Goal: Information Seeking & Learning: Learn about a topic

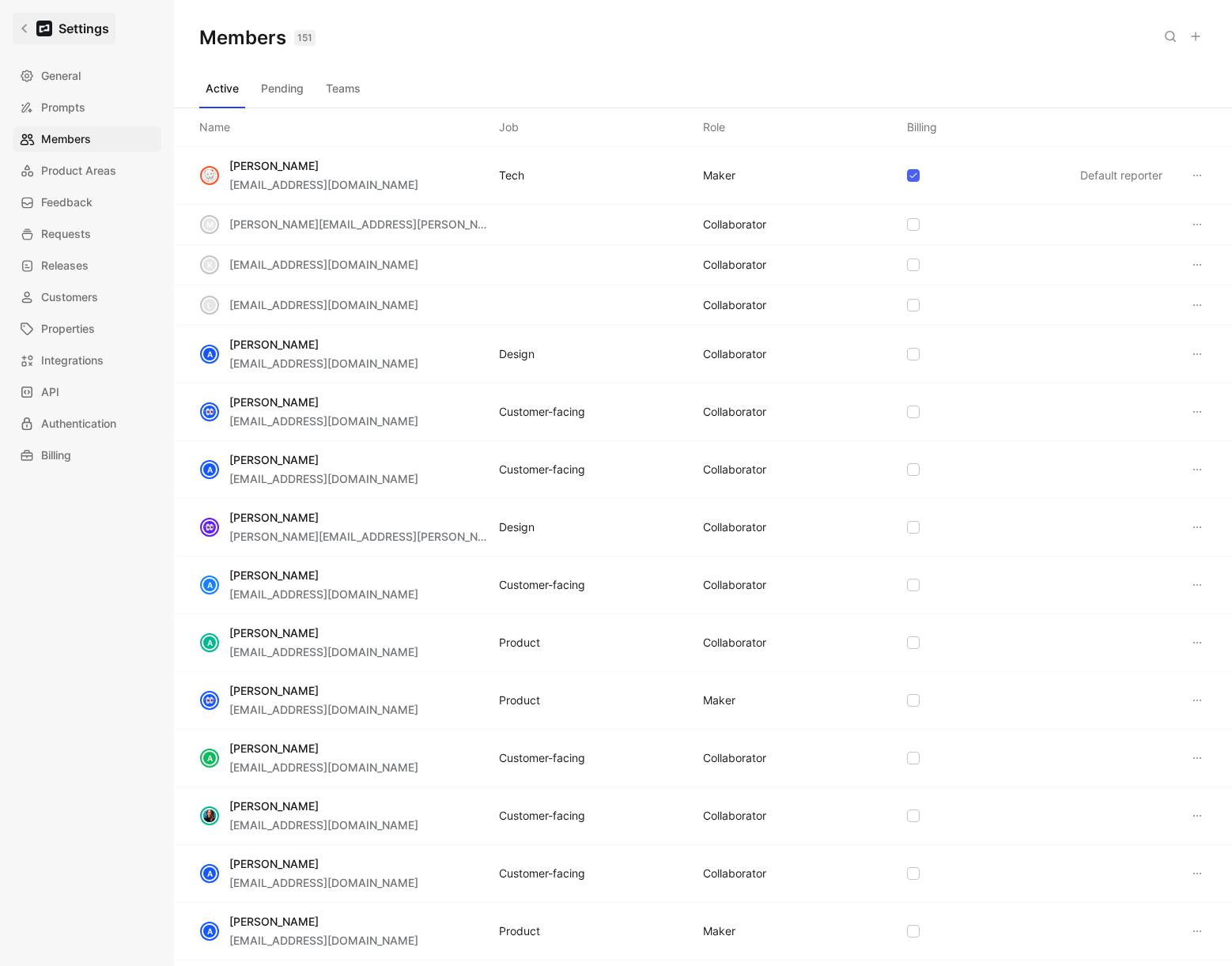
click at [14, 32] on link "Settings" at bounding box center [63, 28] width 103 height 32
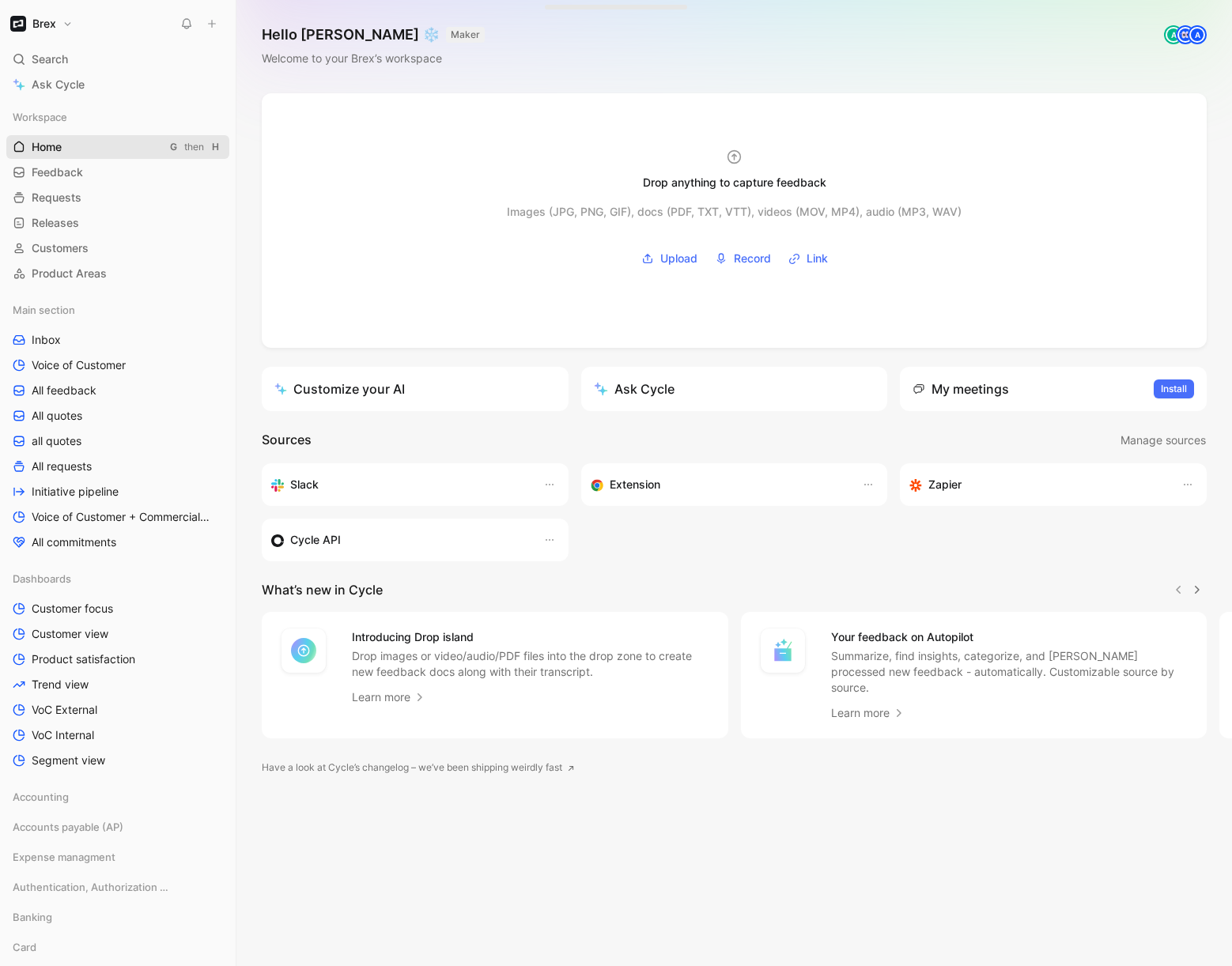
click at [43, 141] on span "Home" at bounding box center [47, 147] width 30 height 16
click at [289, 33] on h1 "Hello [PERSON_NAME] ❄️ MAKER" at bounding box center [373, 34] width 223 height 19
click at [290, 32] on h1 "Hello [PERSON_NAME] ❄️ MAKER" at bounding box center [373, 34] width 223 height 19
click at [607, 52] on div "Hello James ❄️ MAKER Welcome to your Brex’s workspace A A" at bounding box center [733, 47] width 995 height 93
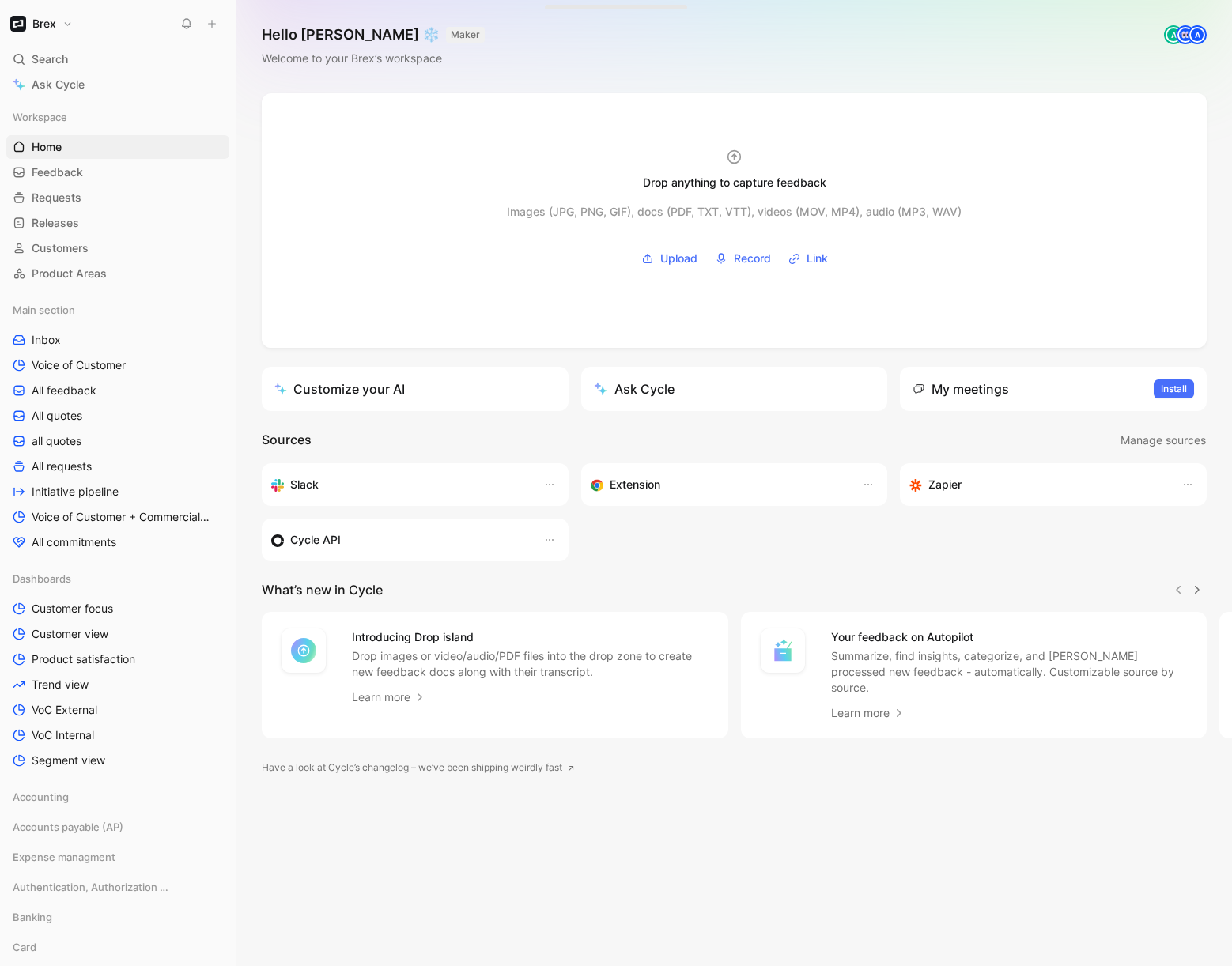
click at [72, 23] on button "Brex" at bounding box center [42, 23] width 70 height 23
click at [72, 174] on div "Workspace settings G then S" at bounding box center [107, 163] width 194 height 25
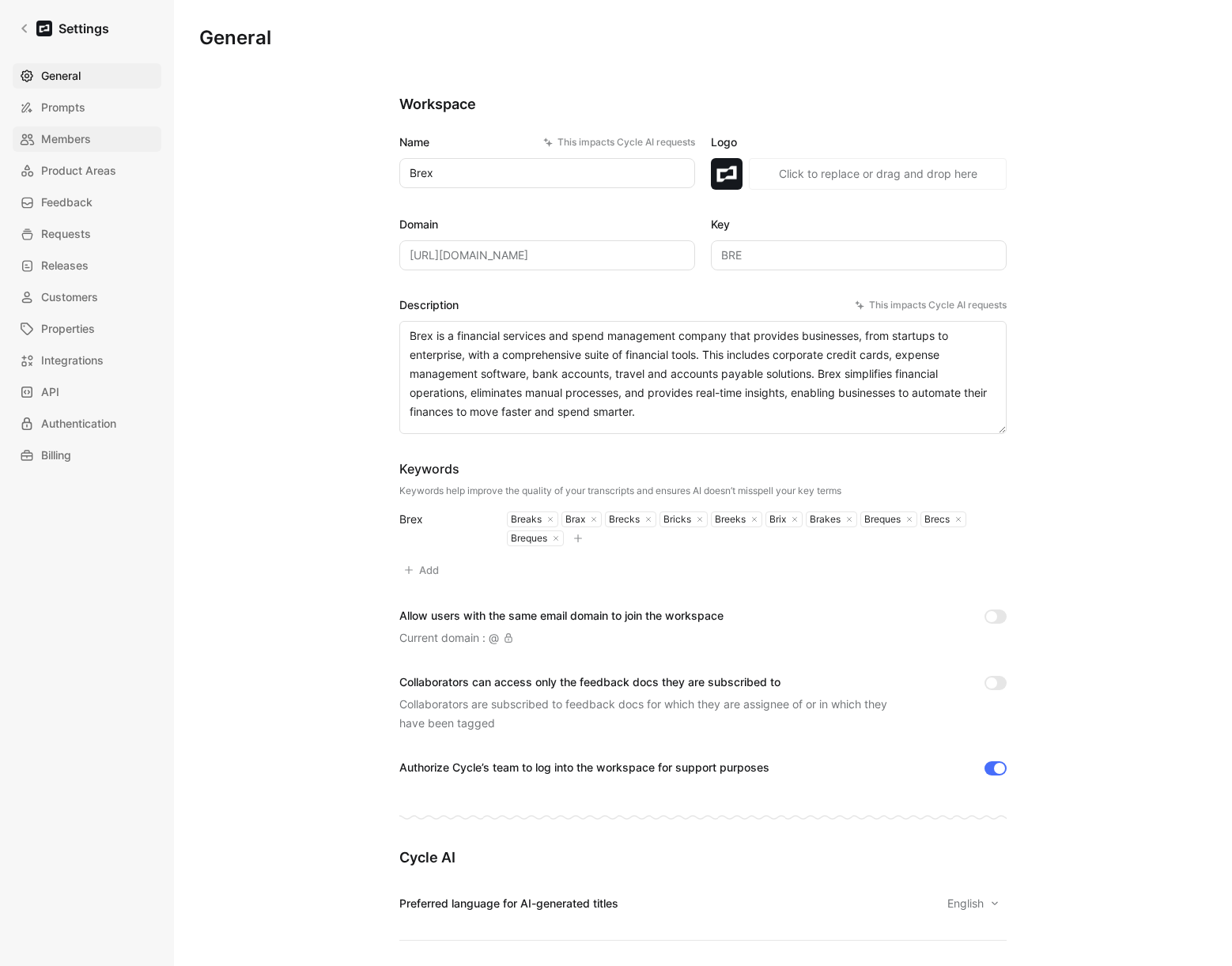
click at [63, 135] on span "Members" at bounding box center [66, 138] width 50 height 19
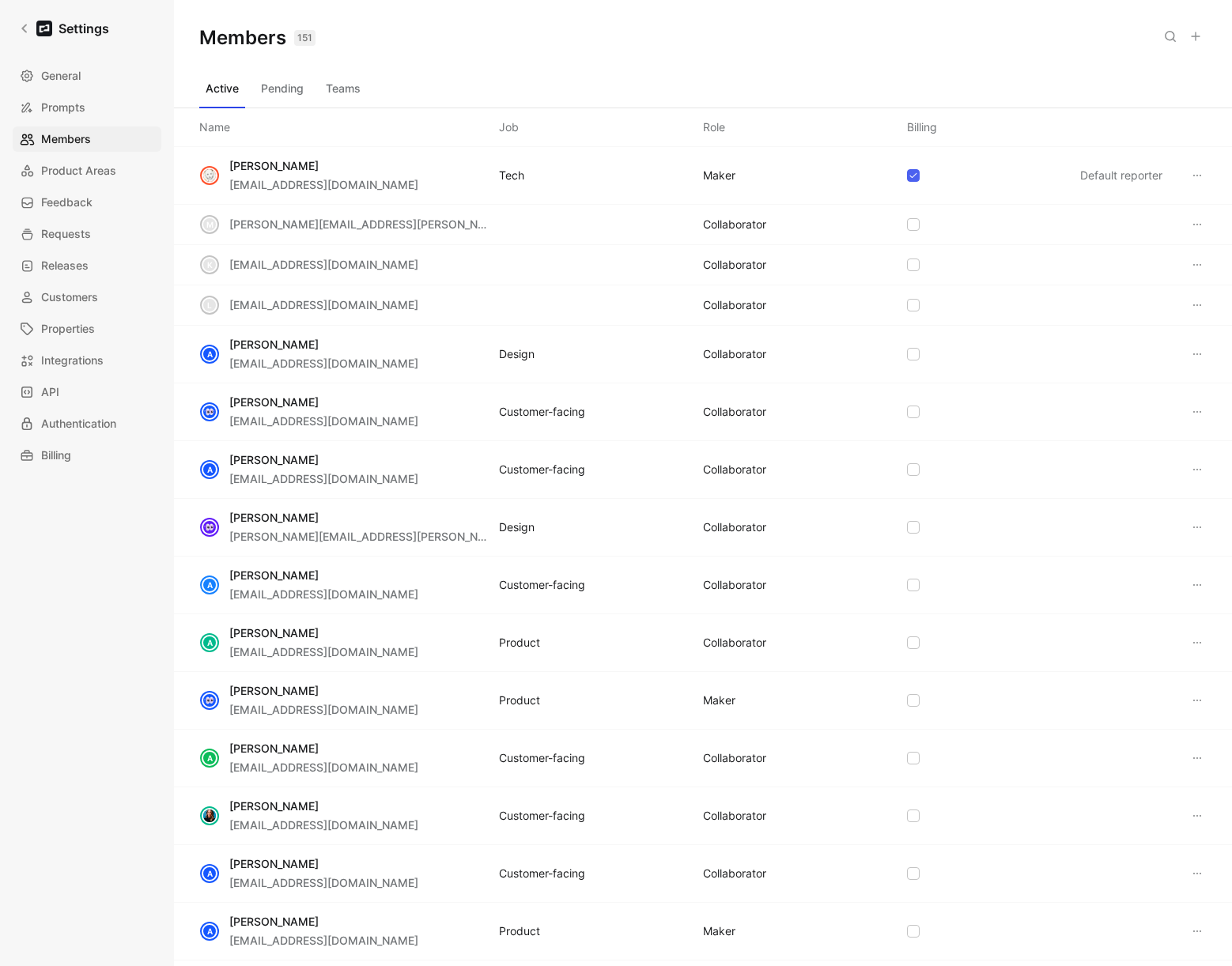
click at [295, 88] on button "Pending" at bounding box center [282, 88] width 55 height 25
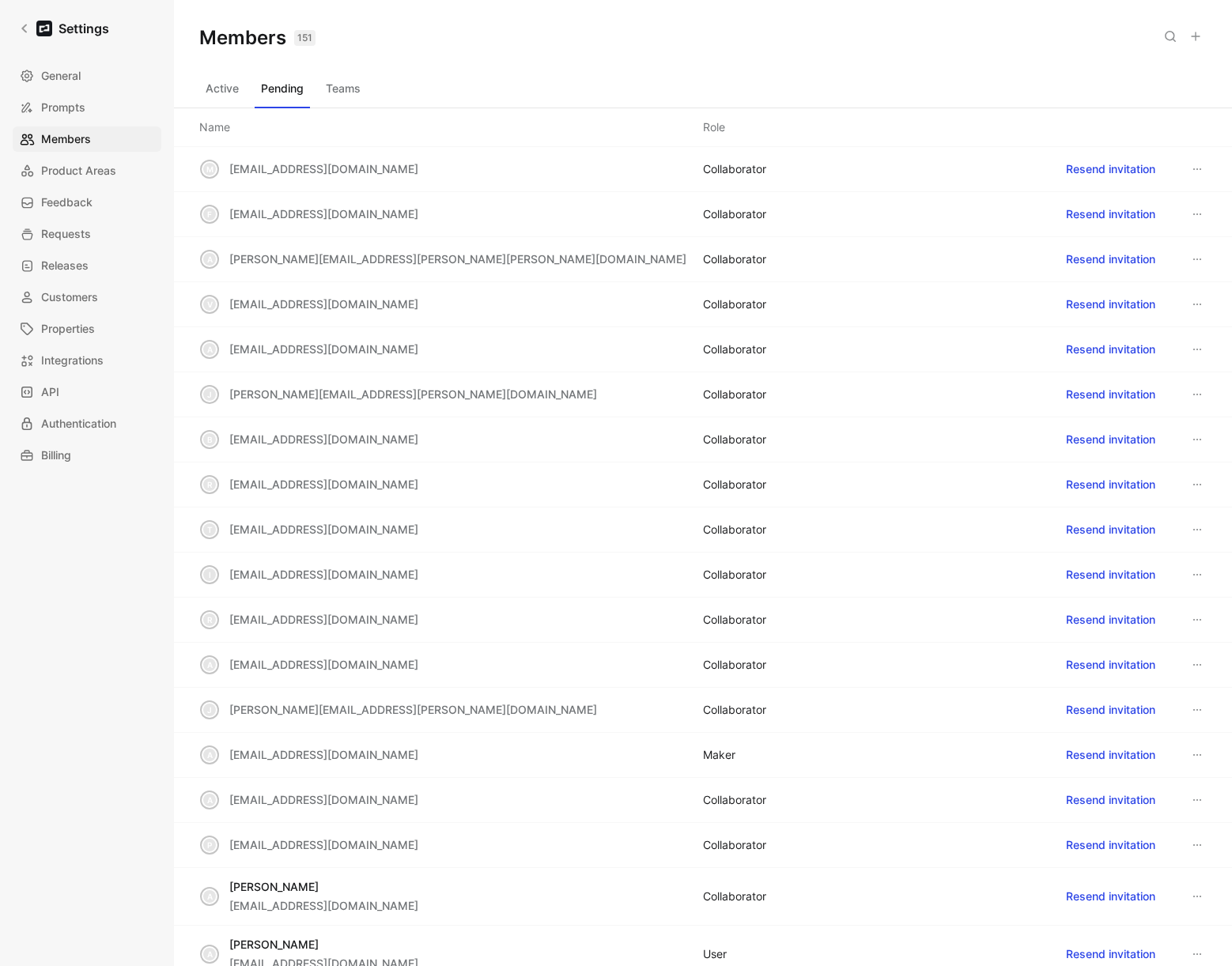
click at [329, 73] on div "Members 151 Saved" at bounding box center [703, 38] width 1058 height 76
click at [340, 89] on button "Teams" at bounding box center [343, 88] width 48 height 25
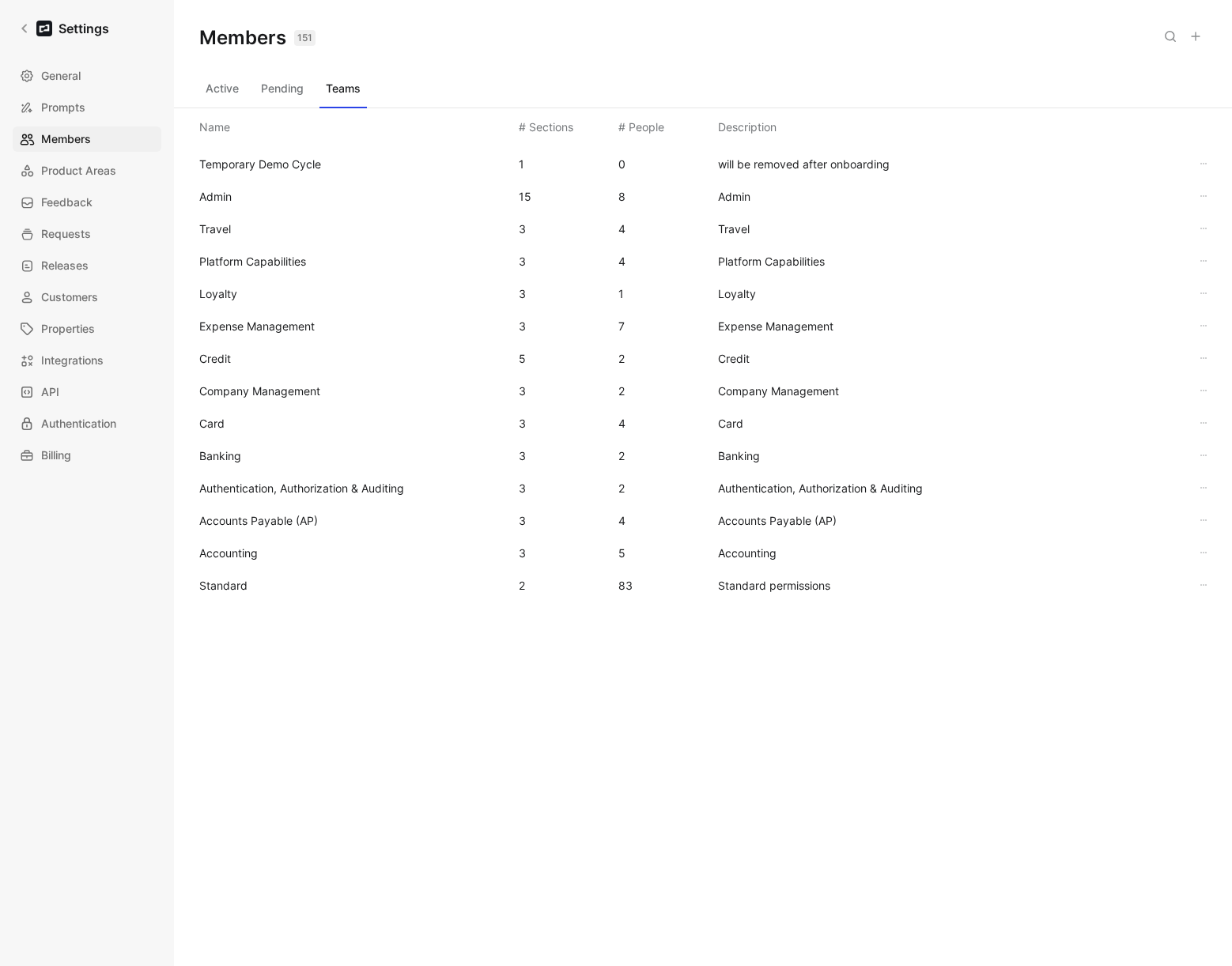
click at [241, 584] on span "Standard" at bounding box center [224, 586] width 48 height 13
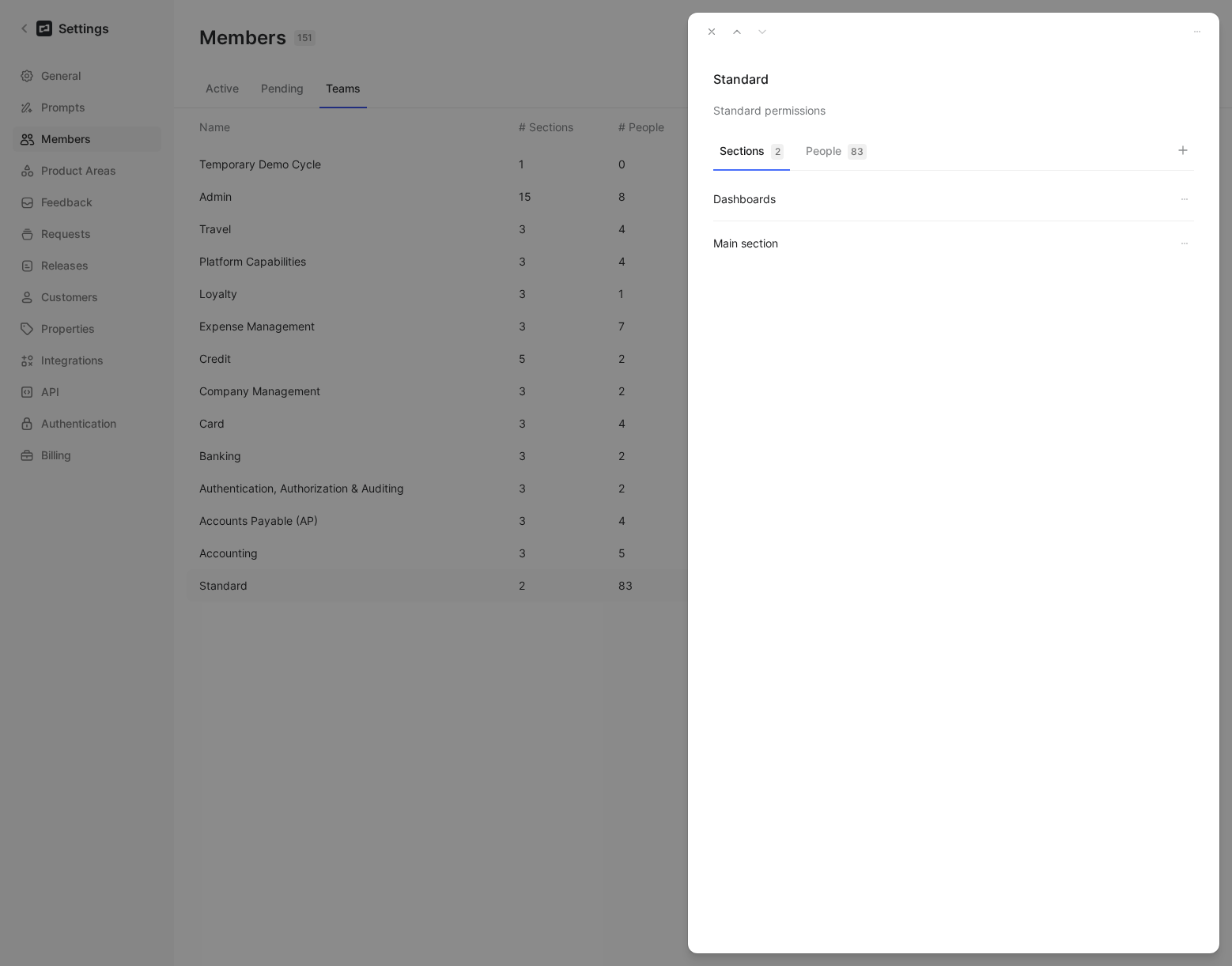
click at [846, 169] on button "People 83" at bounding box center [836, 155] width 73 height 31
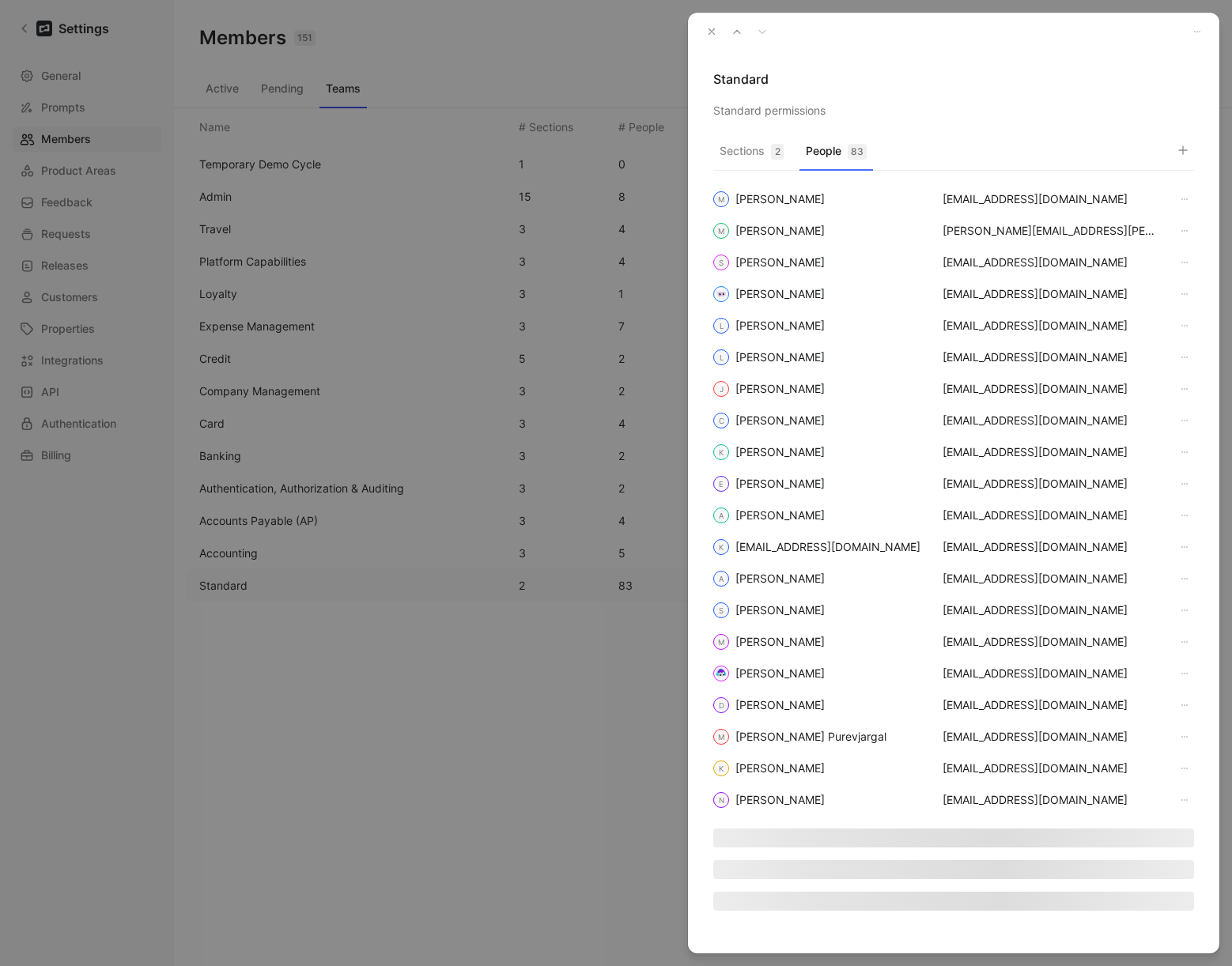
click at [1181, 145] on icon "button" at bounding box center [1182, 150] width 13 height 13
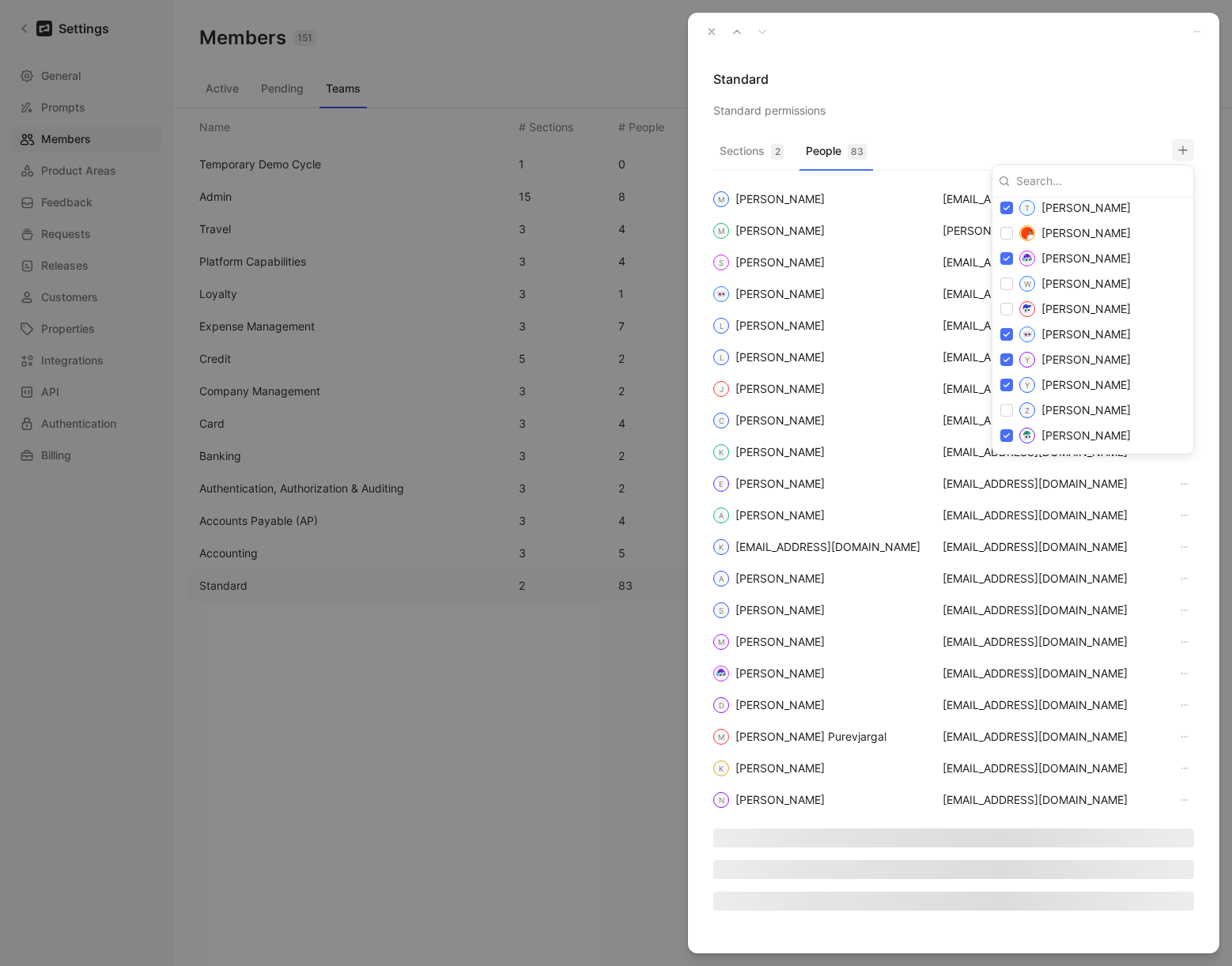
scroll to position [2461, 0]
drag, startPoint x: 1002, startPoint y: 92, endPoint x: 759, endPoint y: 58, distance: 245.4
click at [998, 92] on div at bounding box center [616, 483] width 1232 height 966
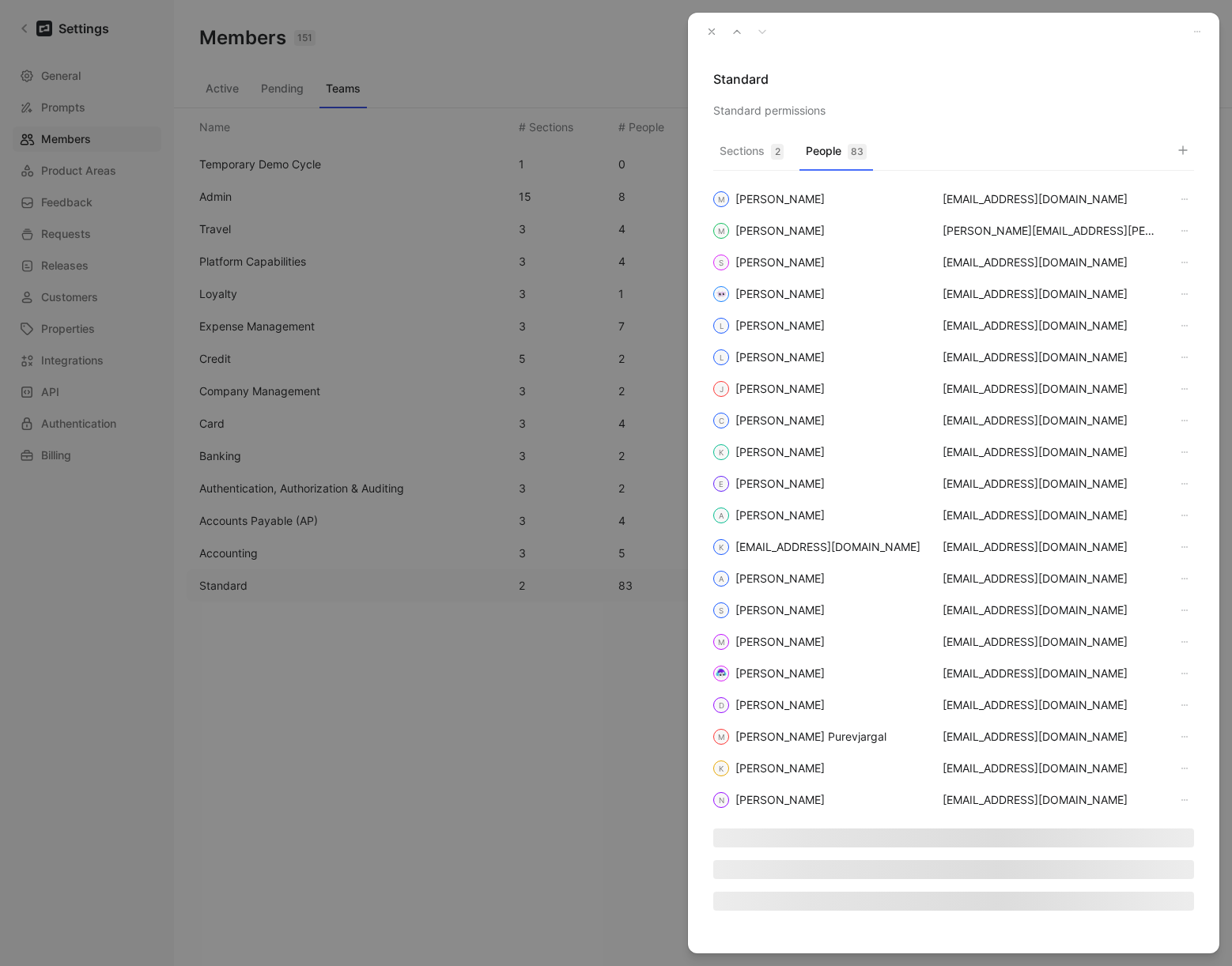
click at [715, 28] on icon "button" at bounding box center [711, 31] width 11 height 11
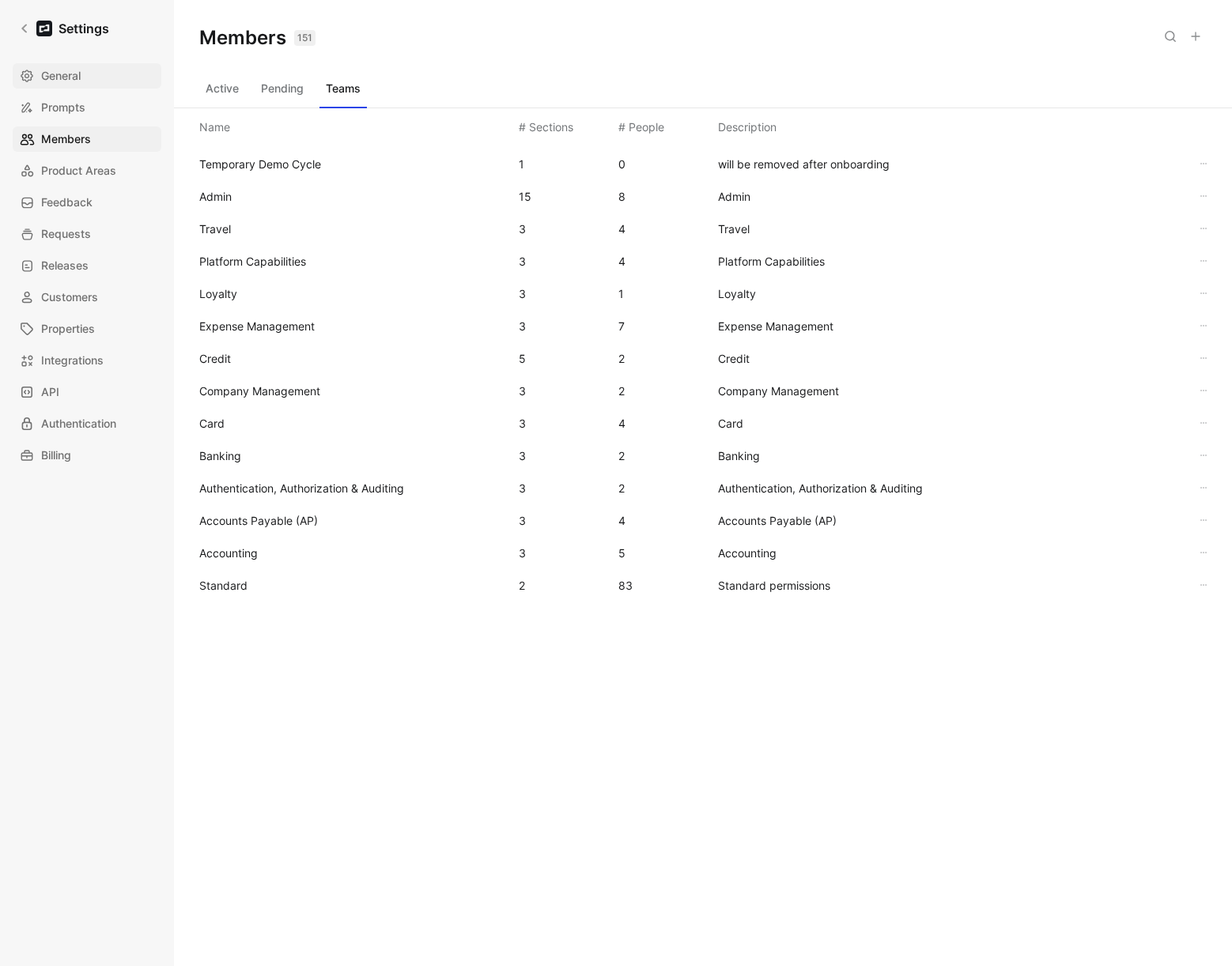
click at [23, 80] on icon at bounding box center [27, 75] width 13 height 13
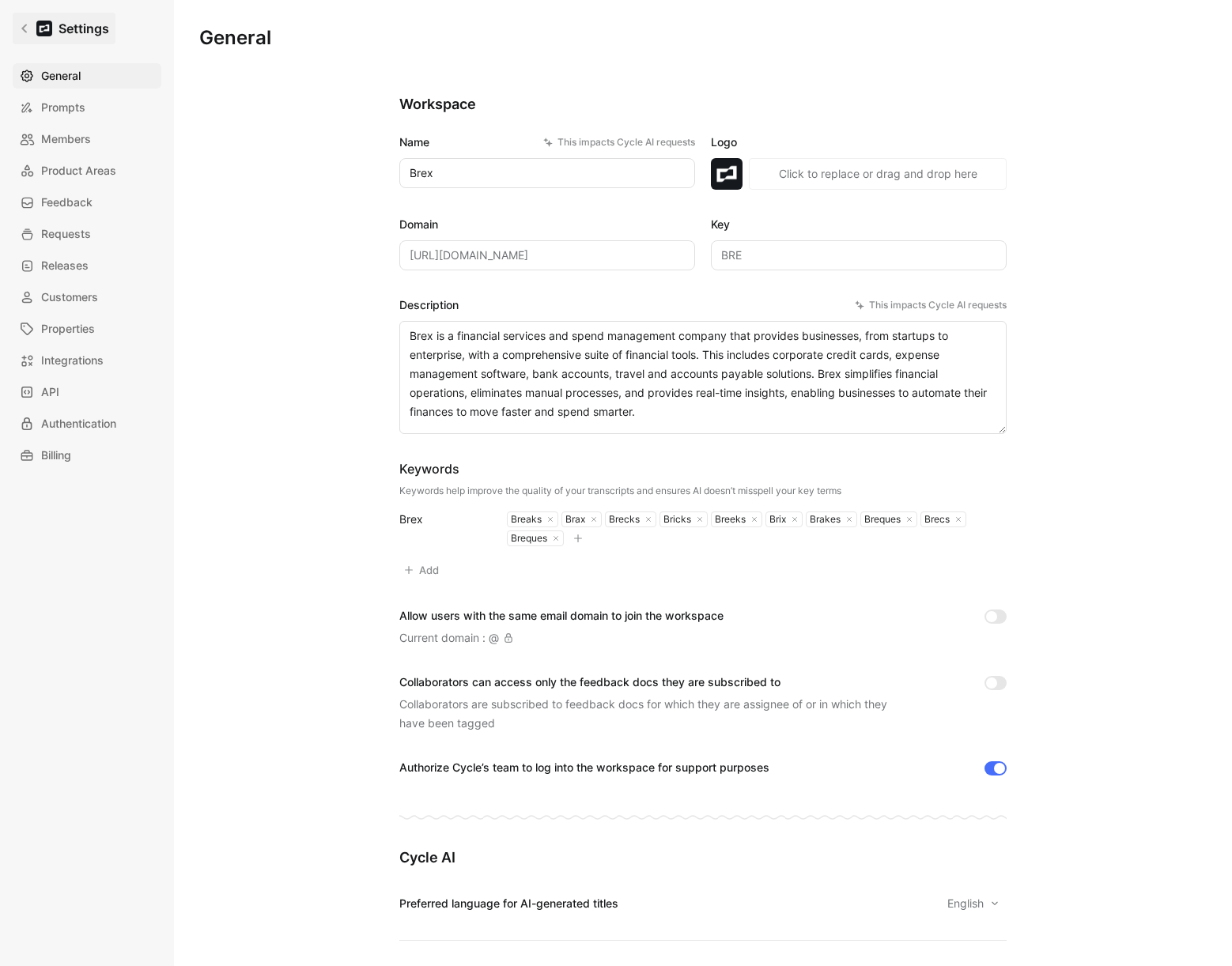
click at [28, 22] on link "Settings" at bounding box center [63, 28] width 103 height 32
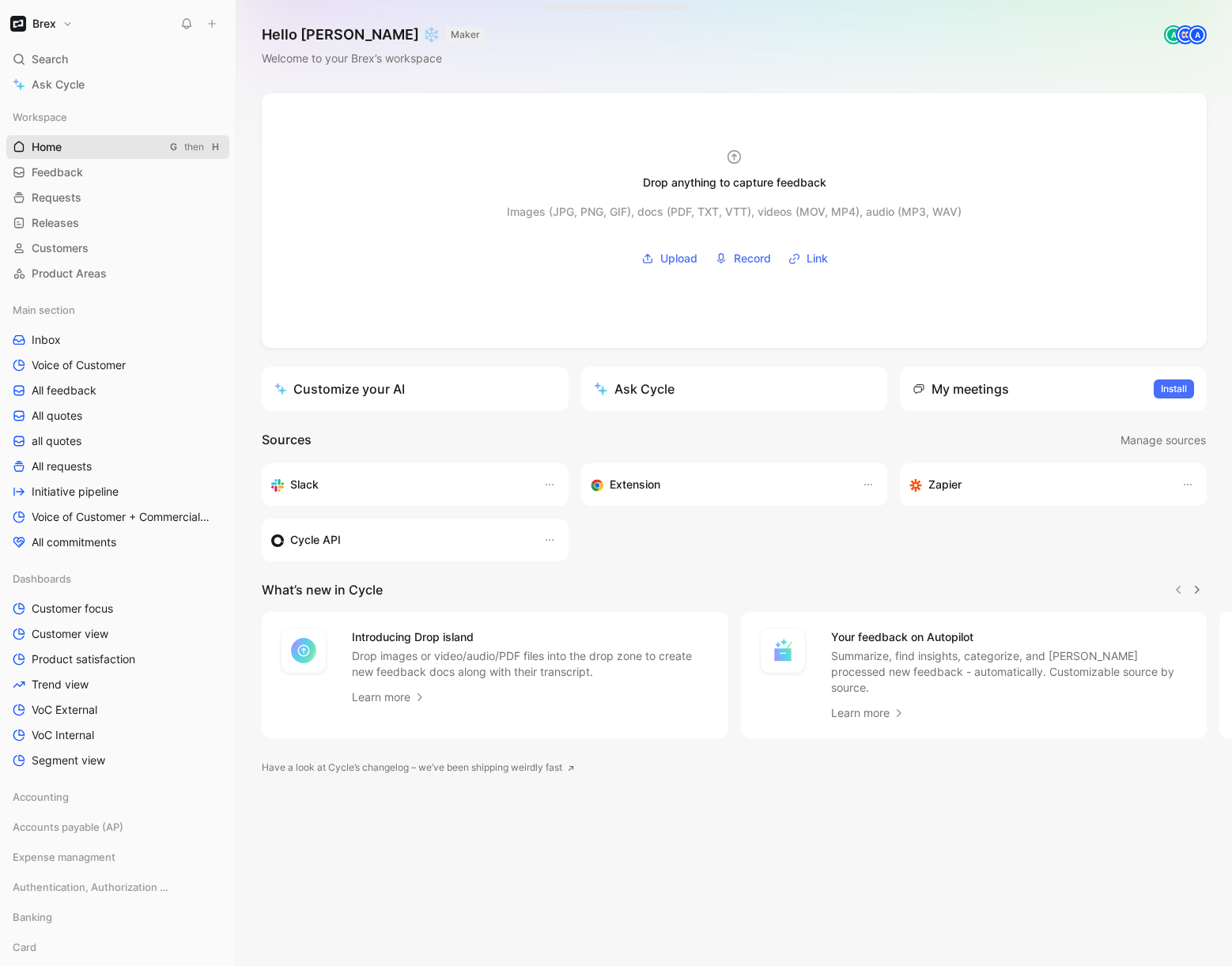
click at [62, 147] on span "Home" at bounding box center [47, 147] width 30 height 16
click at [38, 142] on span "Home" at bounding box center [47, 147] width 30 height 16
click at [63, 398] on span "All feedback" at bounding box center [64, 390] width 65 height 16
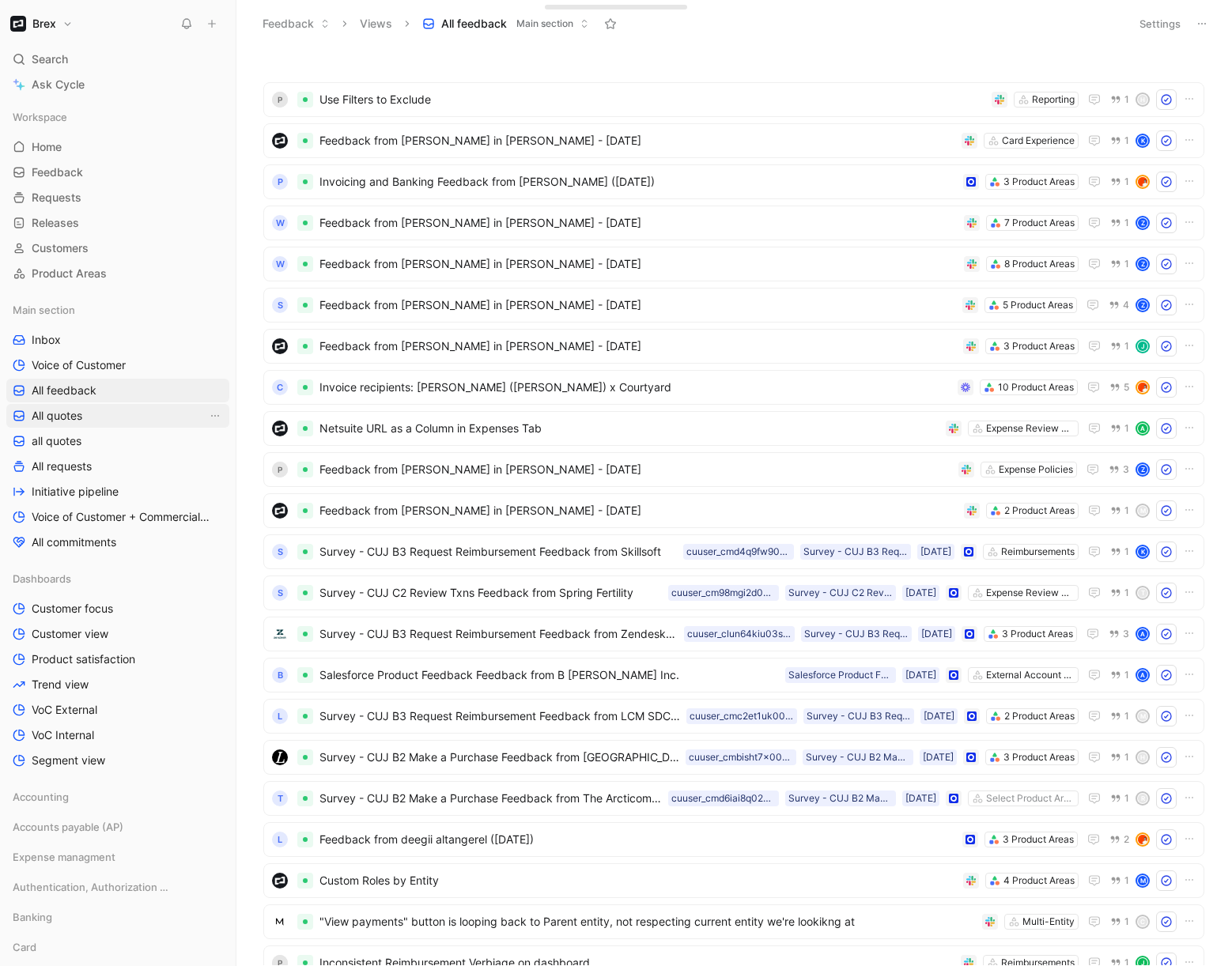
click at [76, 417] on span "All quotes" at bounding box center [57, 415] width 51 height 16
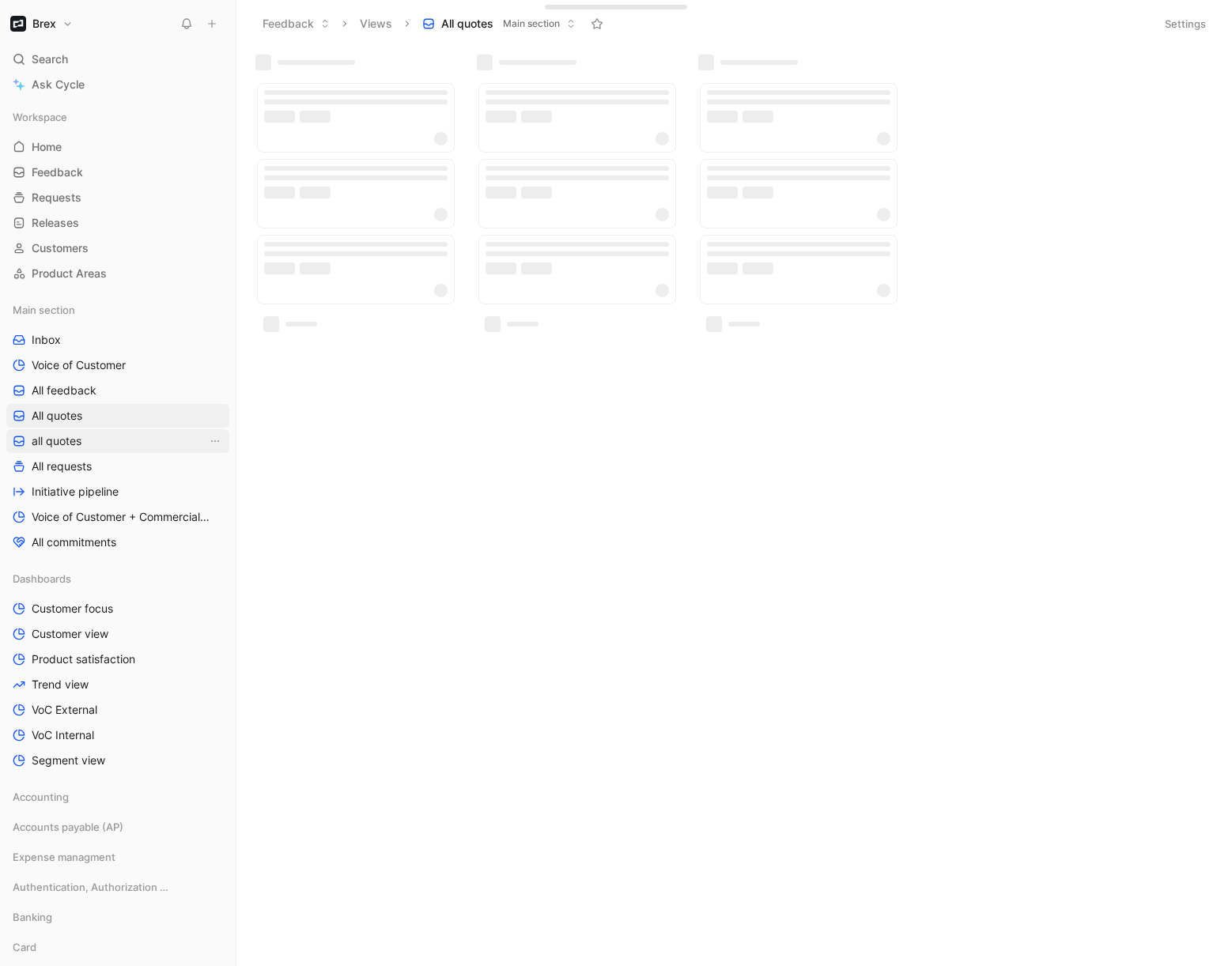
click at [60, 446] on span "all quotes" at bounding box center [57, 440] width 50 height 16
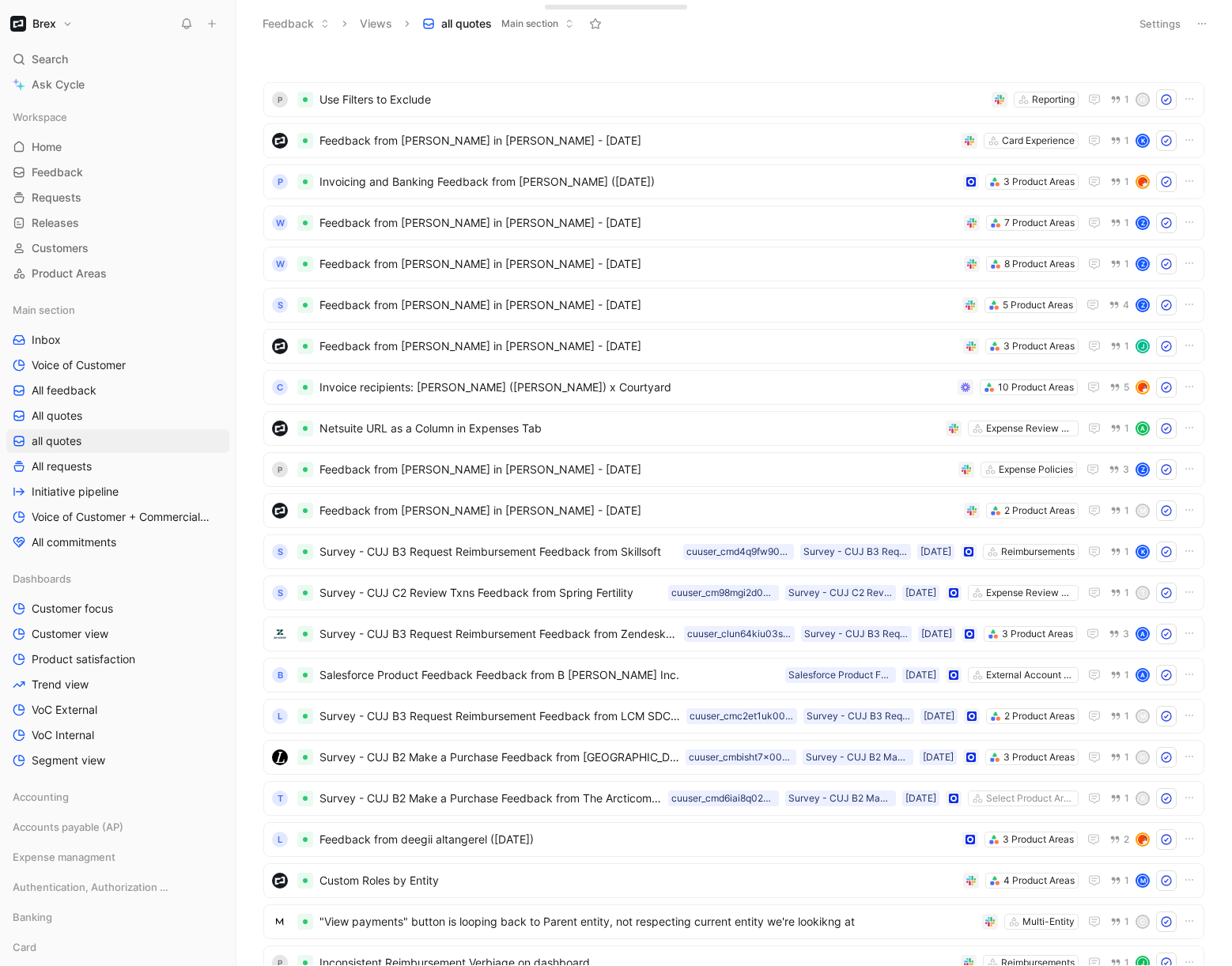
click at [1153, 29] on button "Settings" at bounding box center [1159, 23] width 55 height 23
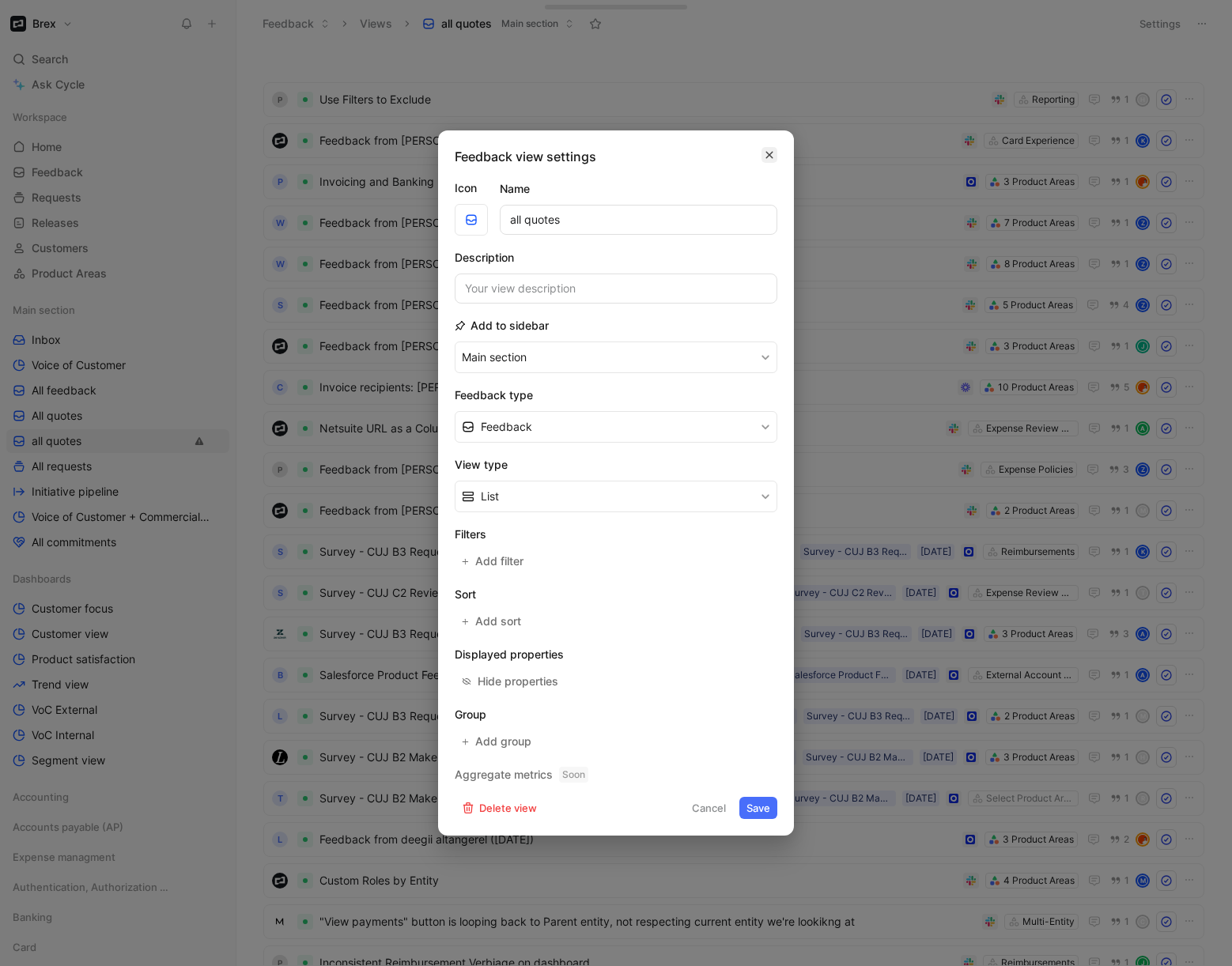
click at [767, 157] on icon "button" at bounding box center [769, 155] width 8 height 8
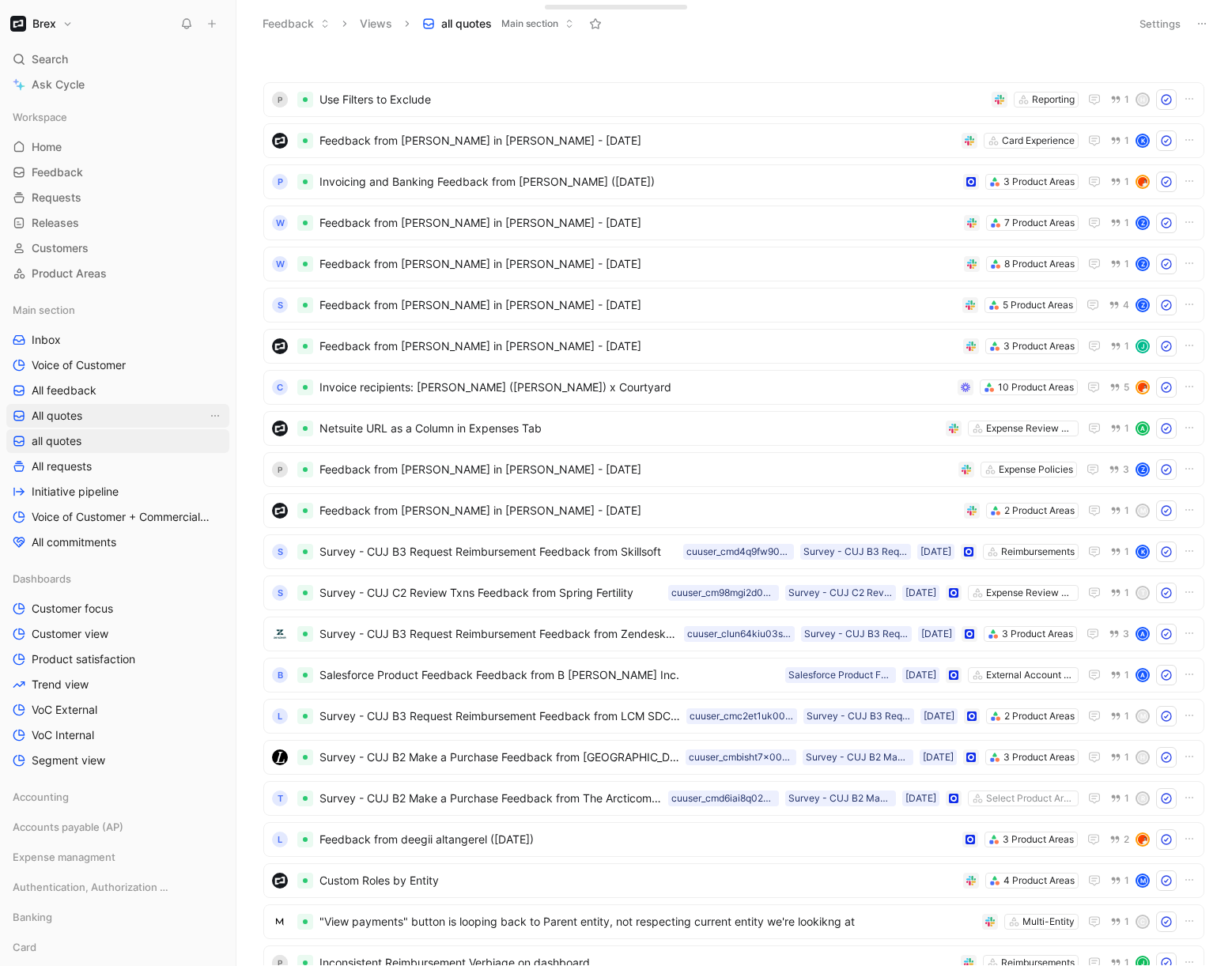
click at [70, 409] on span "All quotes" at bounding box center [57, 415] width 51 height 16
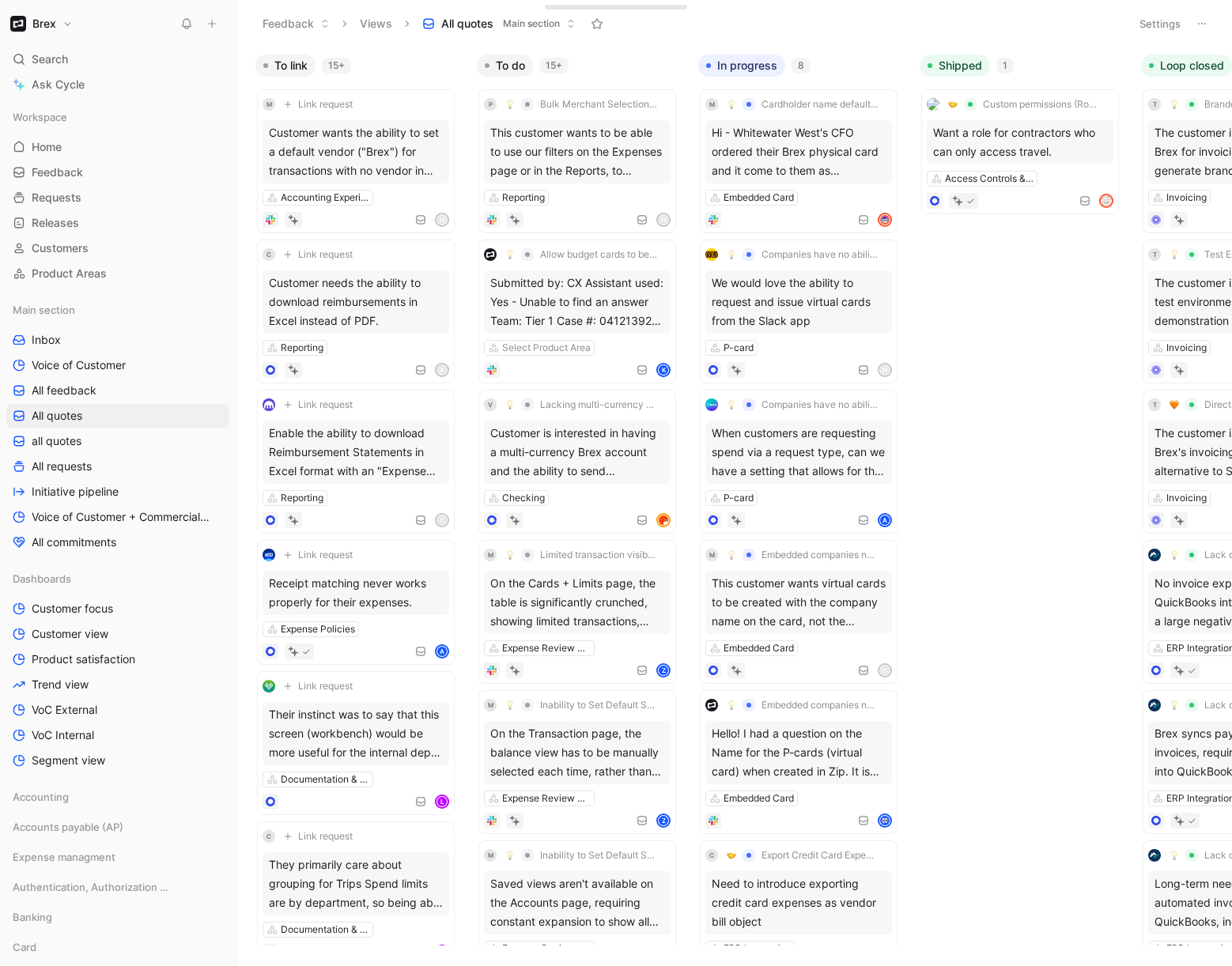
click at [1166, 28] on button "Settings" at bounding box center [1159, 23] width 55 height 23
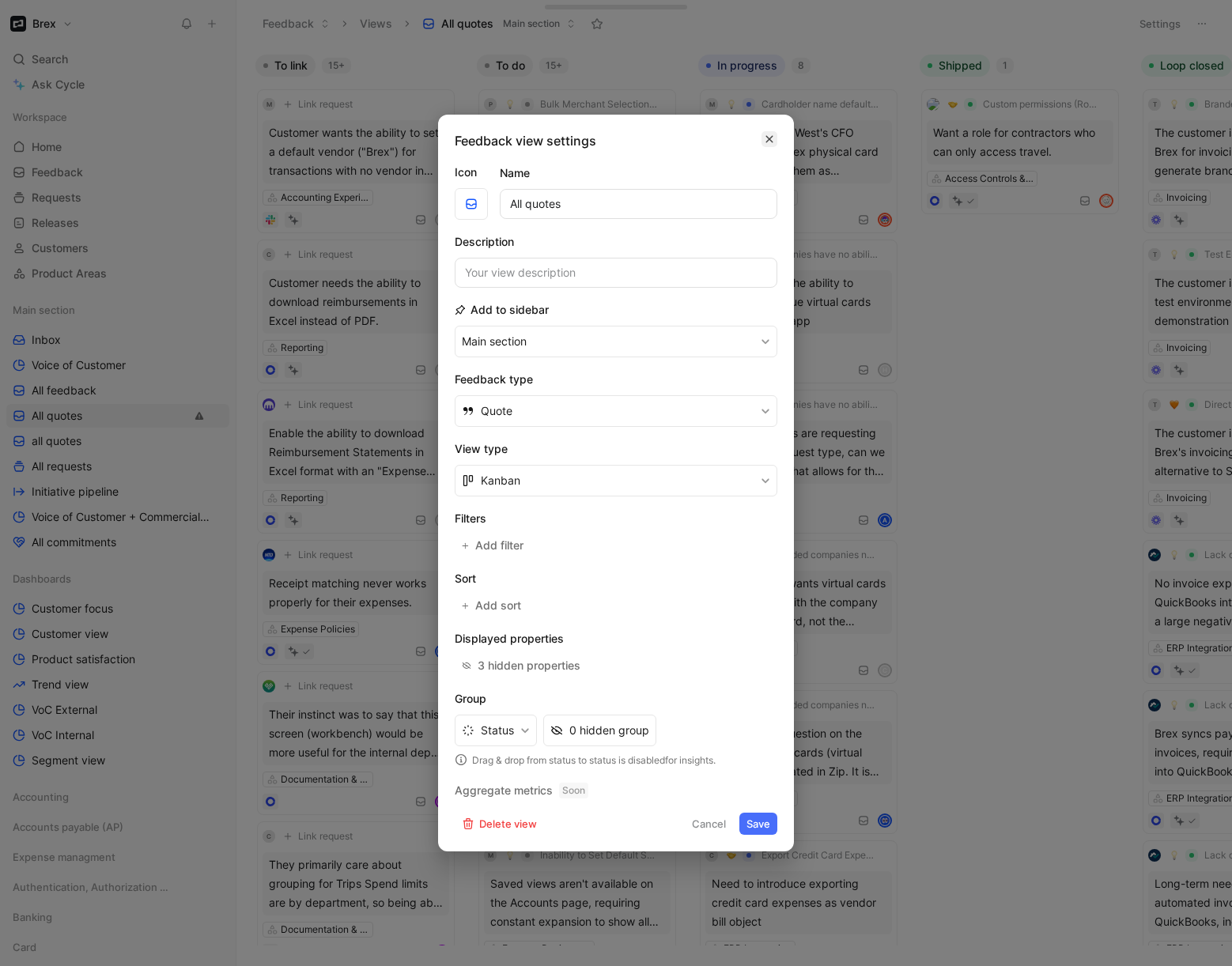
click at [772, 138] on icon "button" at bounding box center [769, 138] width 9 height 13
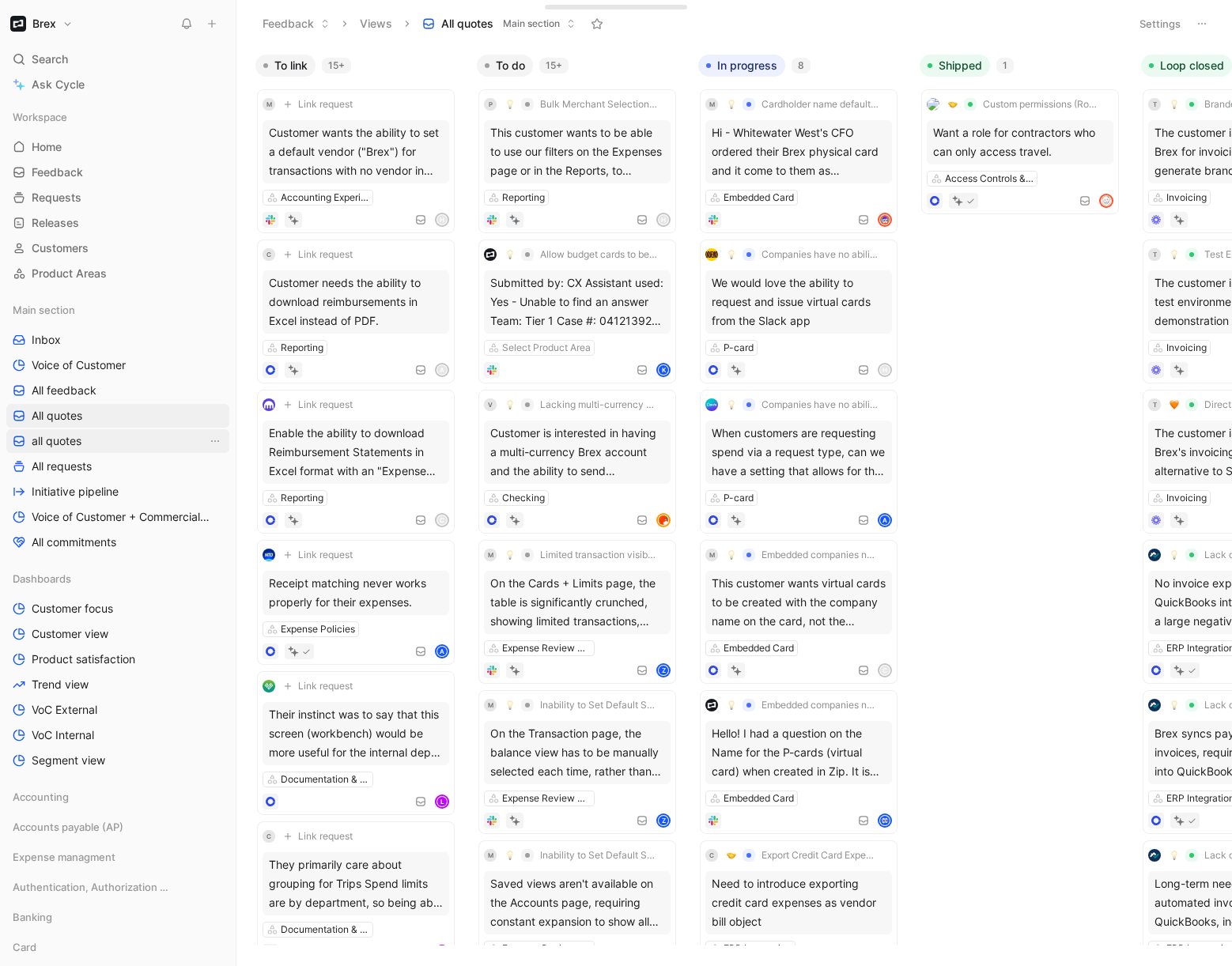
click at [53, 451] on link "all quotes" at bounding box center [118, 441] width 223 height 23
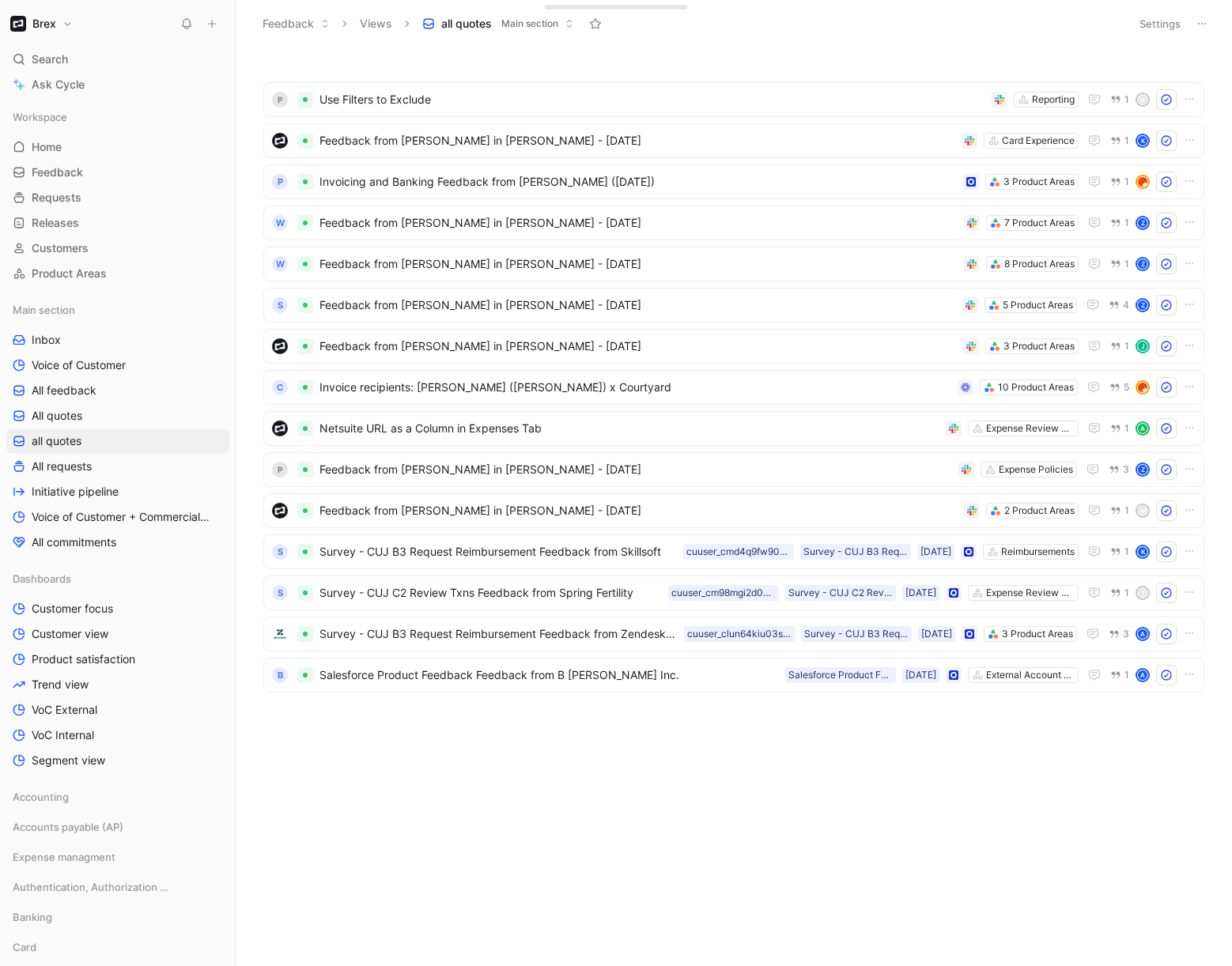
click at [1172, 24] on button "Settings" at bounding box center [1159, 23] width 55 height 23
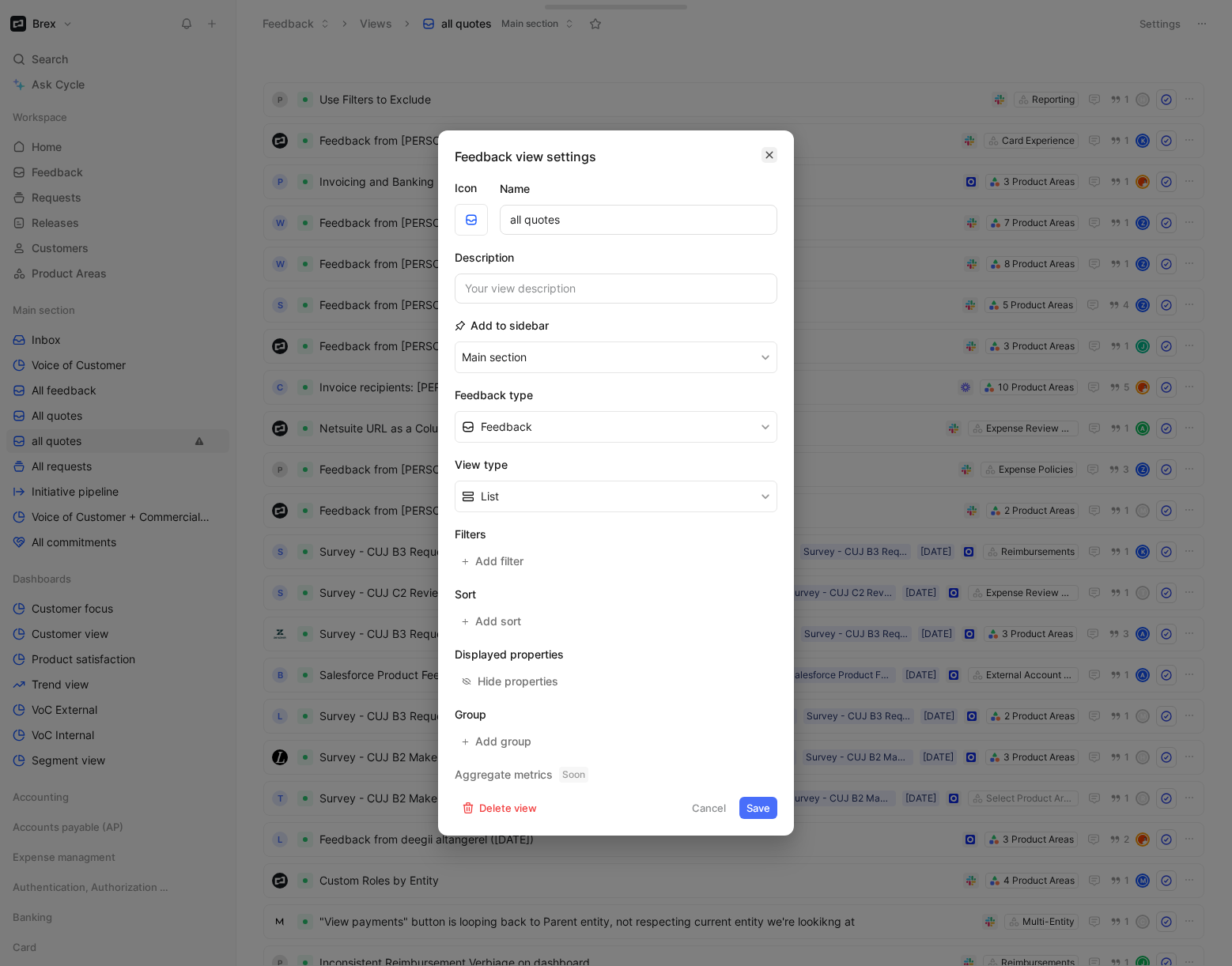
click at [767, 155] on icon "button" at bounding box center [769, 154] width 9 height 13
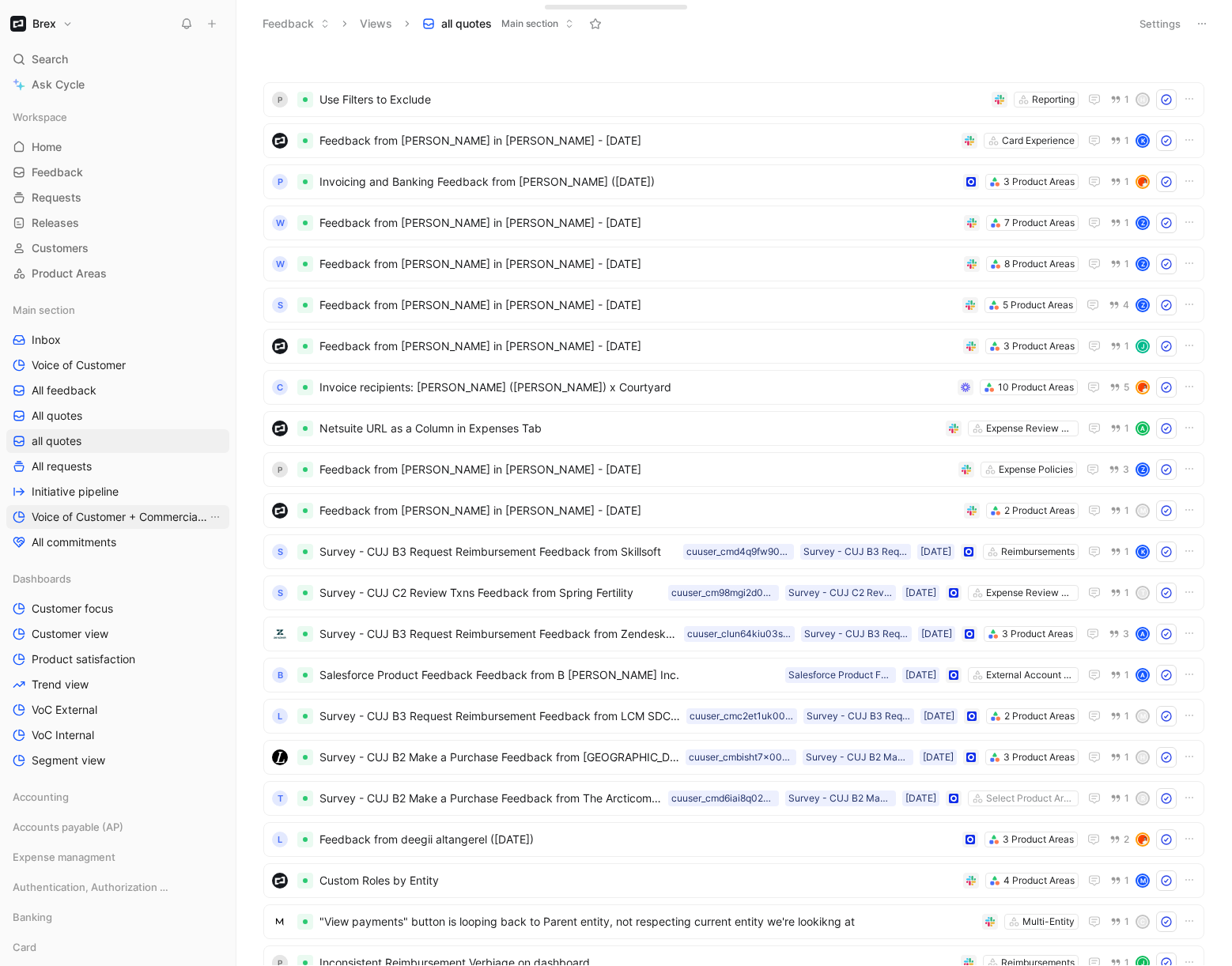
click at [138, 524] on span "Voice of Customer + Commercial NRR Feedback" at bounding box center [119, 516] width 175 height 16
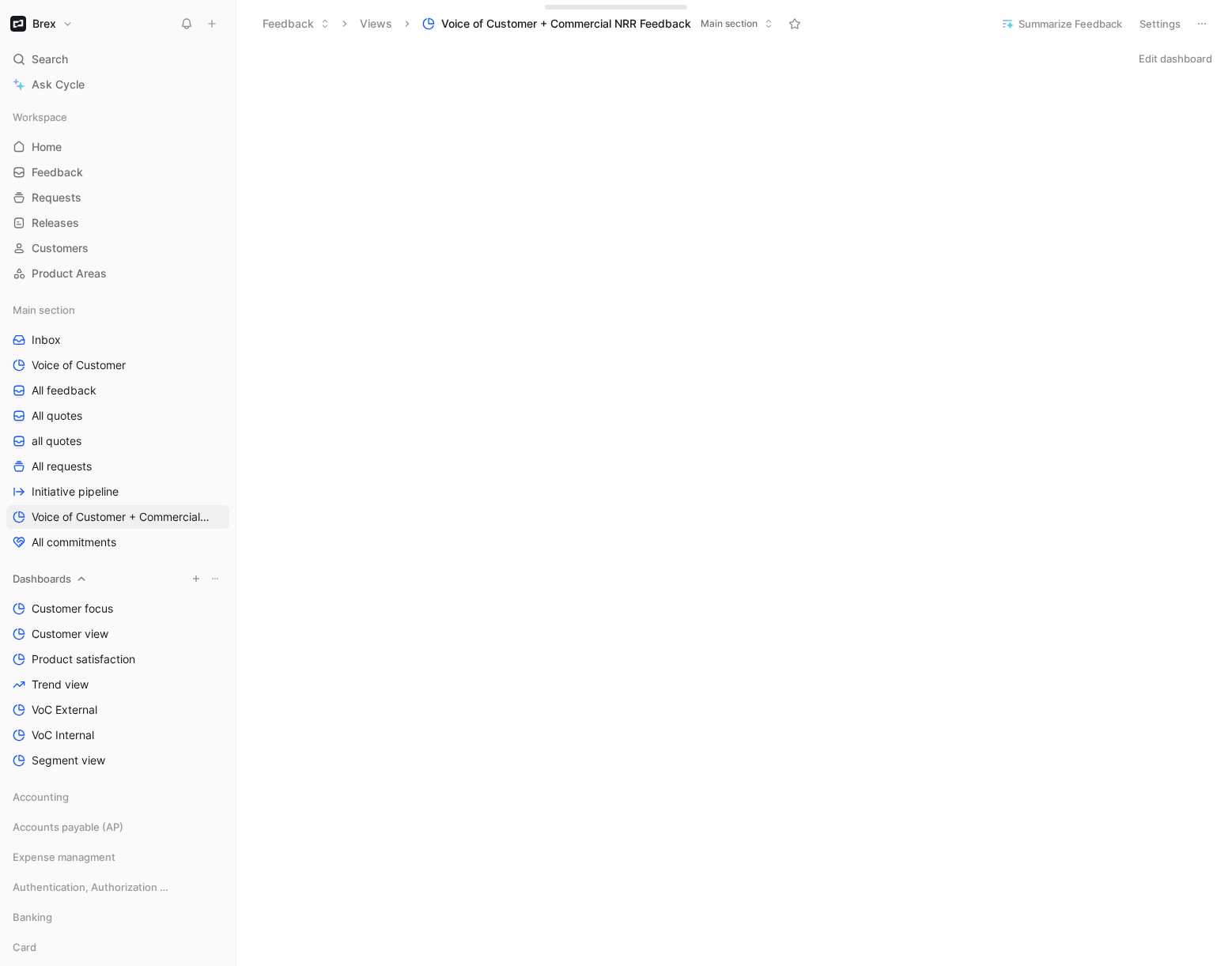
click at [84, 580] on icon at bounding box center [82, 579] width 8 height 4
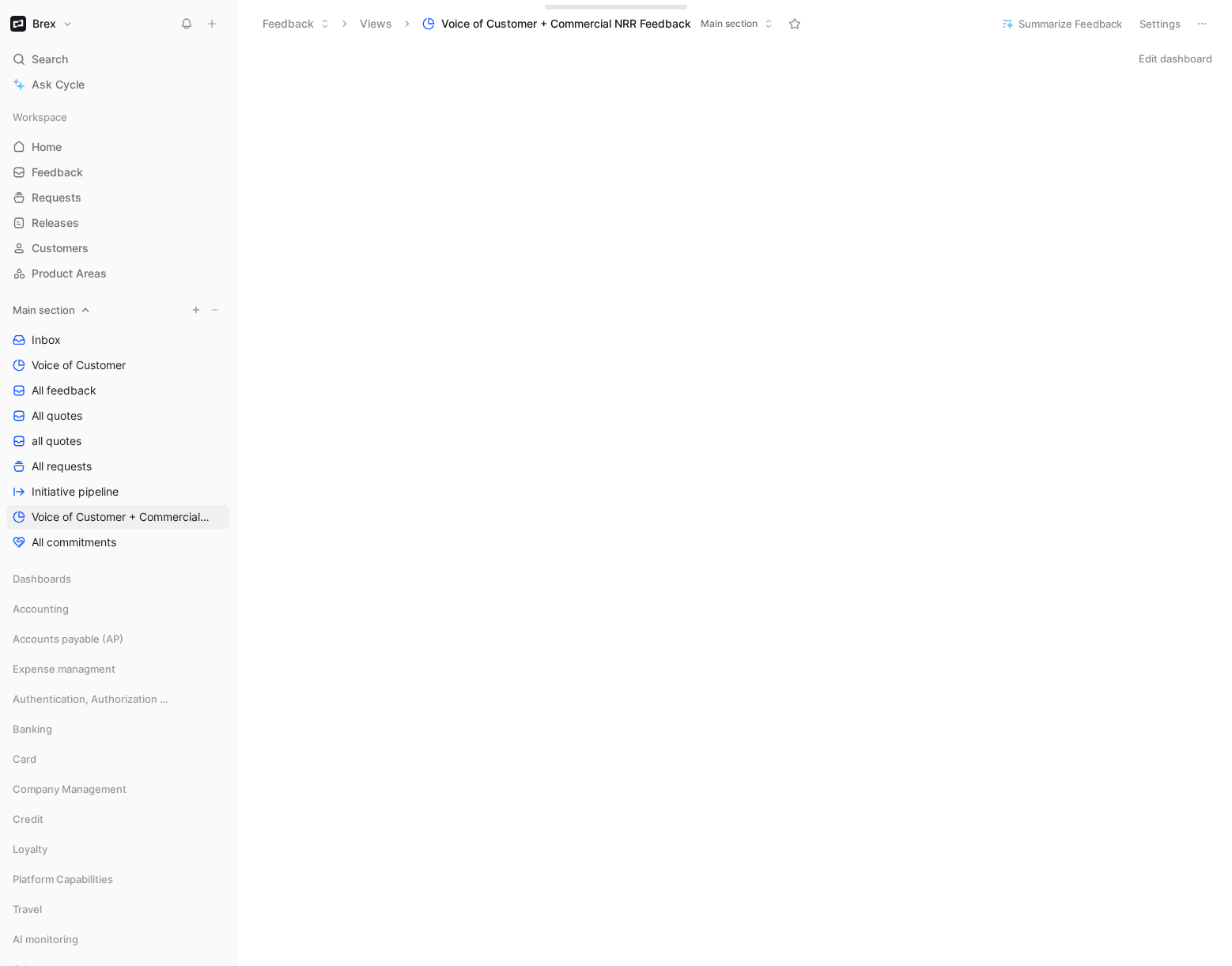
click at [77, 303] on div "Main section" at bounding box center [118, 309] width 223 height 23
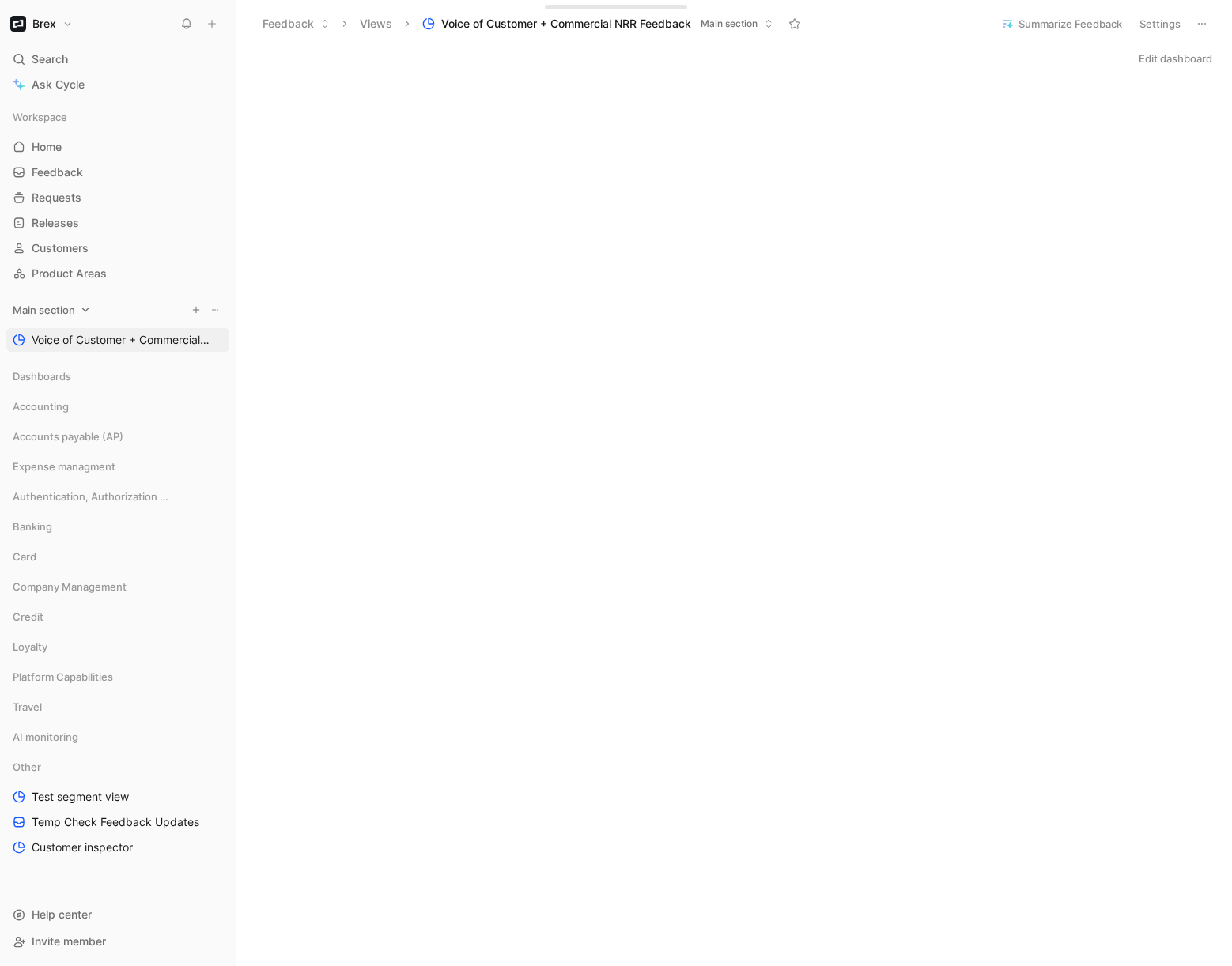
click at [77, 303] on div "Main section" at bounding box center [118, 309] width 223 height 23
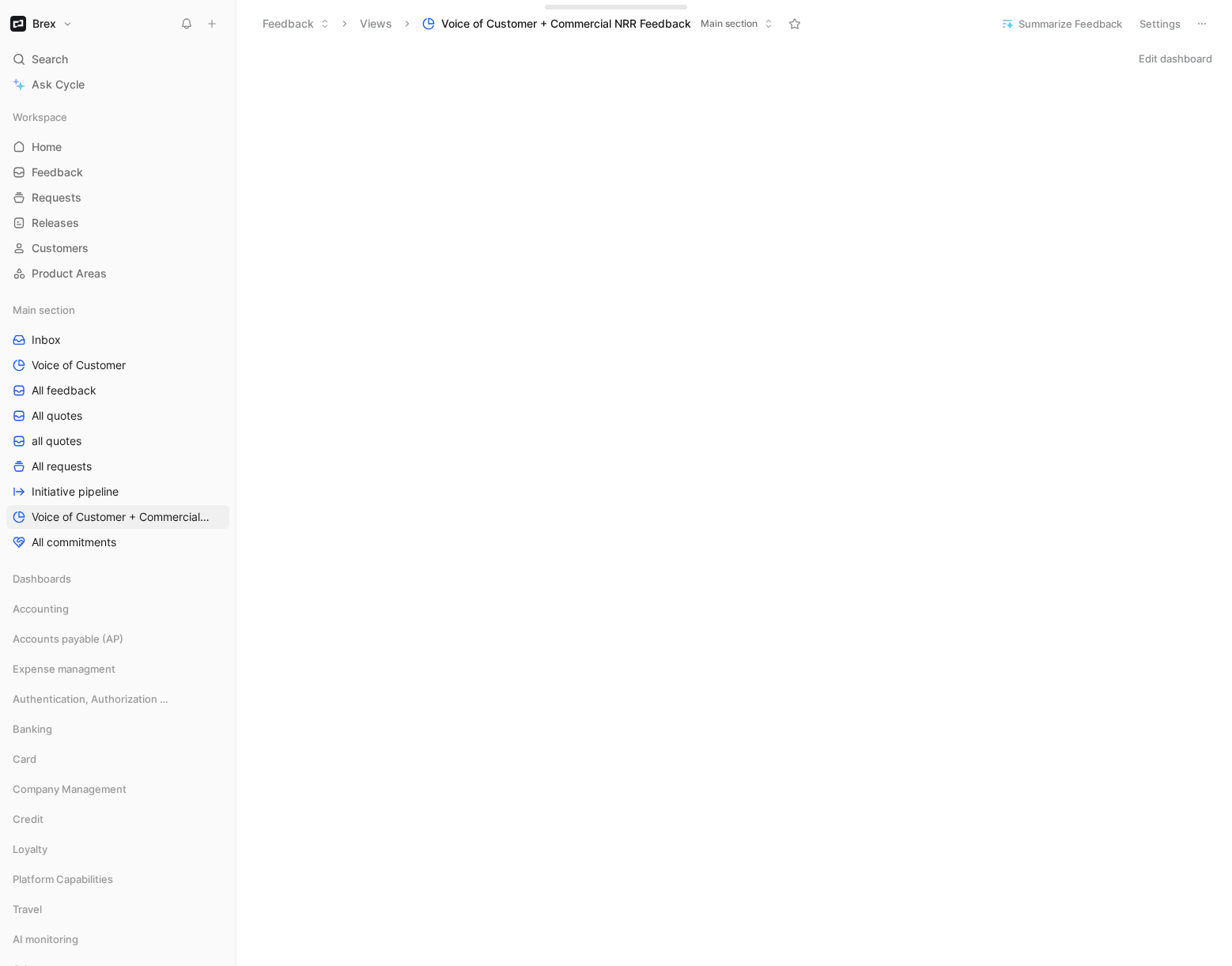
scroll to position [188, 0]
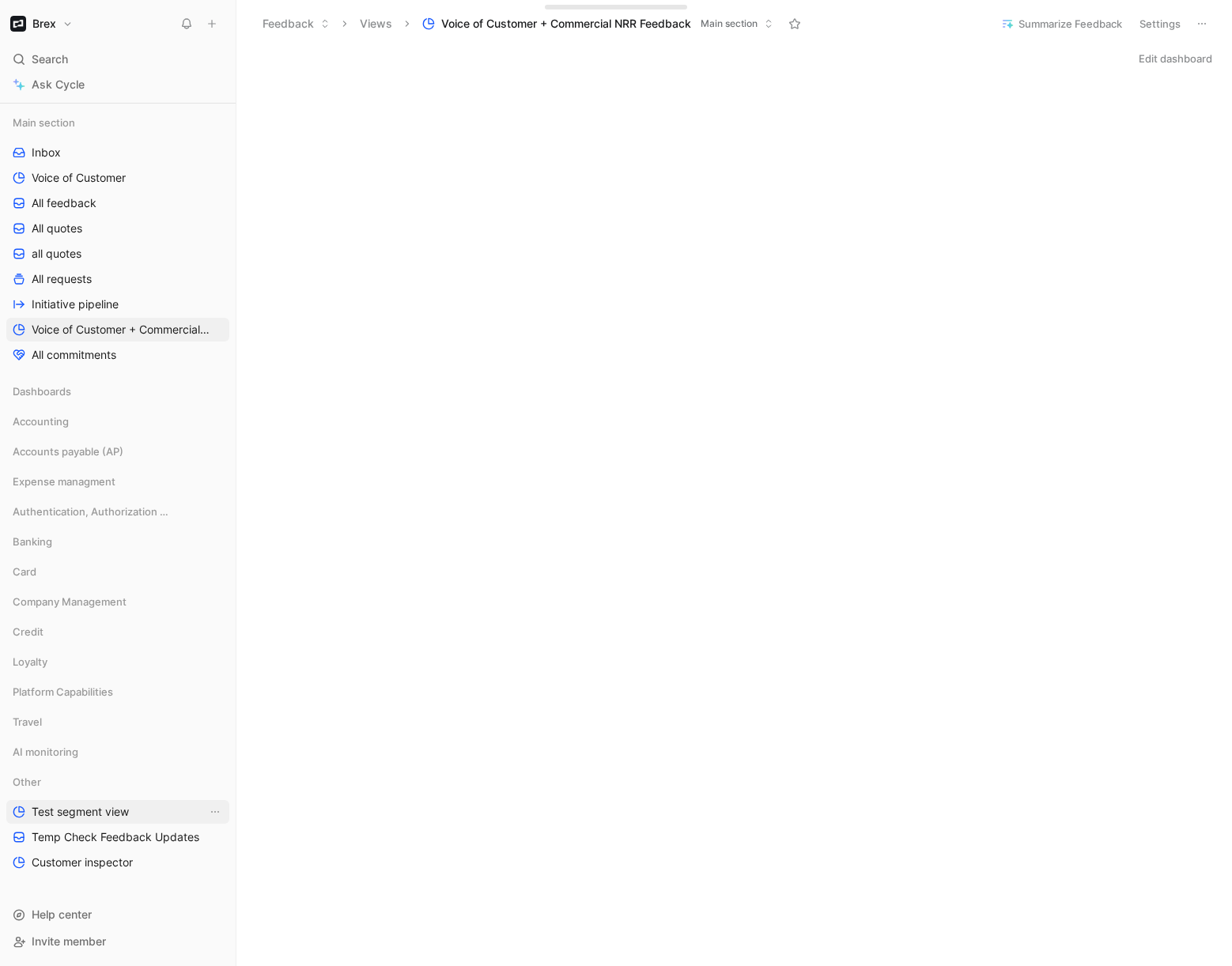
click at [89, 806] on span "Test segment view" at bounding box center [80, 812] width 98 height 16
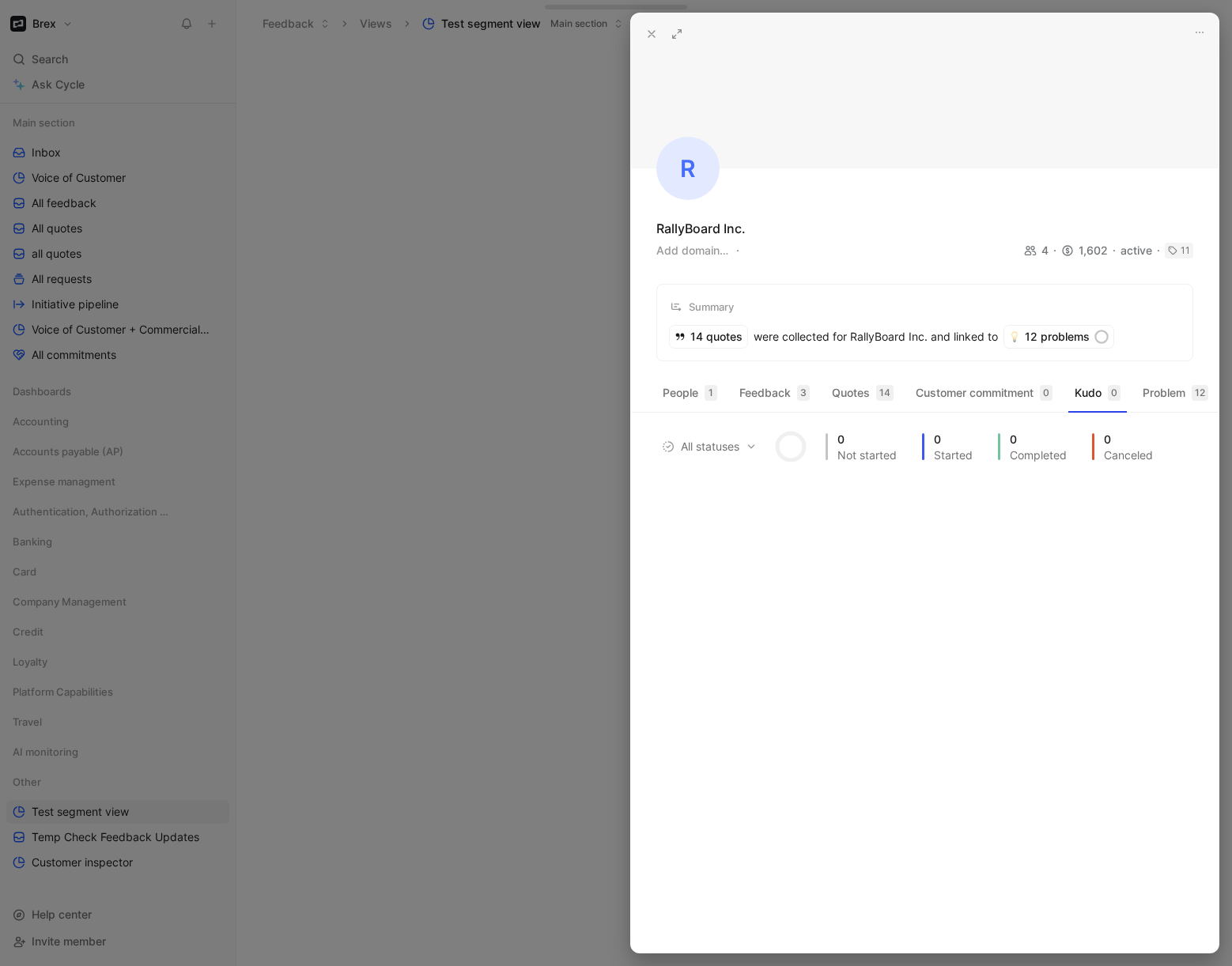
click at [648, 29] on icon at bounding box center [651, 33] width 13 height 13
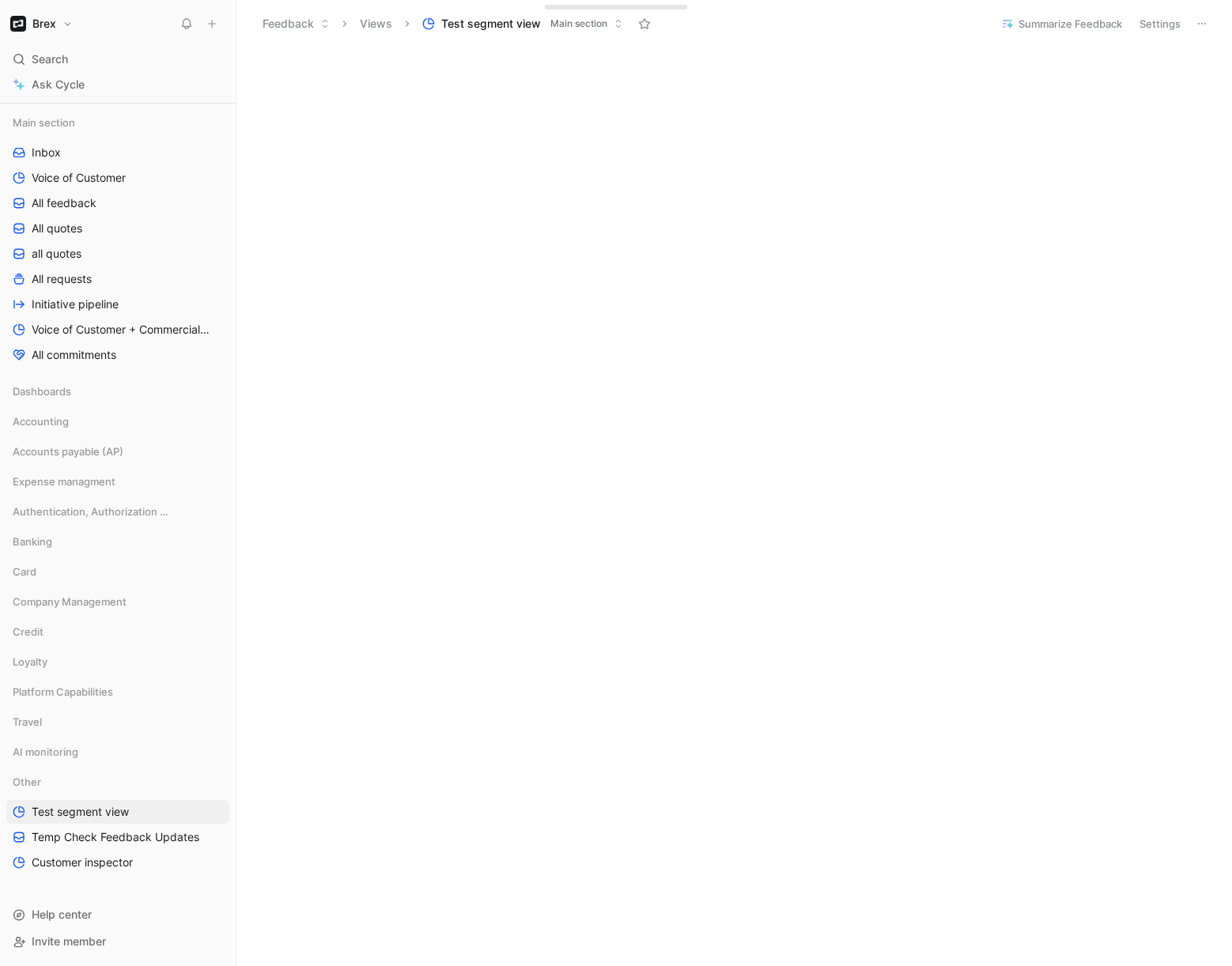
scroll to position [1912, 0]
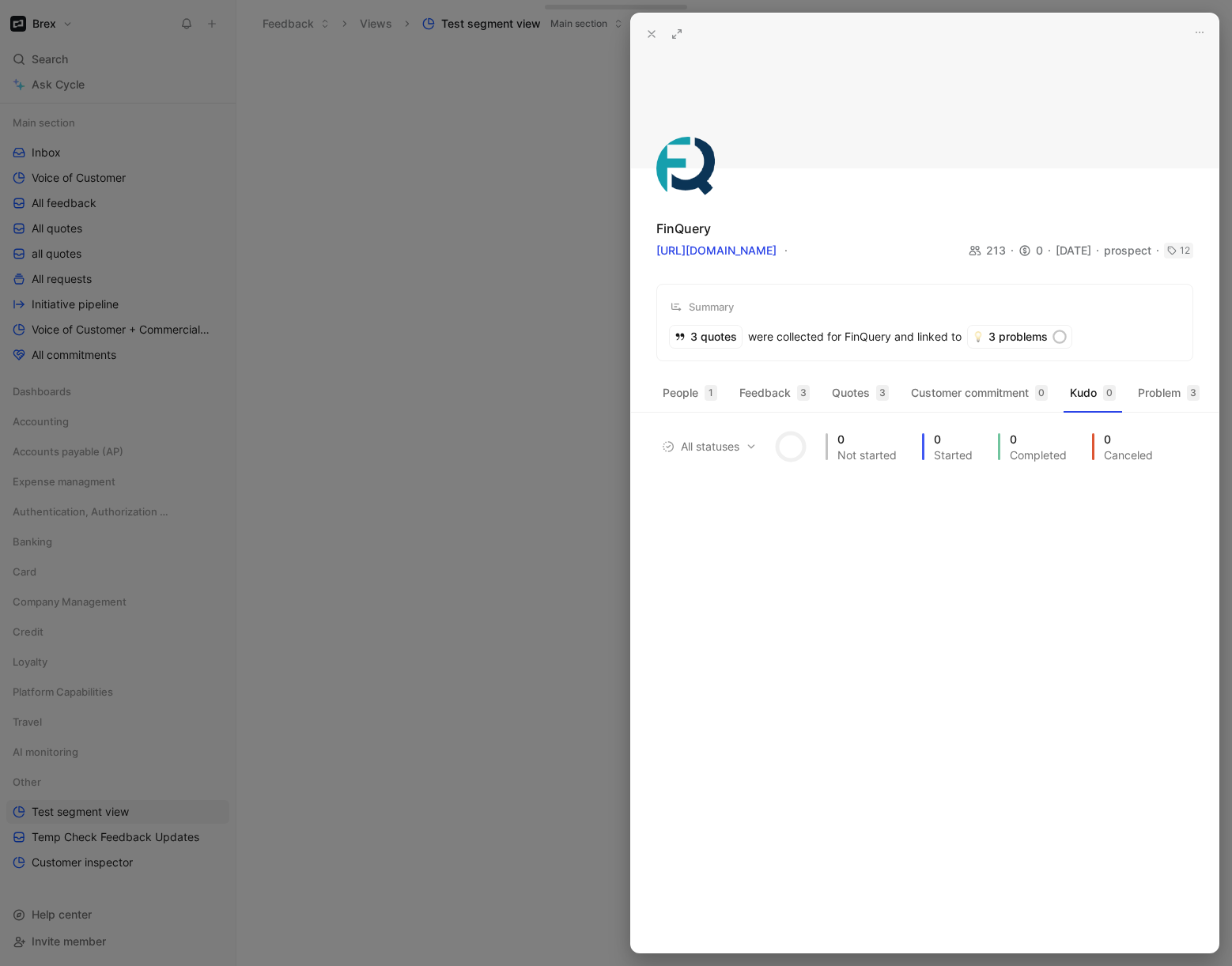
click at [655, 36] on icon at bounding box center [651, 33] width 13 height 13
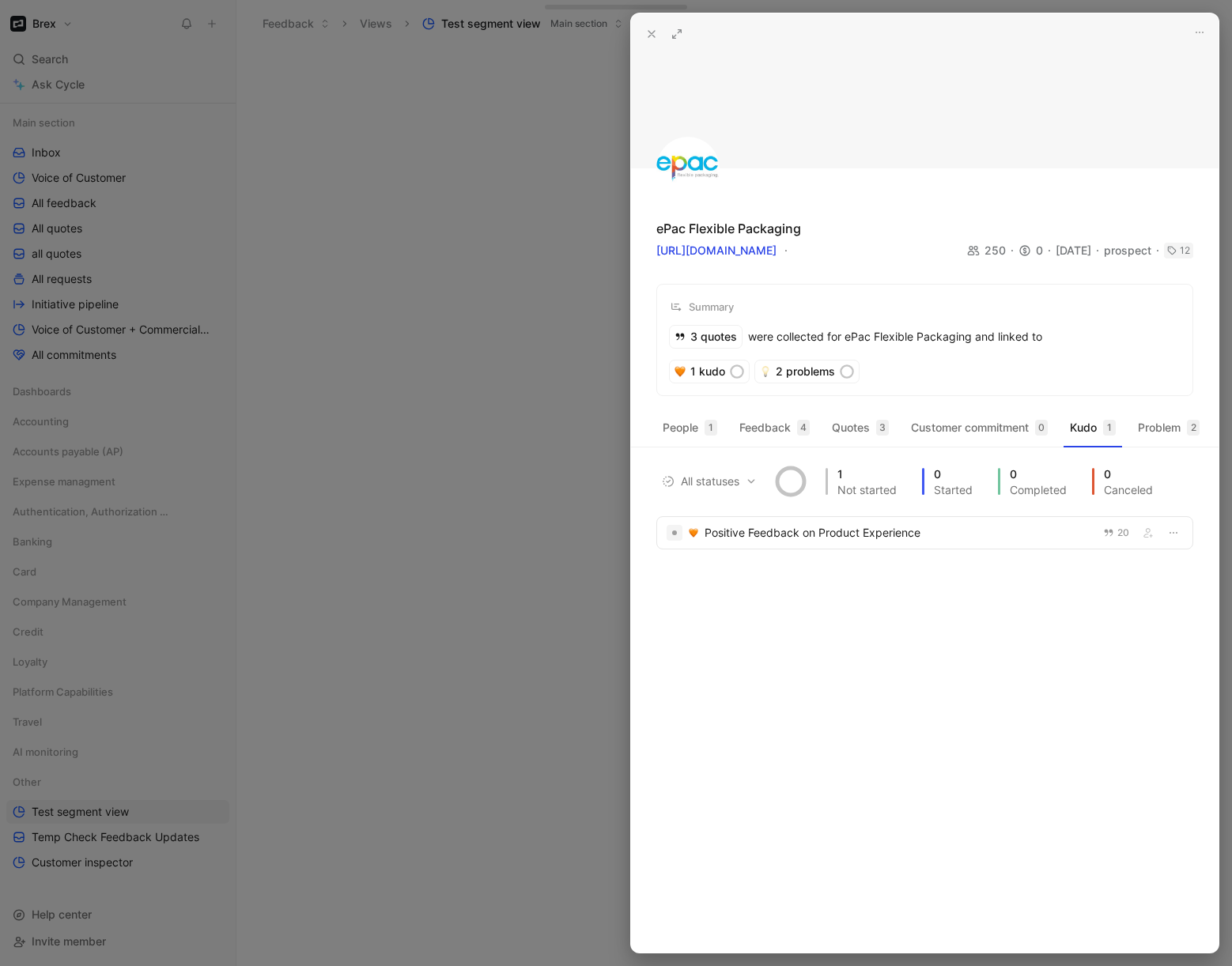
click at [646, 32] on icon at bounding box center [651, 33] width 13 height 13
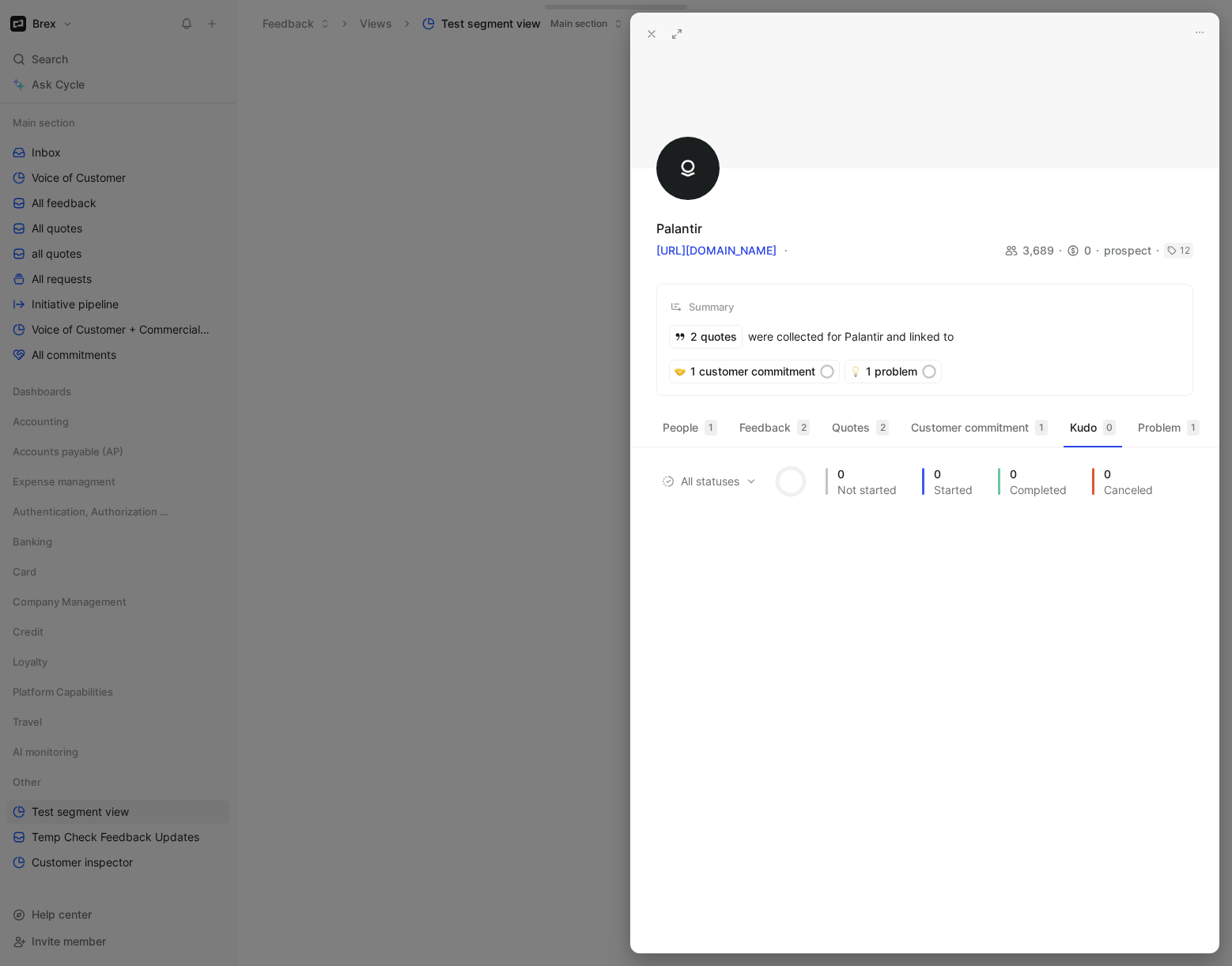
click at [656, 31] on icon at bounding box center [651, 33] width 13 height 13
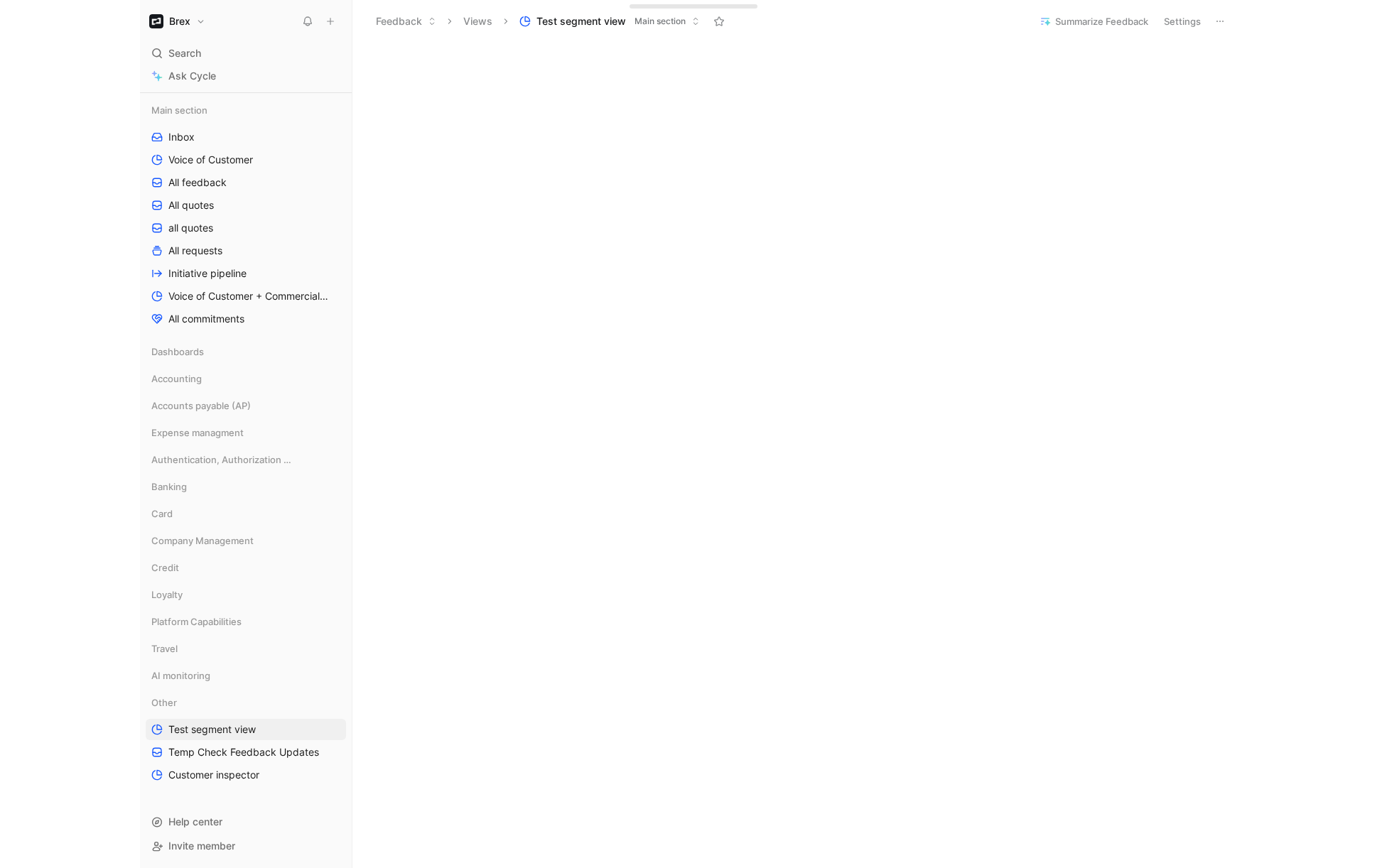
scroll to position [1358, 0]
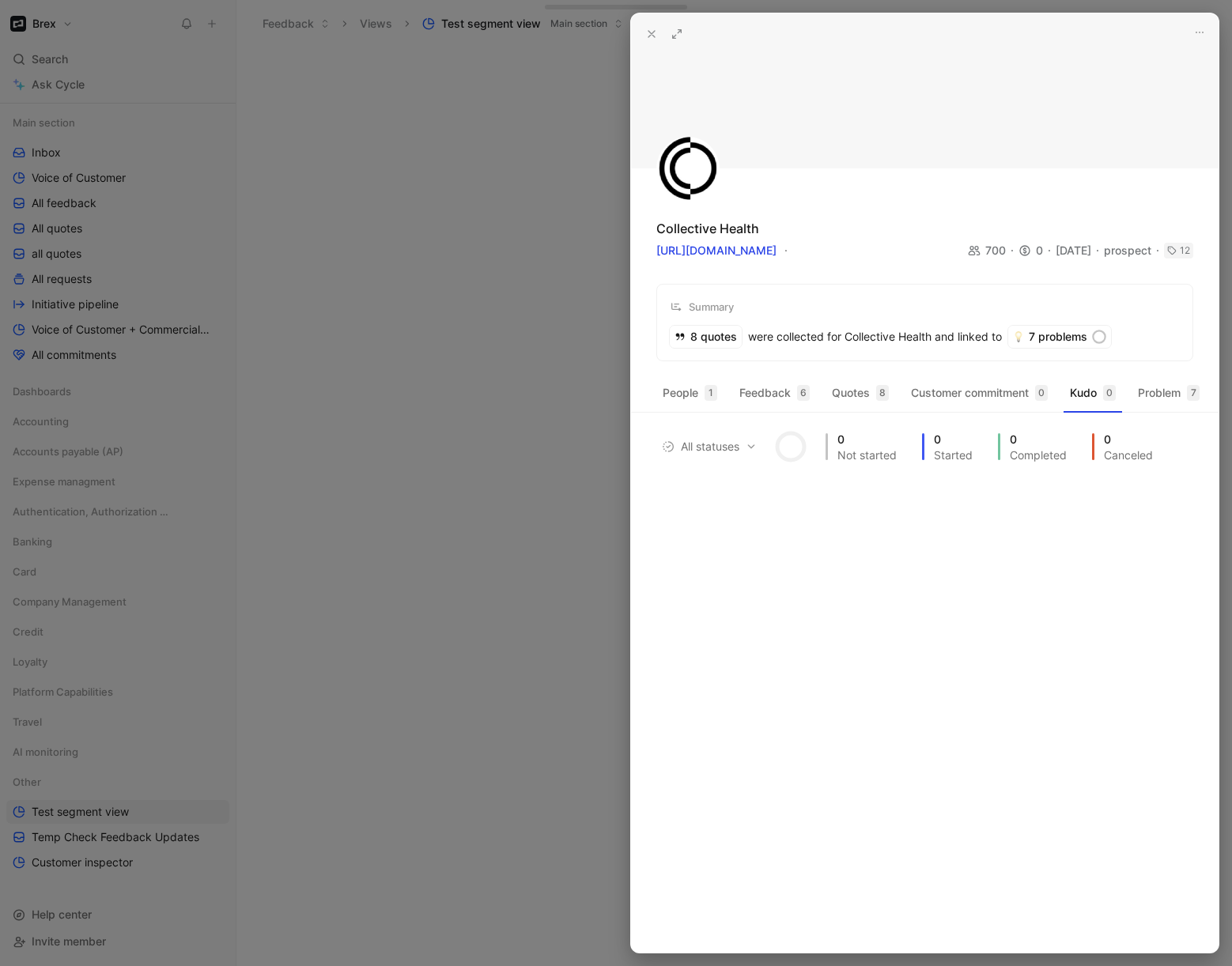
click at [655, 33] on icon at bounding box center [651, 33] width 13 height 13
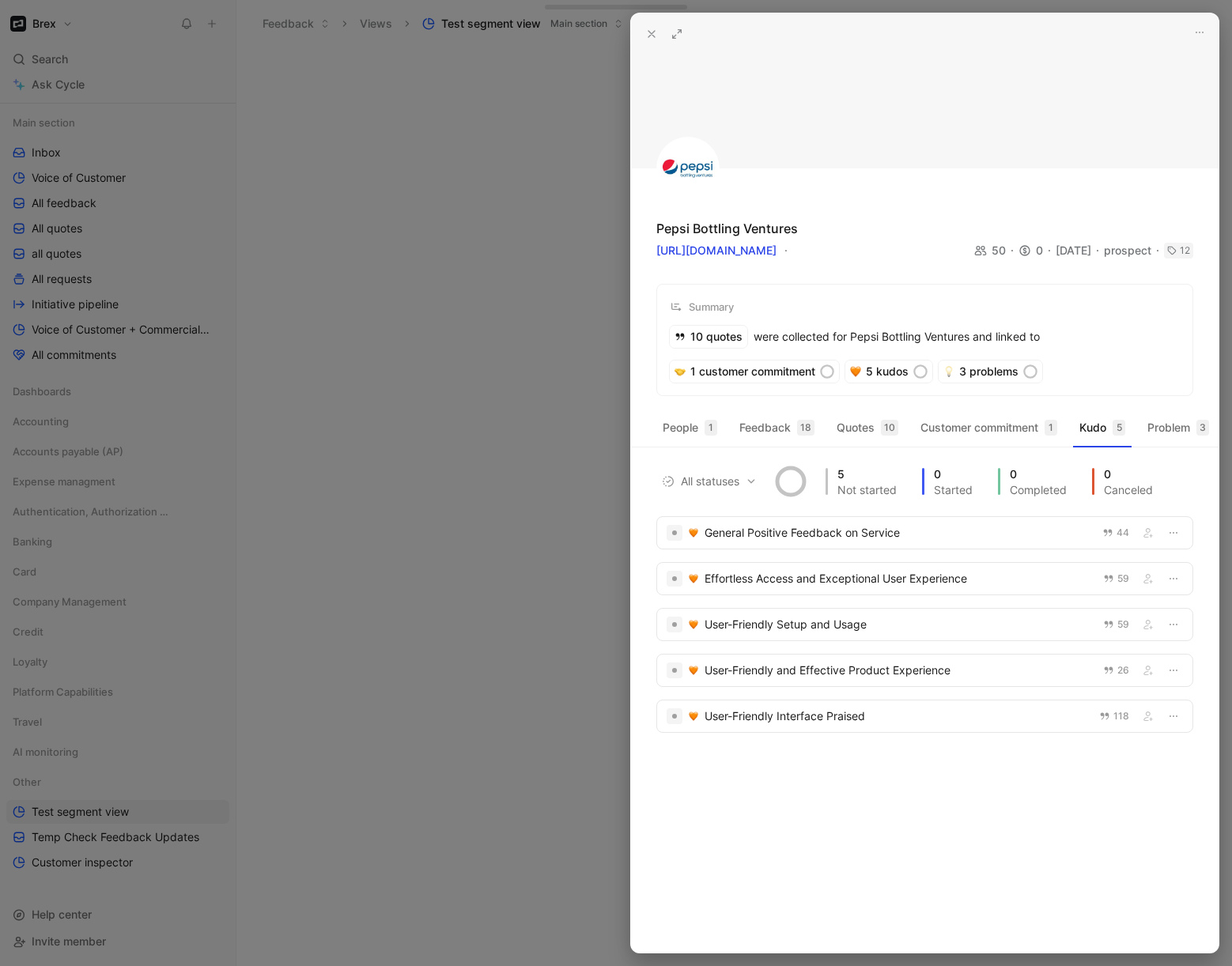
click at [648, 31] on use at bounding box center [651, 34] width 7 height 7
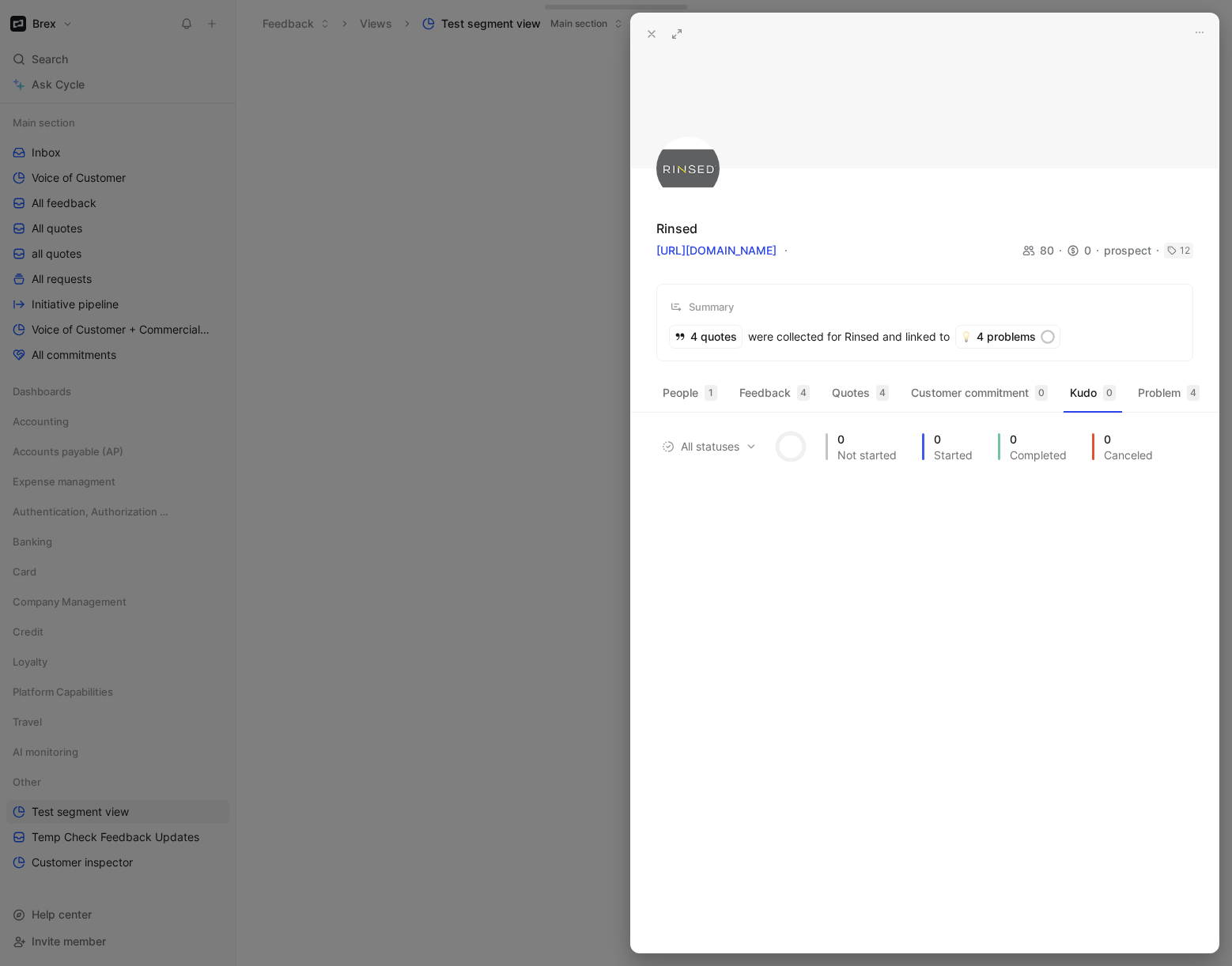
click at [648, 34] on icon at bounding box center [651, 33] width 13 height 13
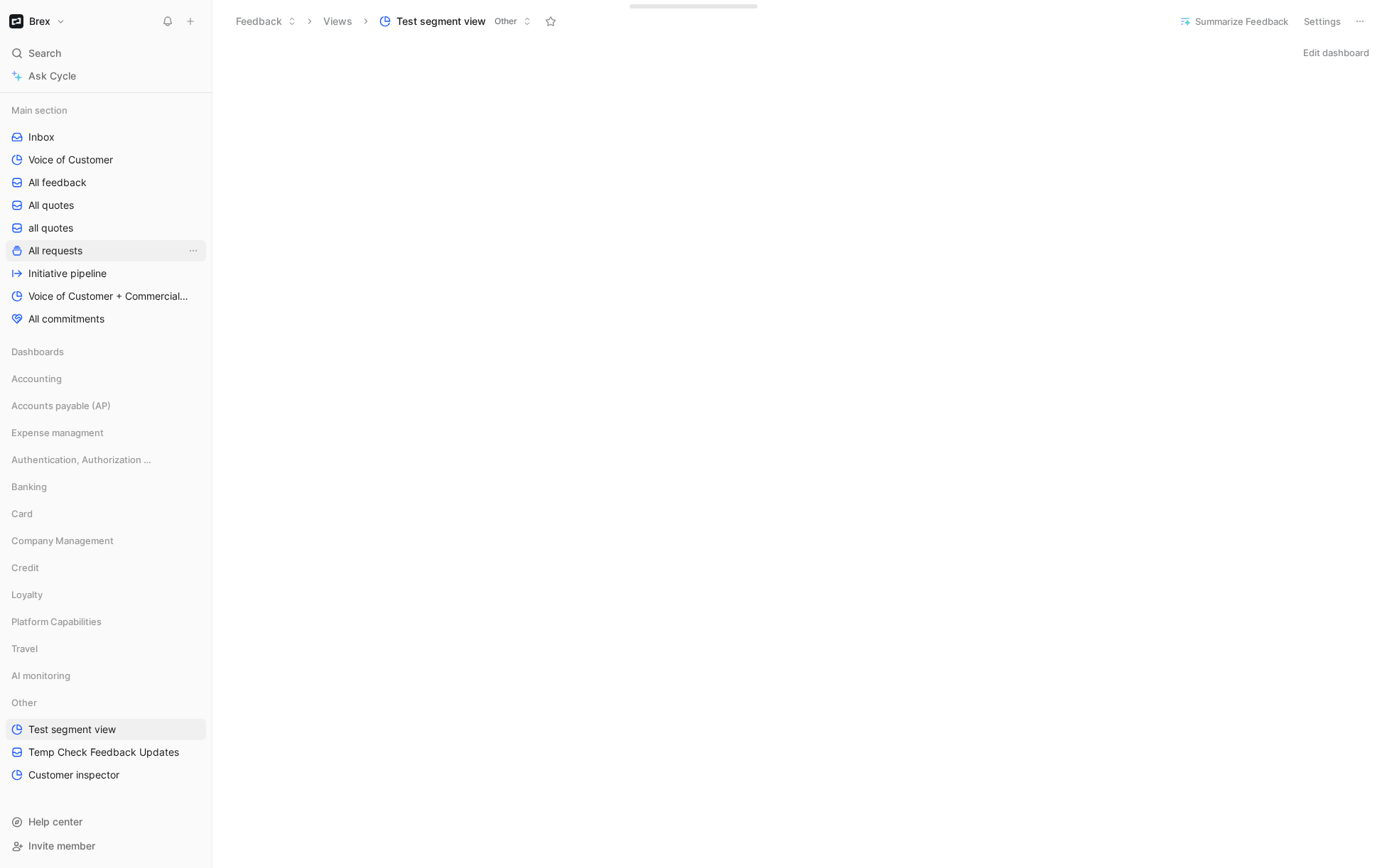
click at [61, 245] on span "All requests" at bounding box center [55, 250] width 54 height 14
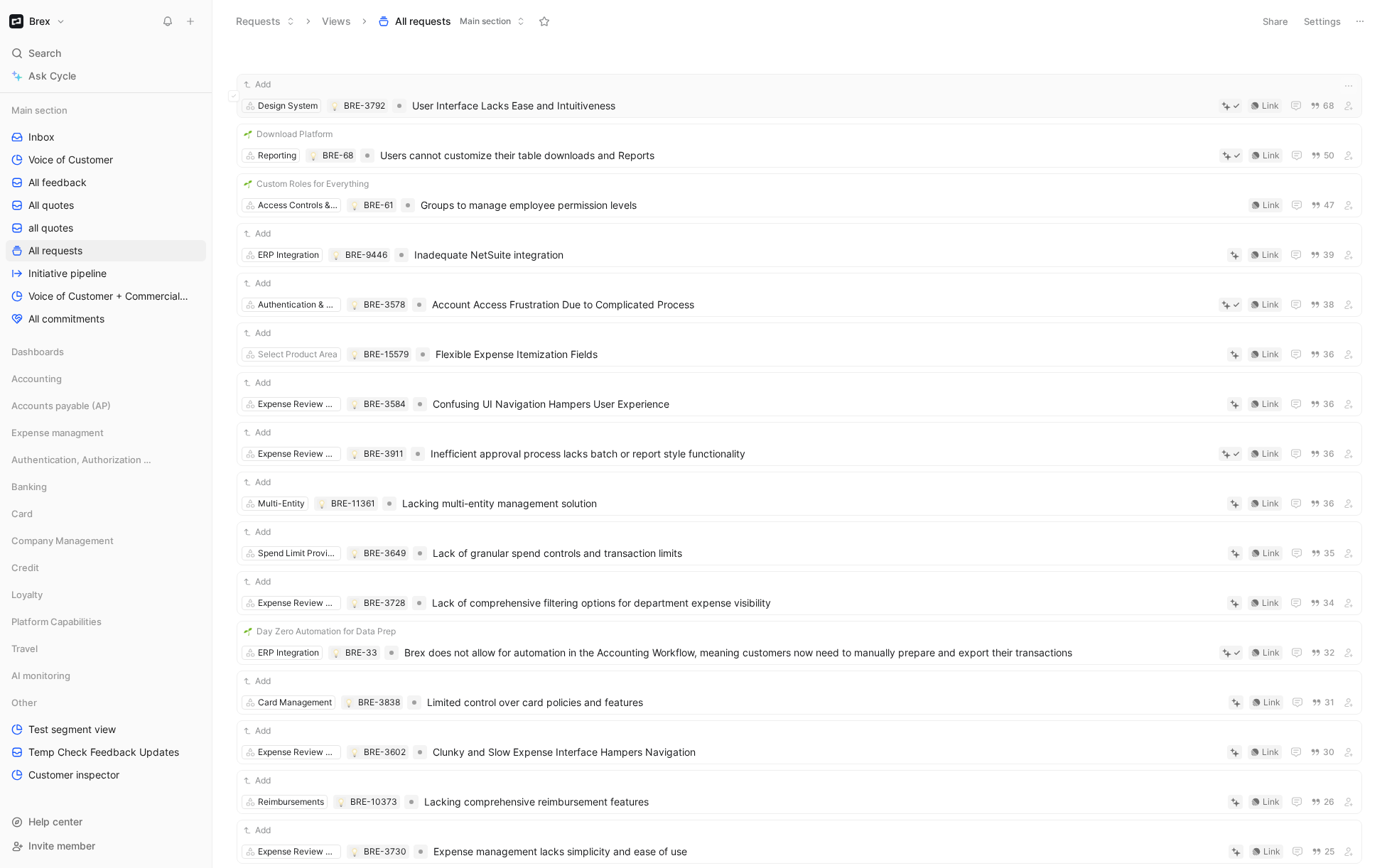
click at [552, 113] on span "User Interface Lacks Ease and Intuitiveness" at bounding box center [813, 106] width 801 height 17
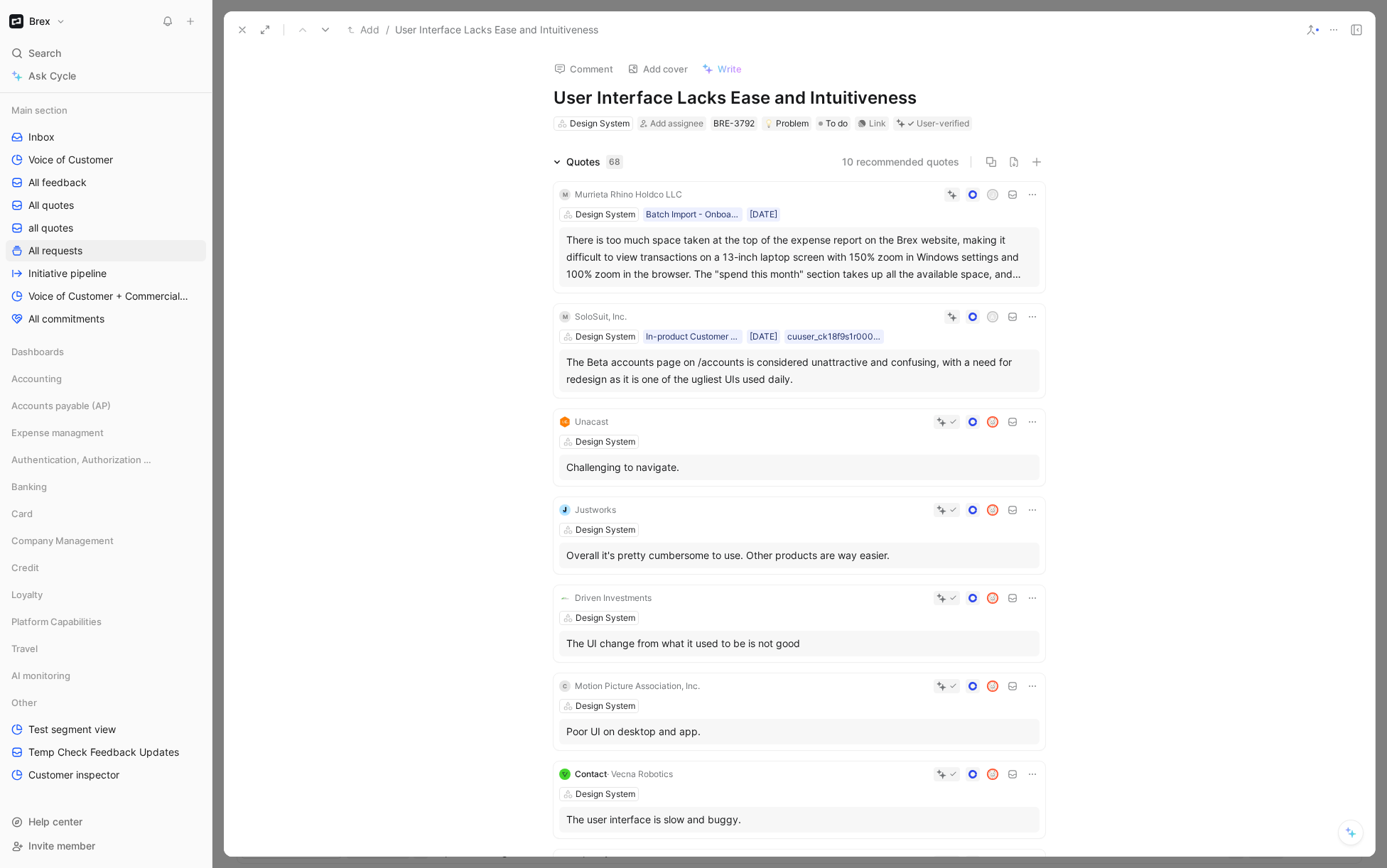
click at [1107, 31] on icon at bounding box center [1334, 29] width 11 height 11
click at [352, 29] on icon at bounding box center [351, 29] width 7 height 7
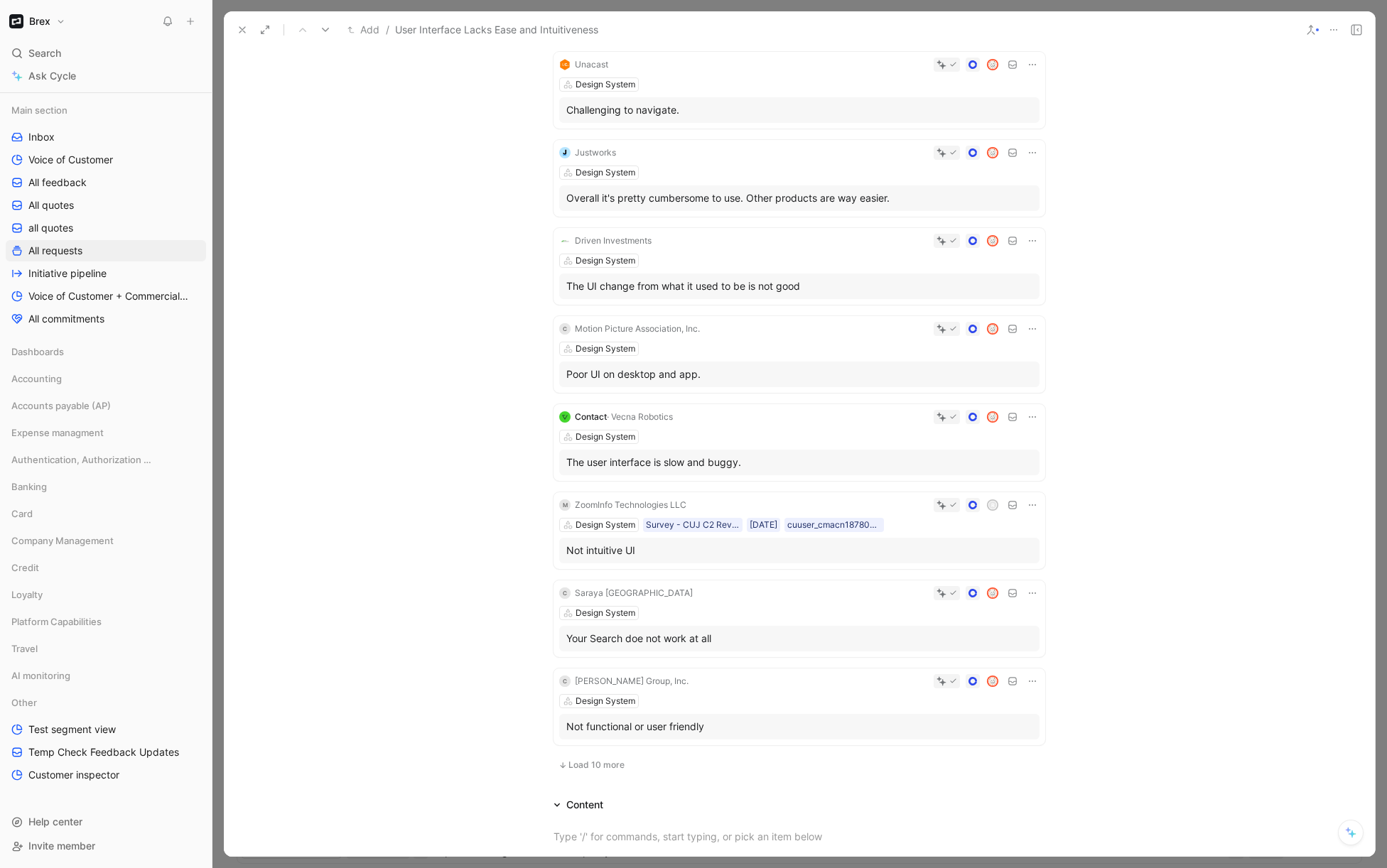
scroll to position [688, 0]
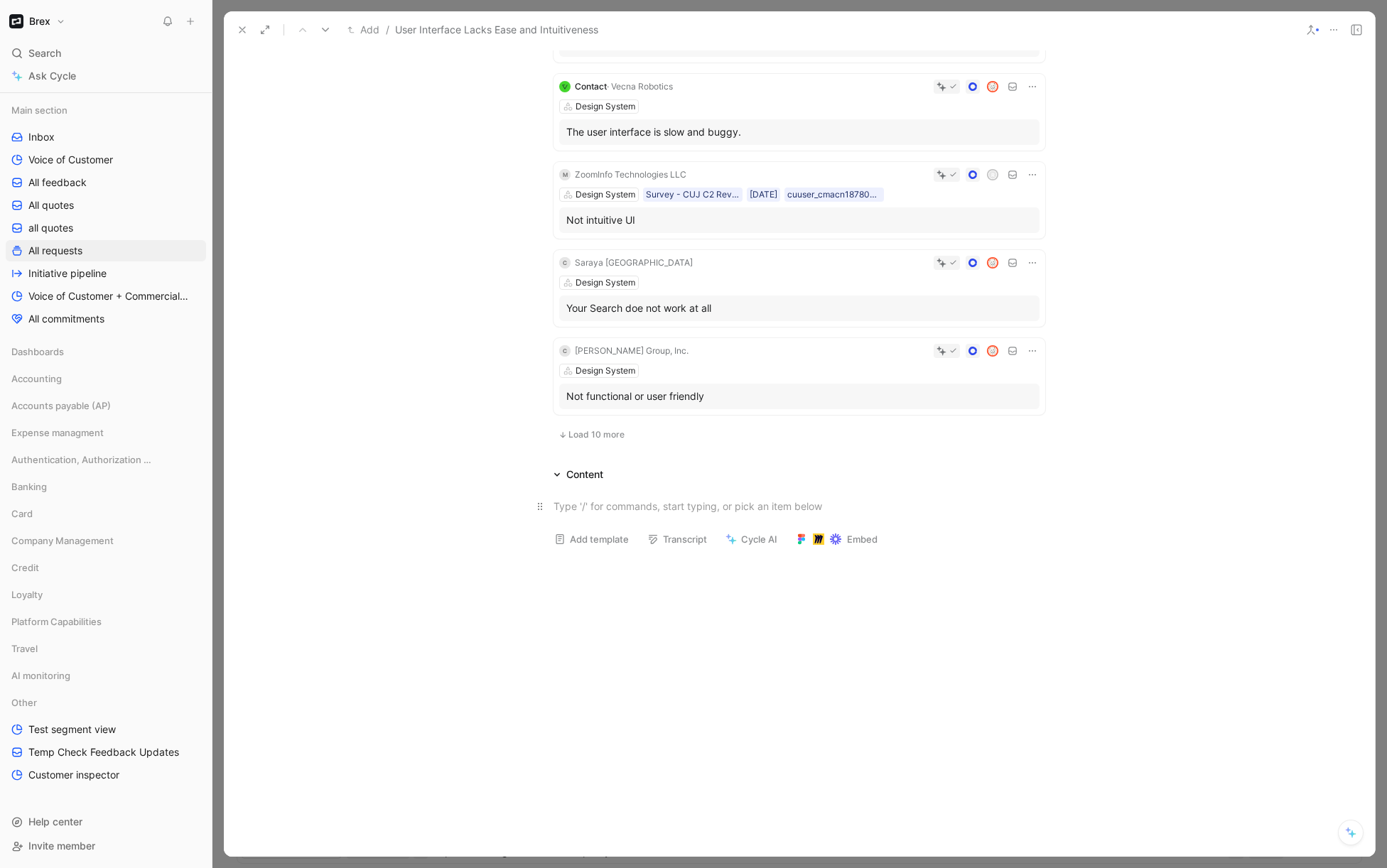
click at [641, 515] on p at bounding box center [799, 506] width 546 height 23
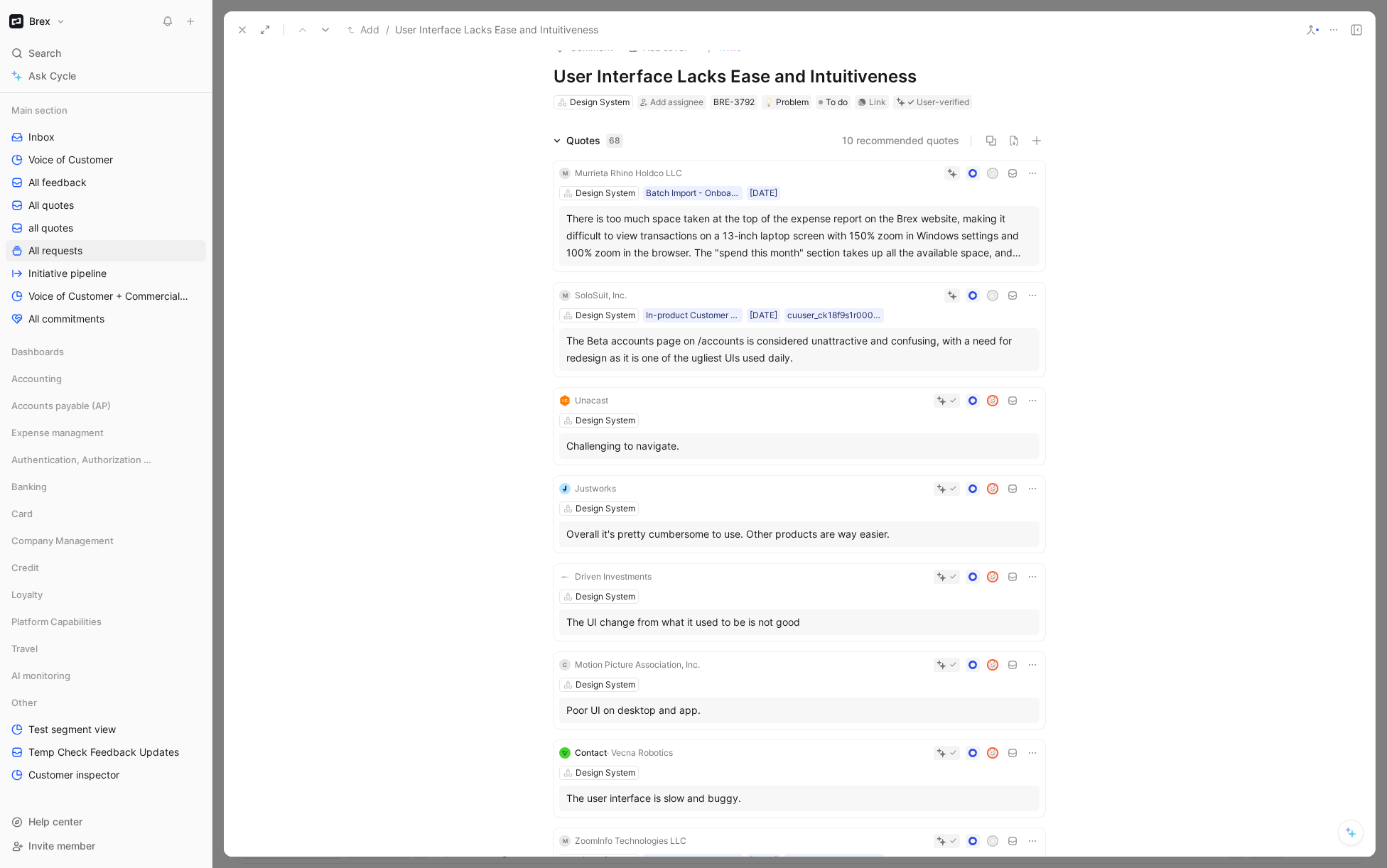
scroll to position [0, 0]
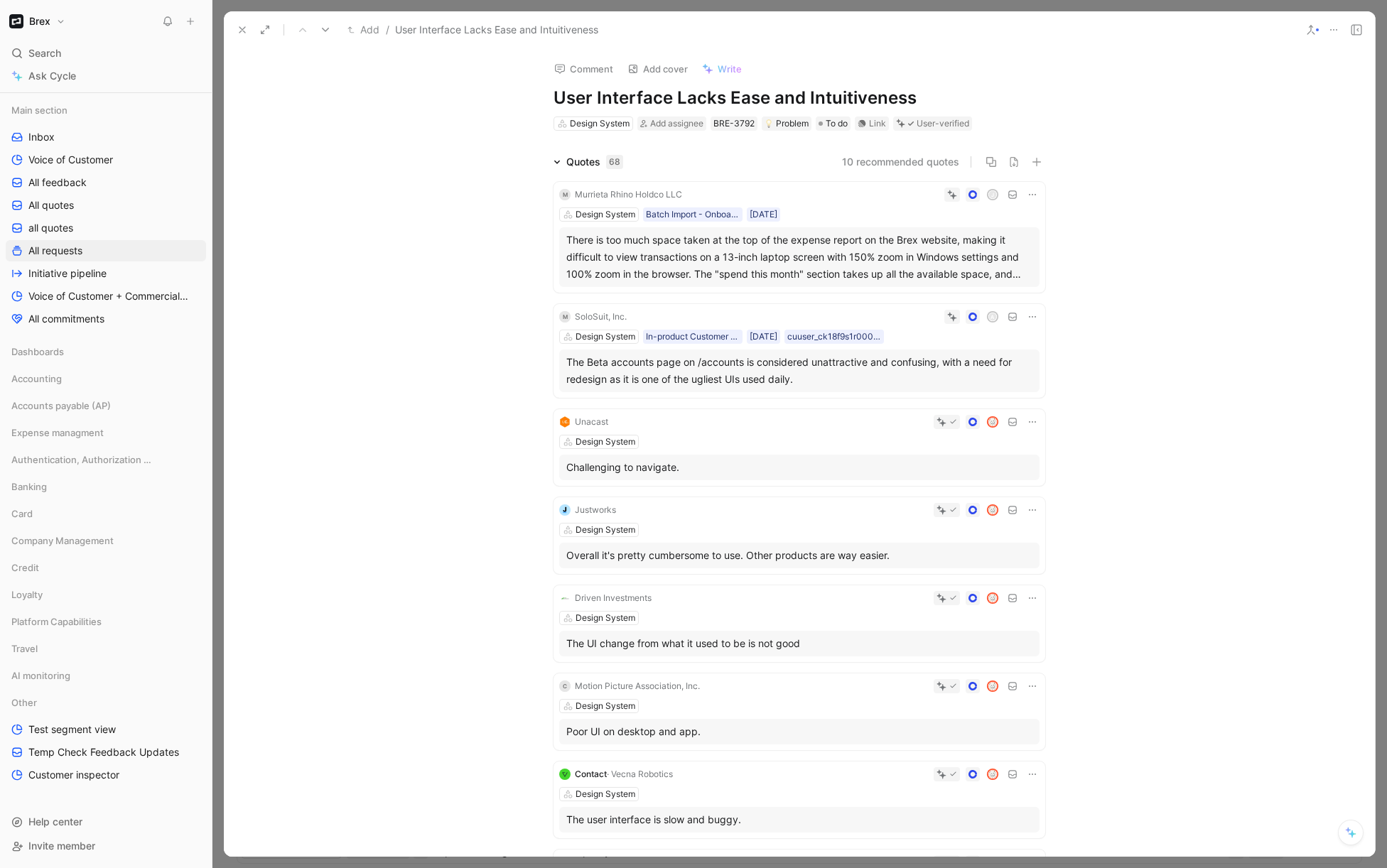
click at [239, 34] on icon at bounding box center [242, 29] width 11 height 11
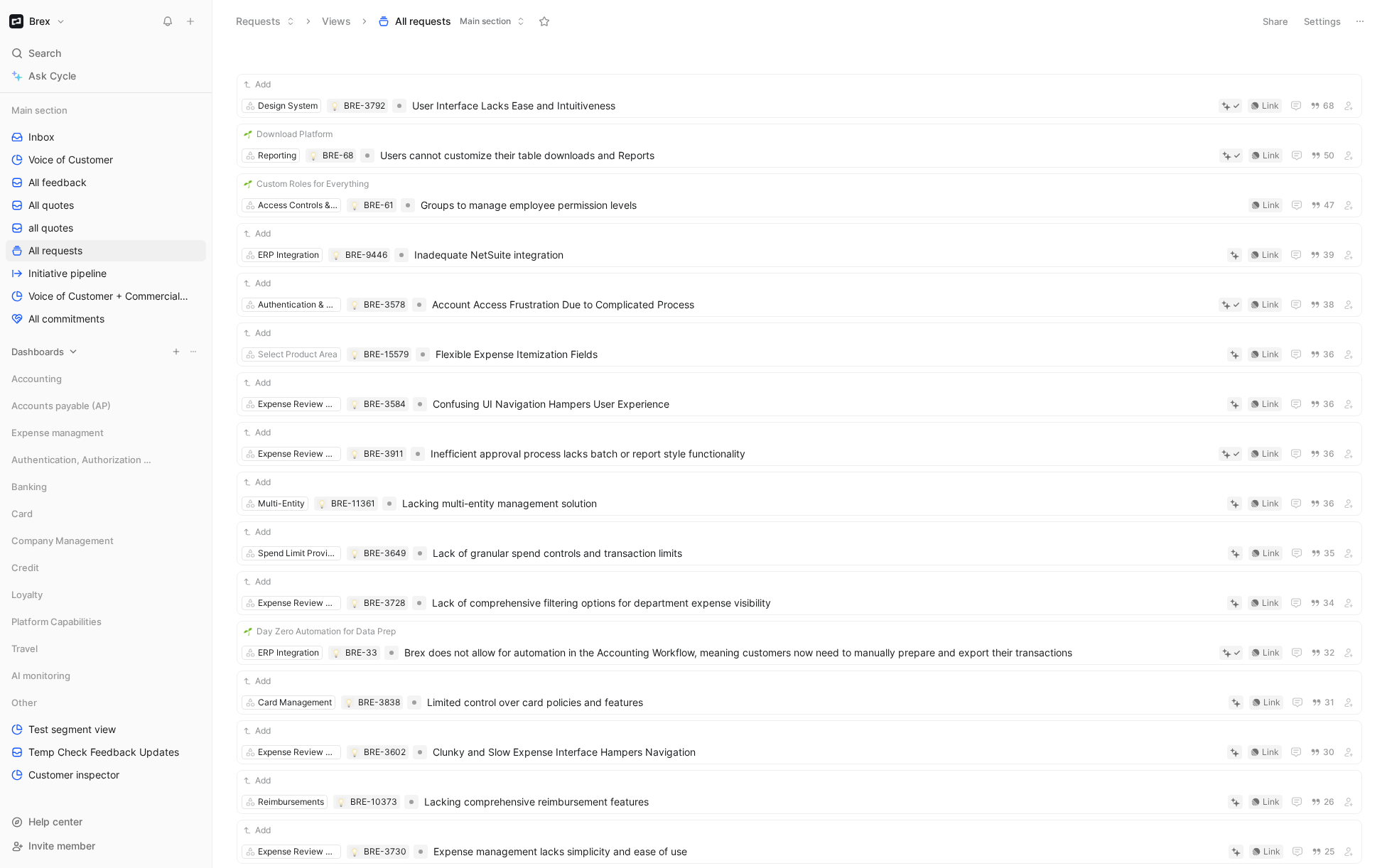
click at [60, 352] on span "Dashboards" at bounding box center [37, 352] width 52 height 14
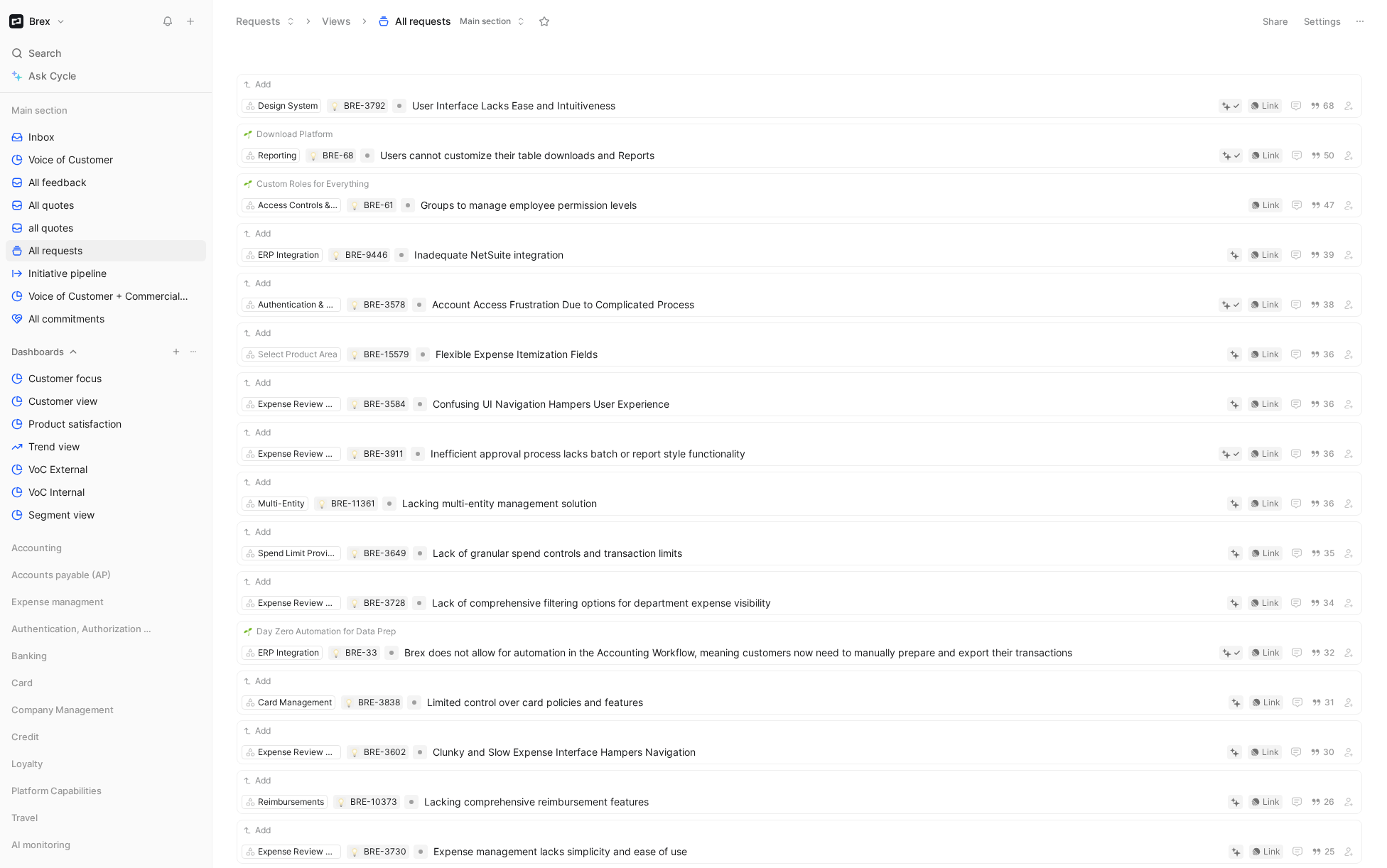
click at [42, 346] on span "Dashboards" at bounding box center [37, 352] width 52 height 14
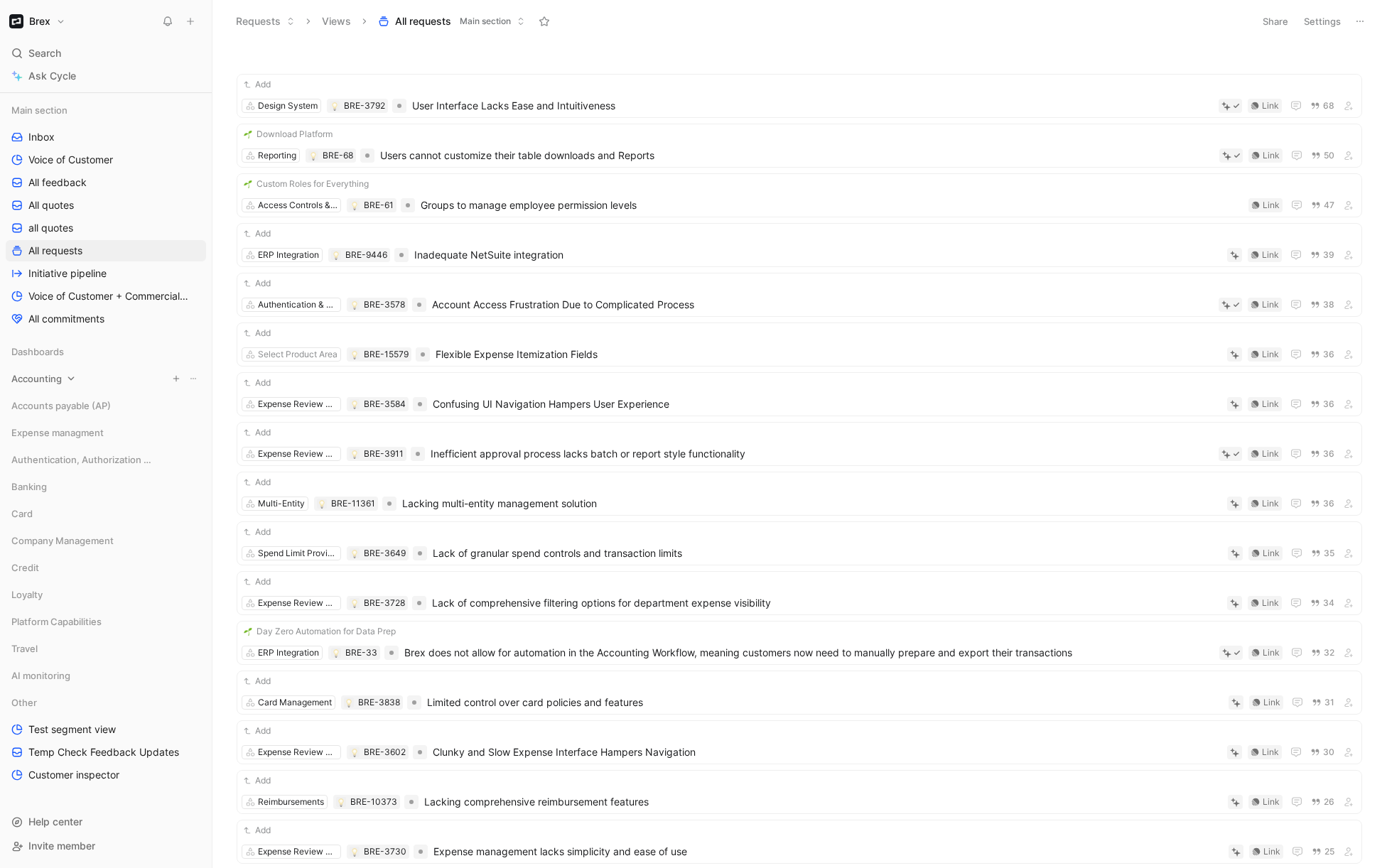
click at [56, 376] on span "Accounting" at bounding box center [36, 379] width 50 height 14
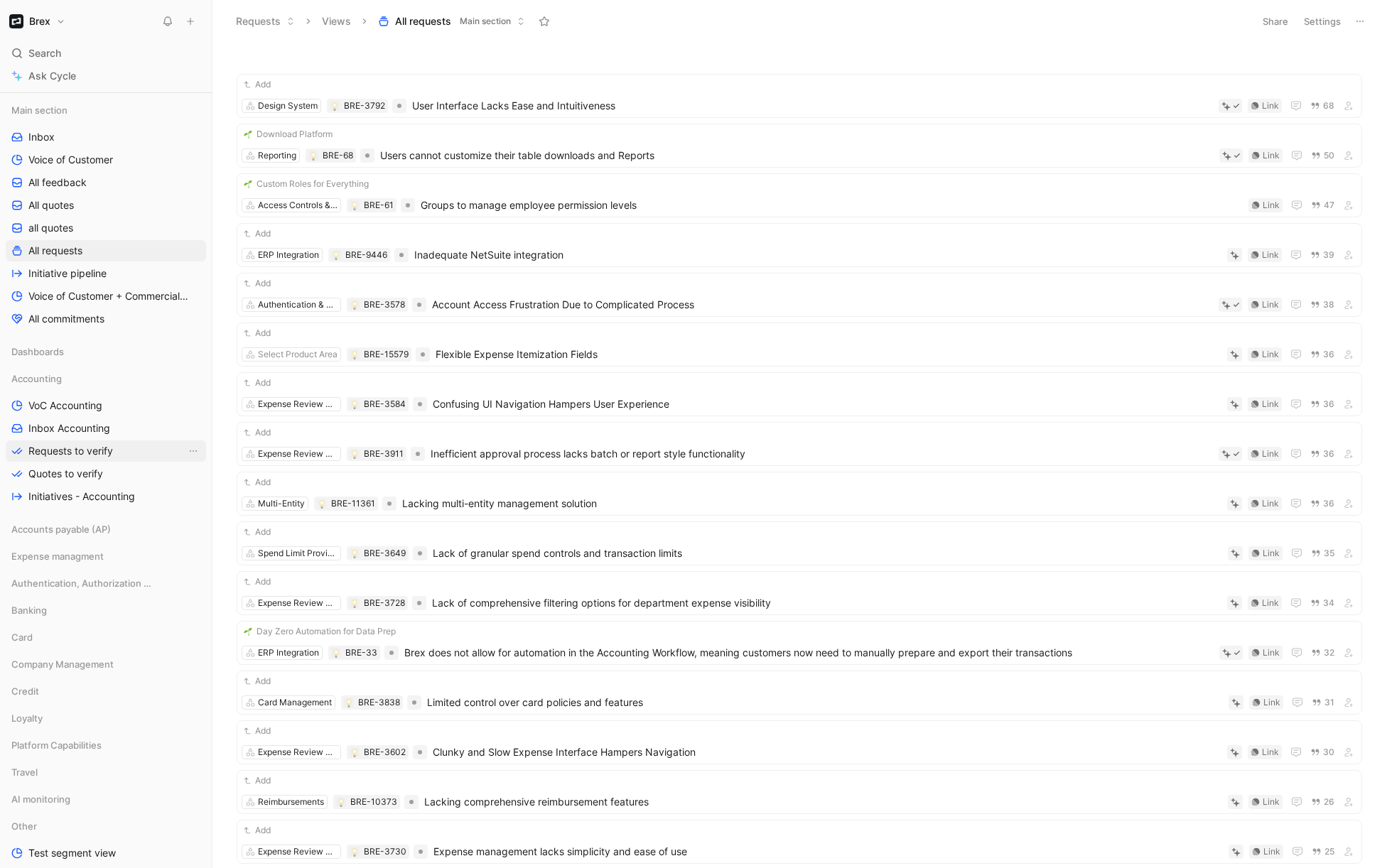
click at [75, 453] on span "Requests to verify" at bounding box center [70, 450] width 85 height 14
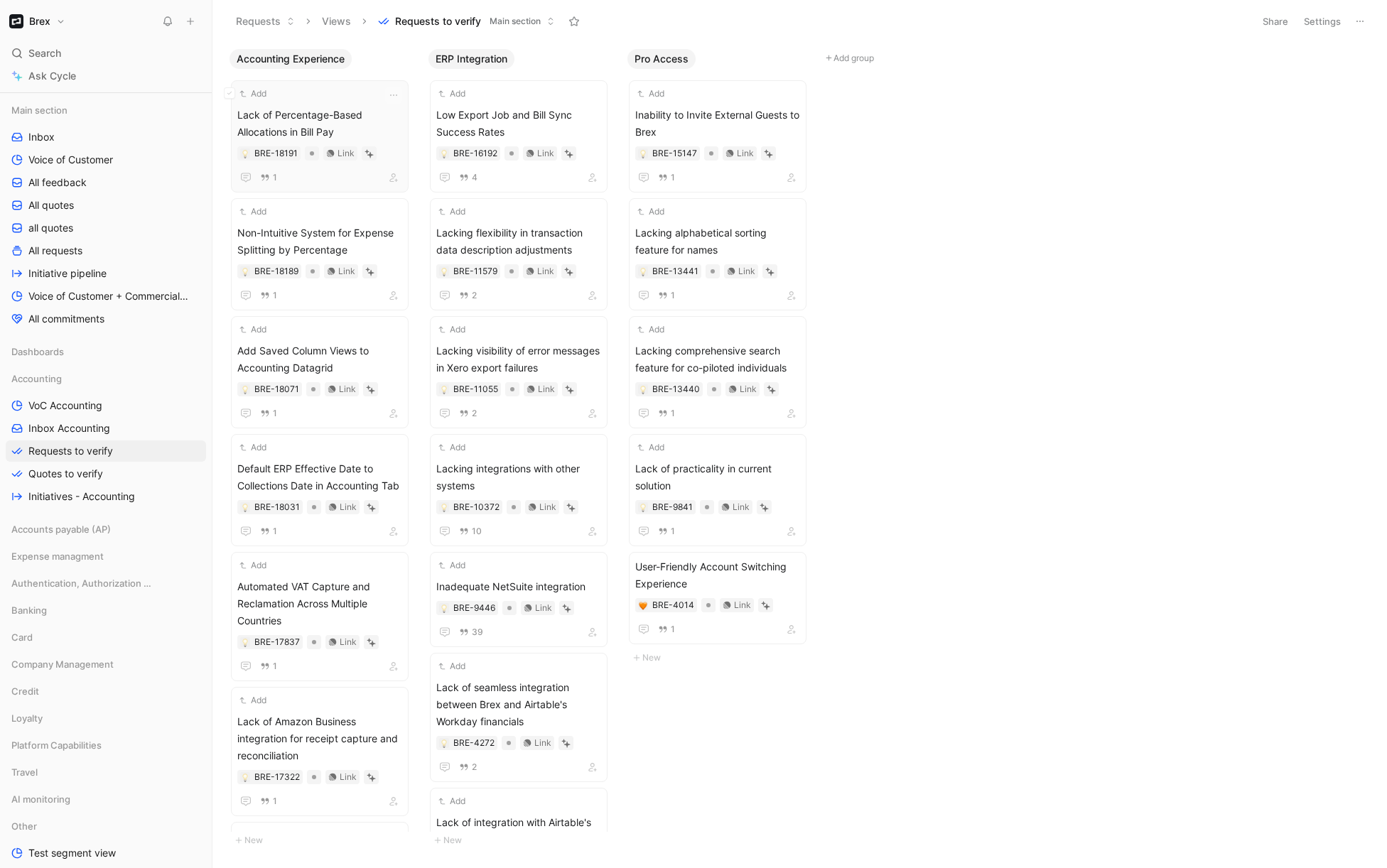
click at [358, 95] on div "Add" at bounding box center [310, 94] width 146 height 14
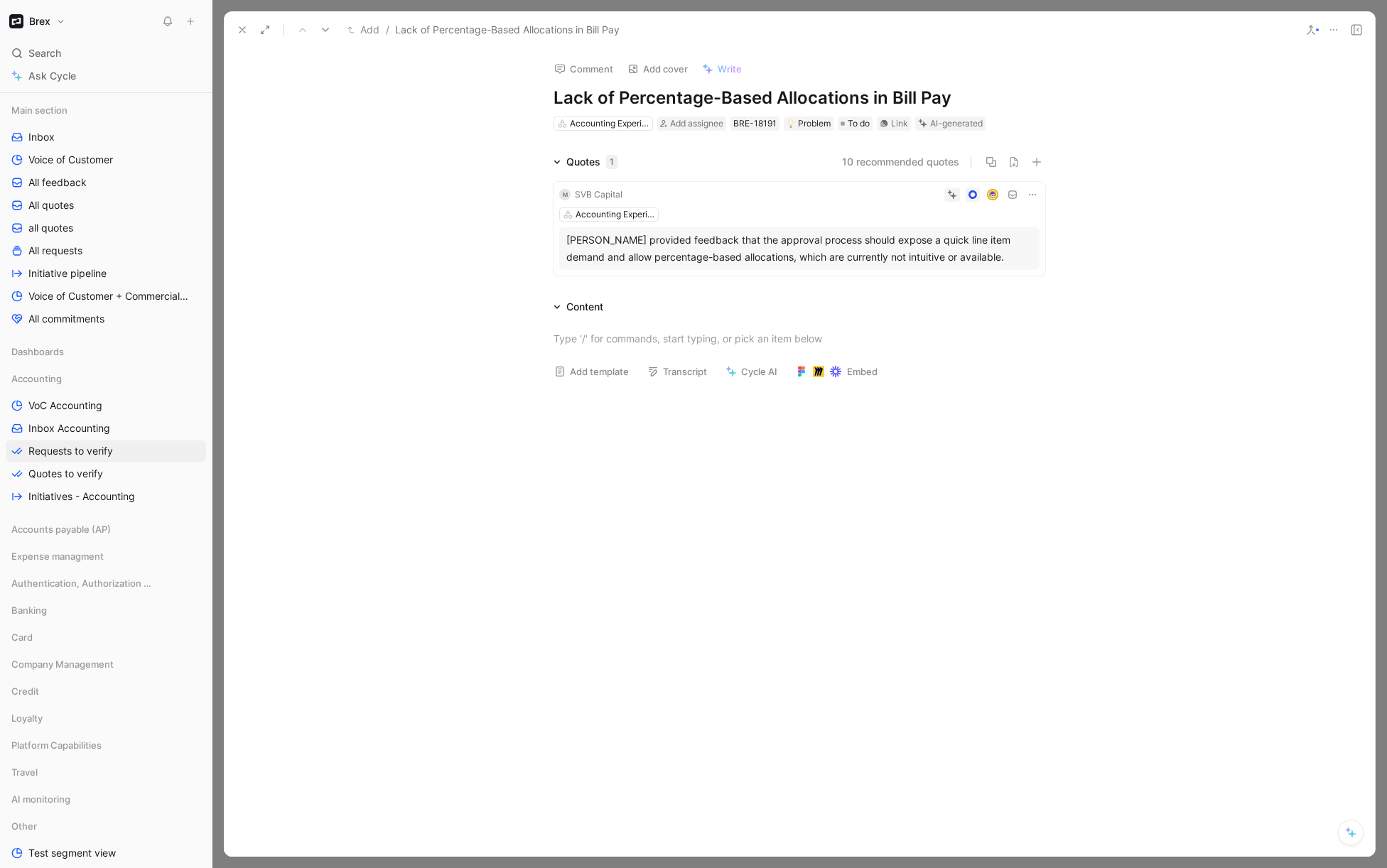
click at [997, 121] on div "Accounting Experience Add assignee BRE-18191 Problem To do Link AI-generated" at bounding box center [799, 124] width 495 height 17
click at [711, 127] on span "Add assignee" at bounding box center [696, 123] width 53 height 10
click at [812, 124] on div "Problem" at bounding box center [808, 123] width 44 height 14
click at [862, 130] on span "To do" at bounding box center [858, 123] width 22 height 14
click at [238, 34] on icon at bounding box center [242, 29] width 11 height 11
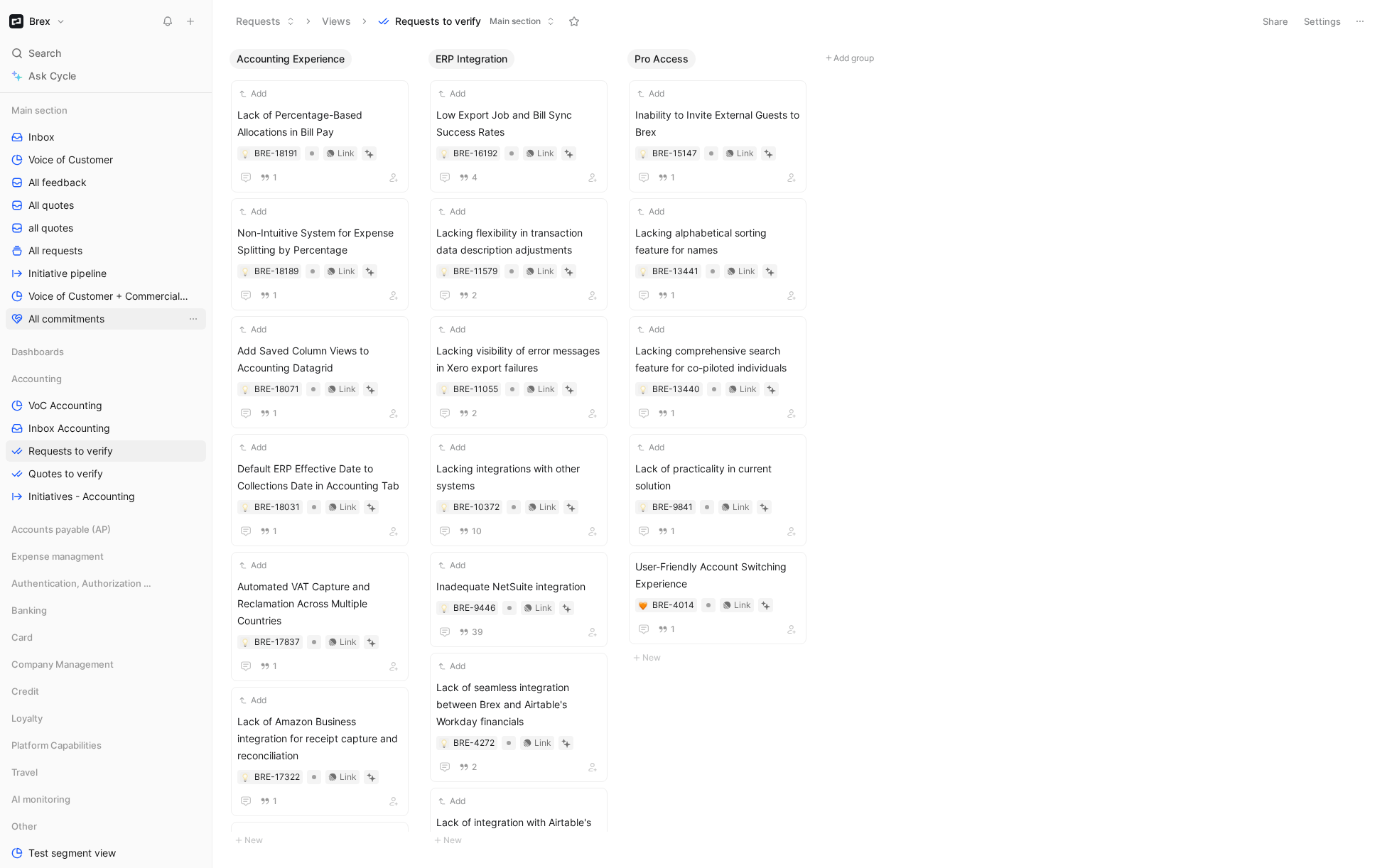
click at [85, 327] on link "All commitments" at bounding box center [106, 319] width 200 height 21
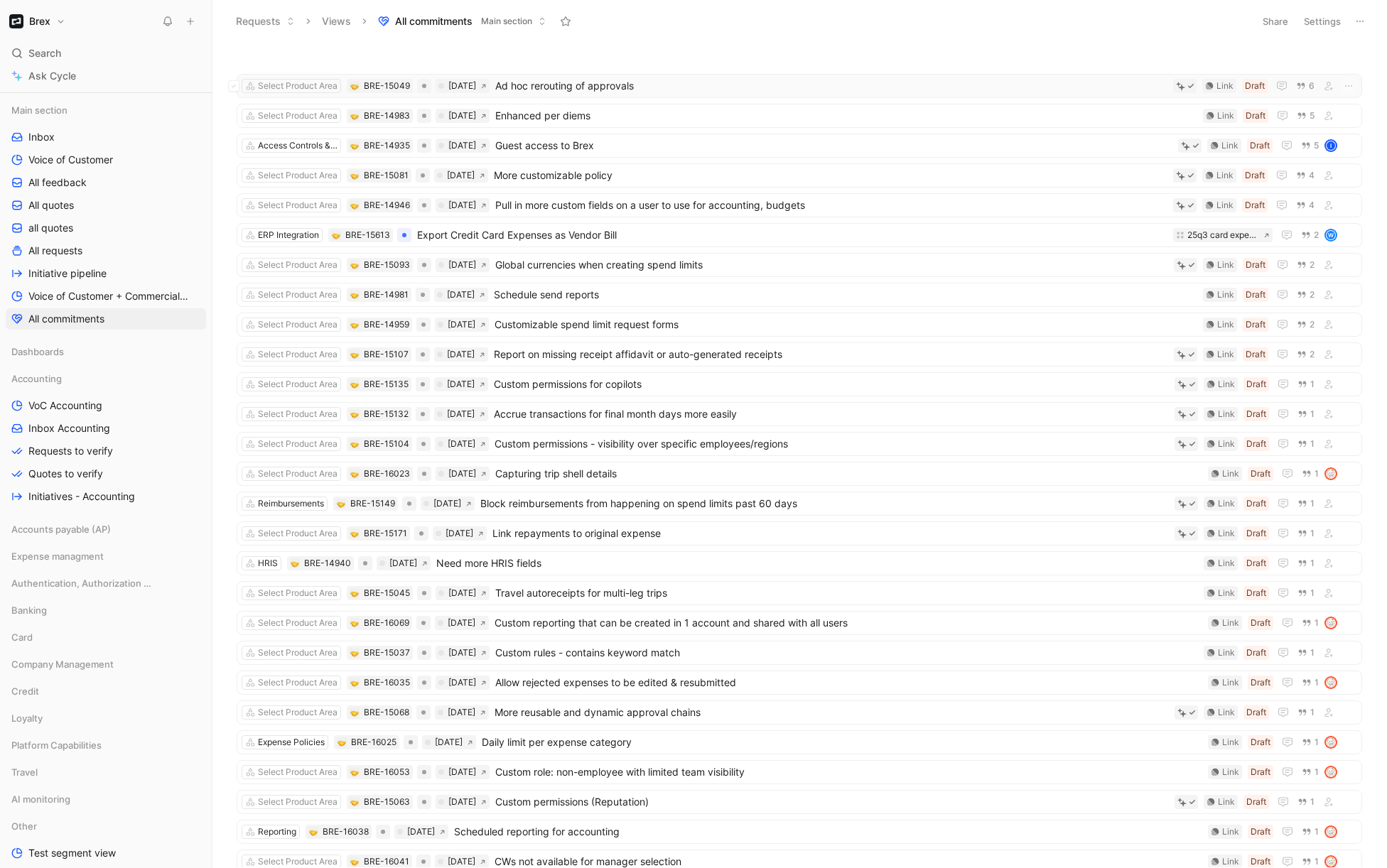
click at [706, 90] on span "Ad hoc rerouting of approvals" at bounding box center [831, 85] width 673 height 17
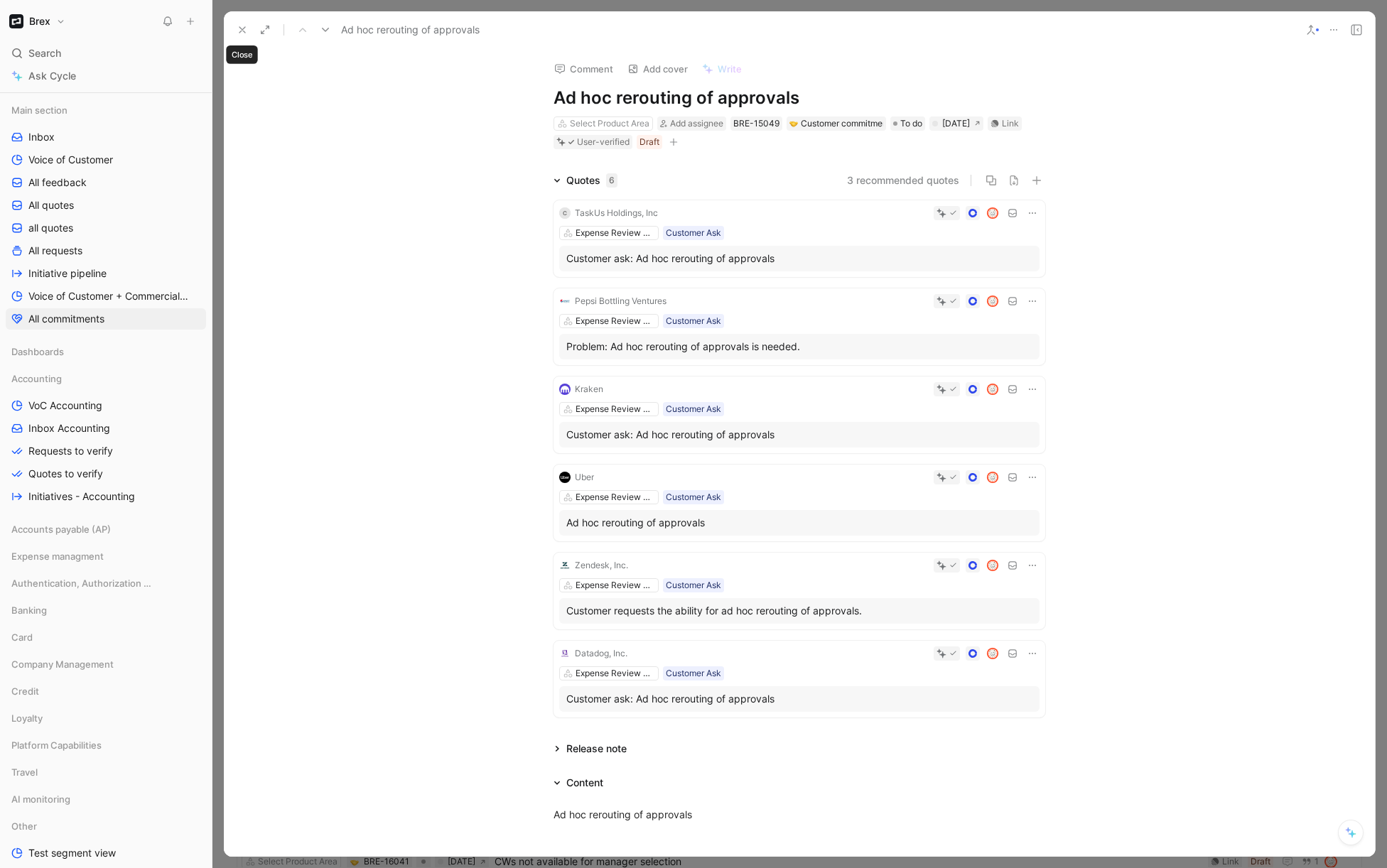
click at [241, 31] on icon at bounding box center [242, 29] width 11 height 11
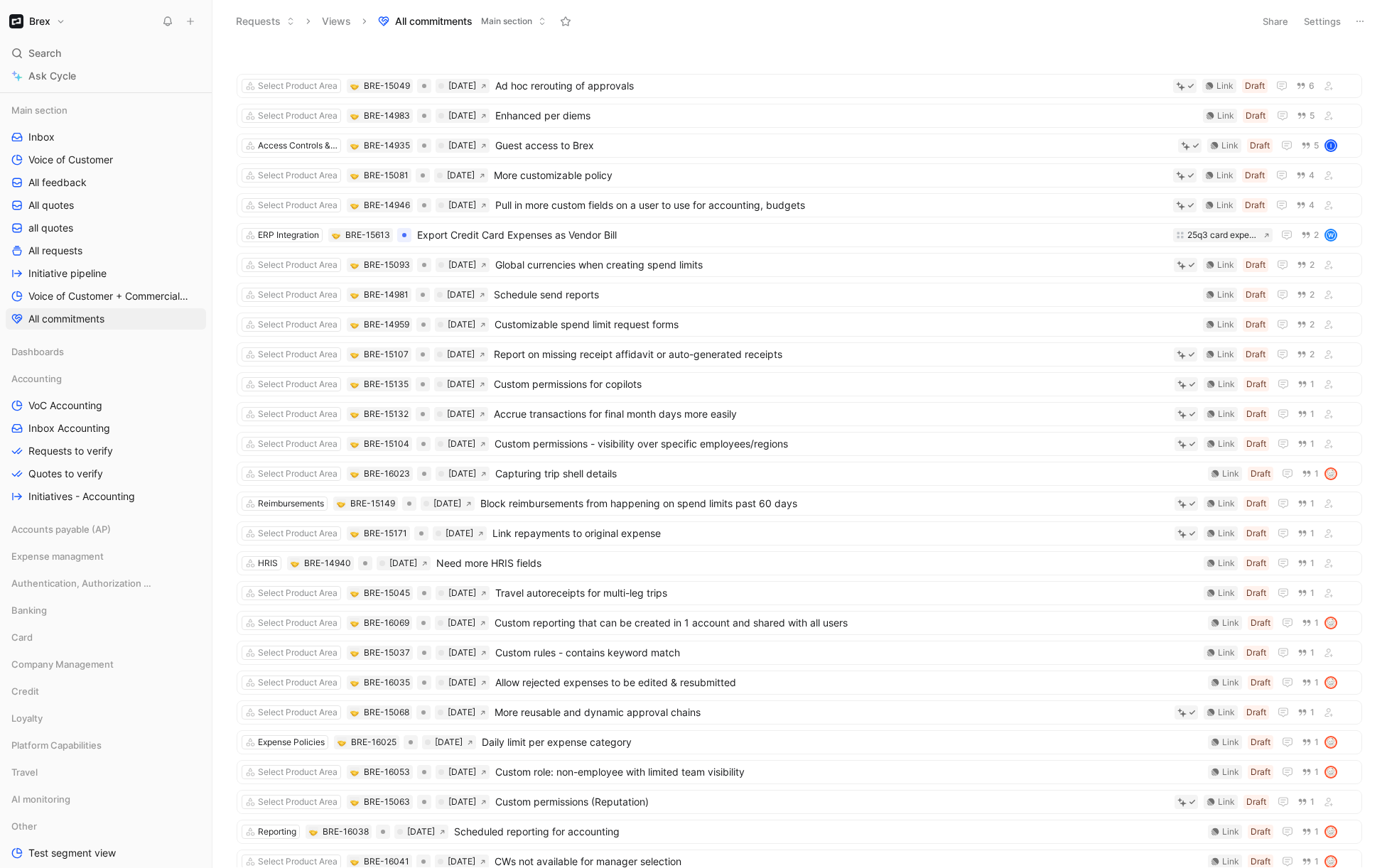
click at [46, 20] on h1 "Brex" at bounding box center [40, 21] width 21 height 13
click at [53, 143] on div "Workspace settings G then S" at bounding box center [96, 146] width 175 height 22
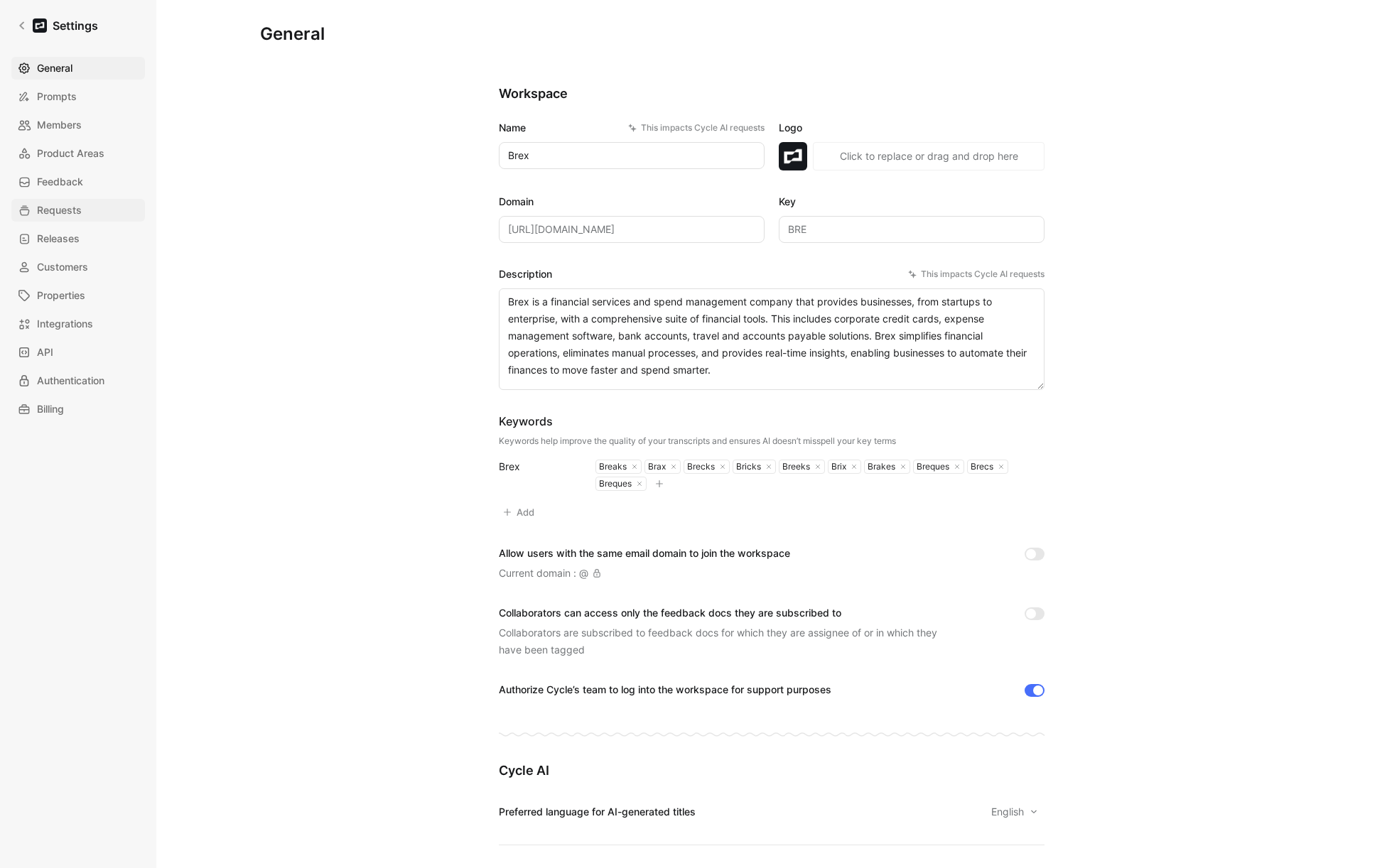
click at [52, 211] on span "Requests" at bounding box center [59, 210] width 45 height 17
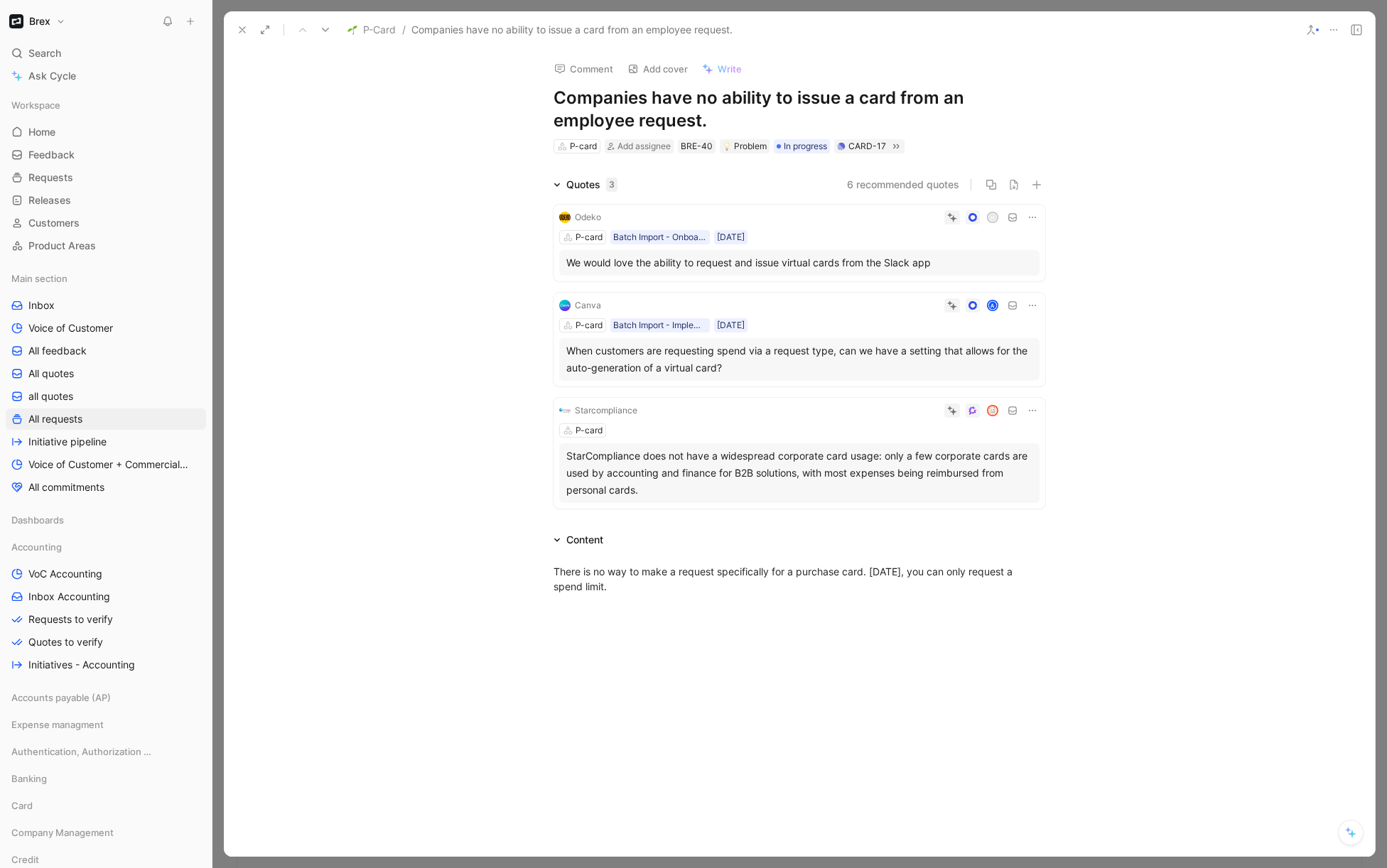
scroll to position [27, 0]
click at [241, 28] on icon at bounding box center [242, 29] width 11 height 11
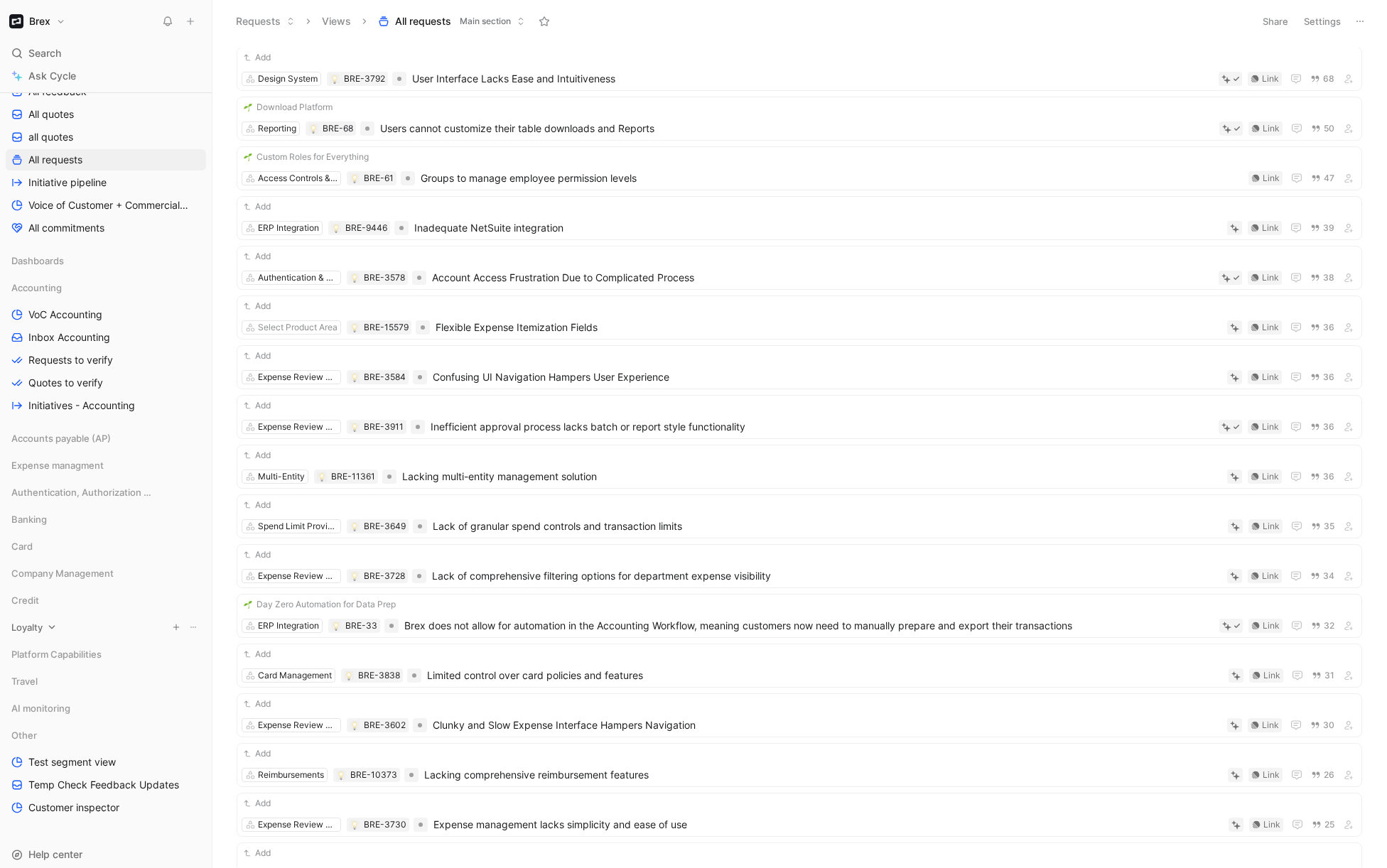
scroll to position [292, 0]
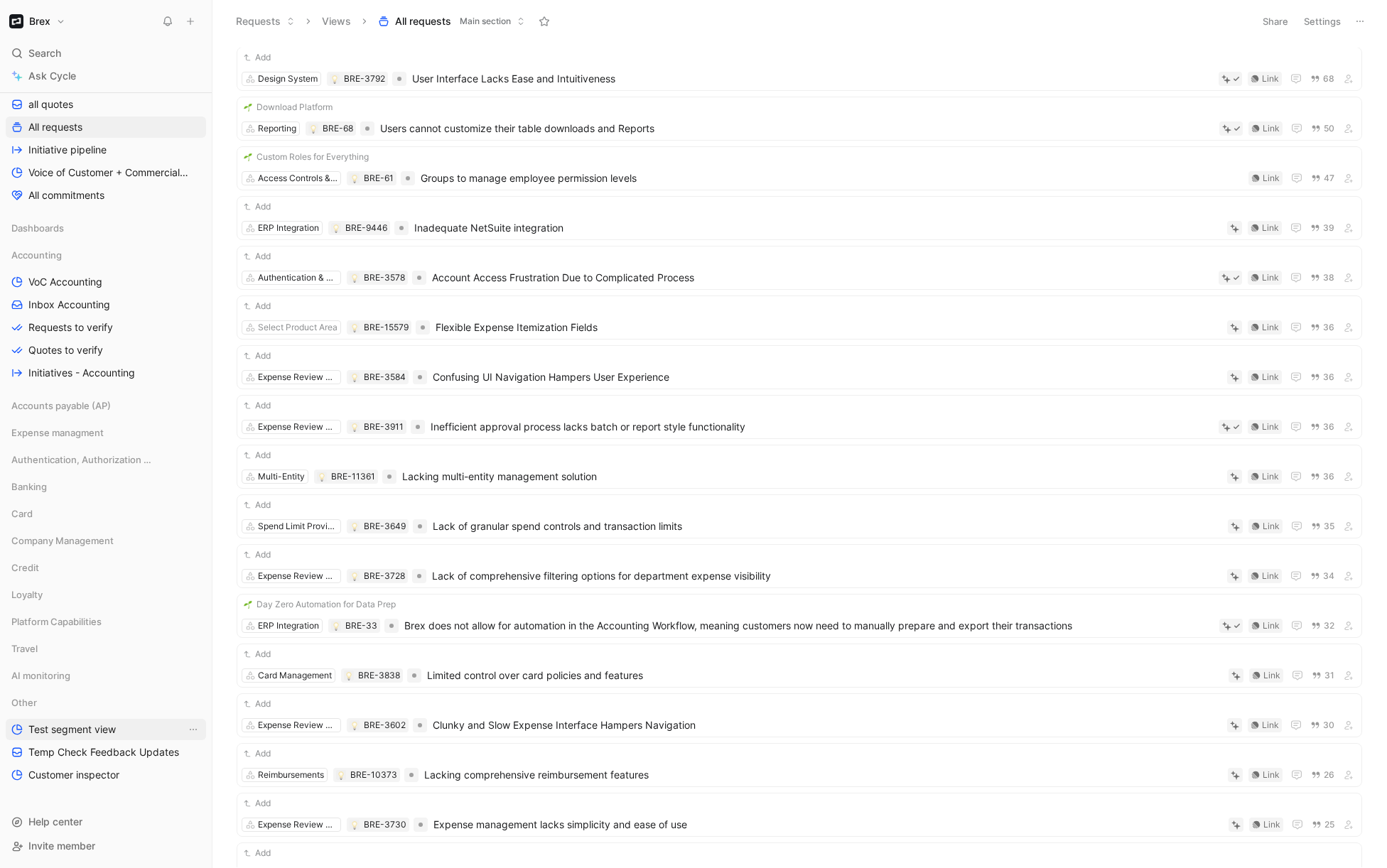
click at [75, 735] on span "Test segment view" at bounding box center [72, 729] width 88 height 14
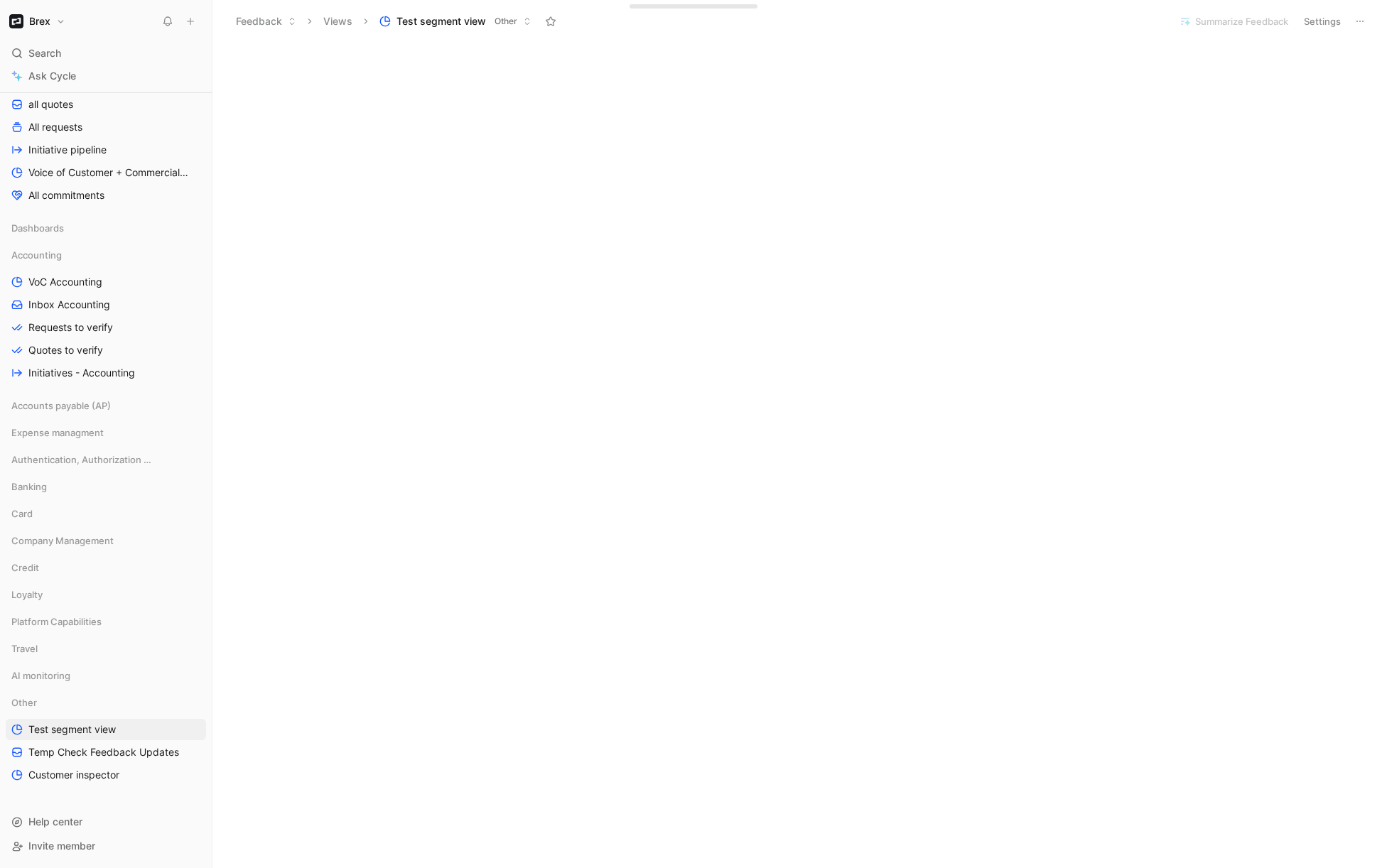
scroll to position [2270, 0]
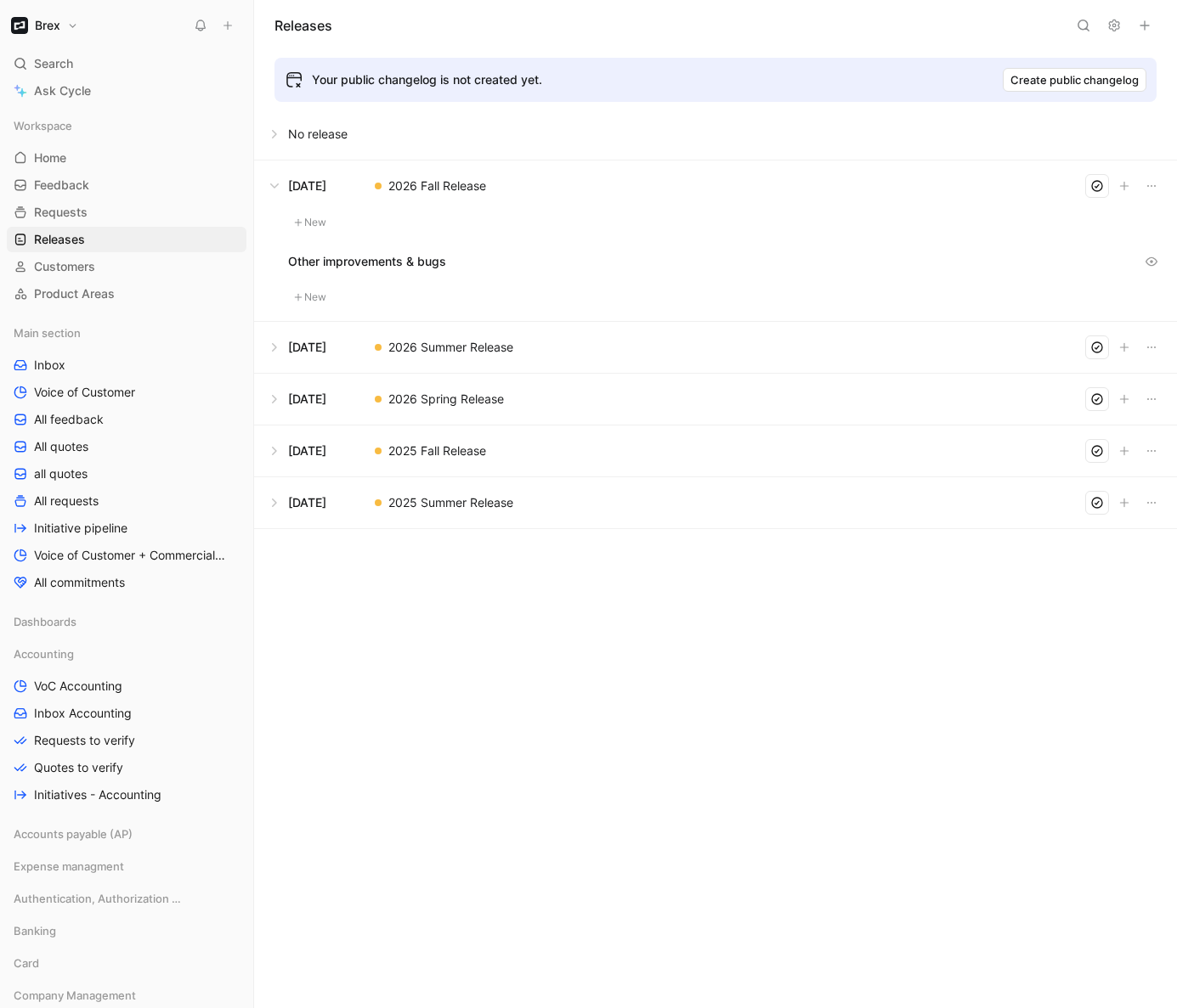
click at [269, 454] on button at bounding box center [714, 451] width 921 height 51
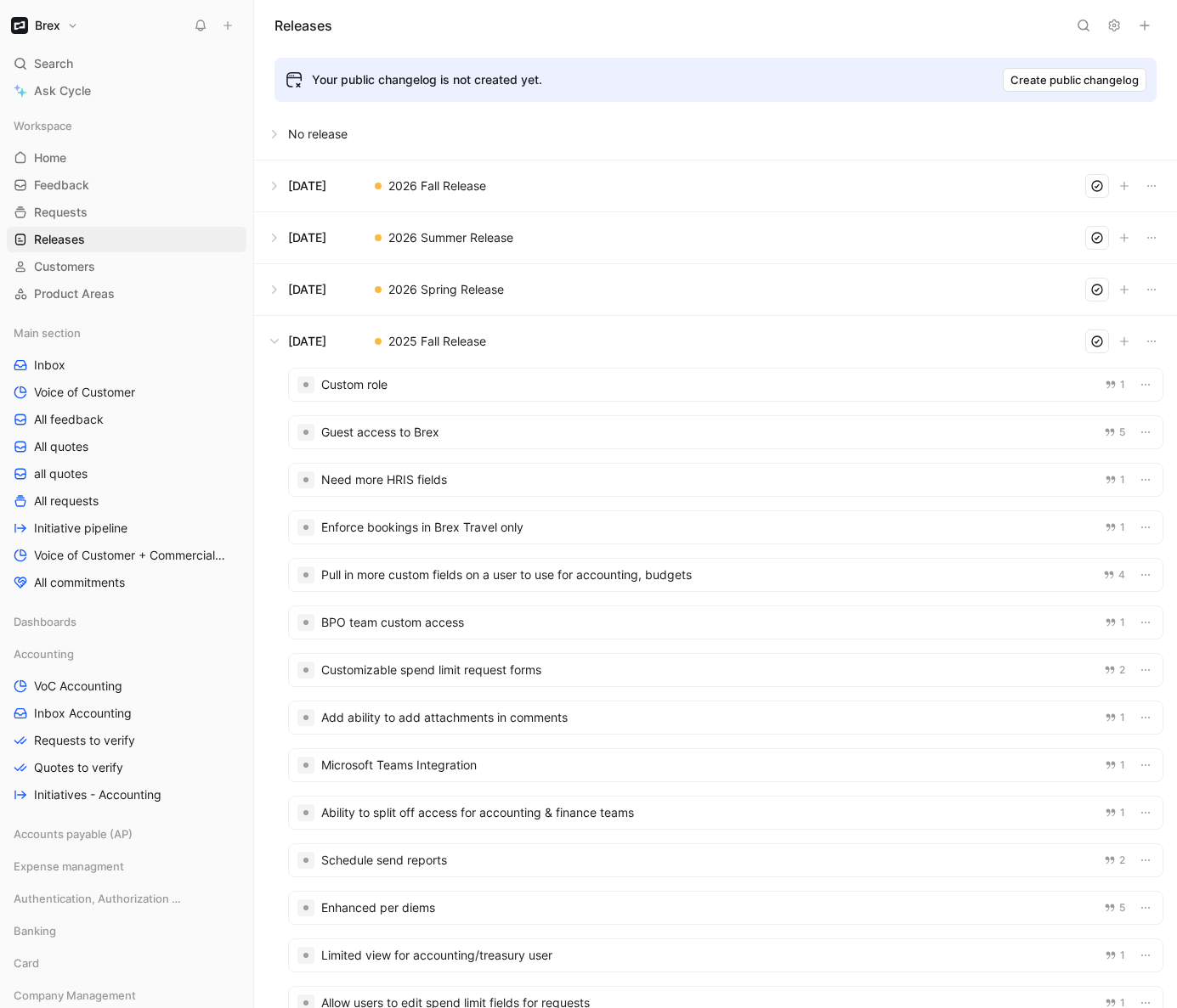
click at [411, 426] on div at bounding box center [725, 432] width 873 height 32
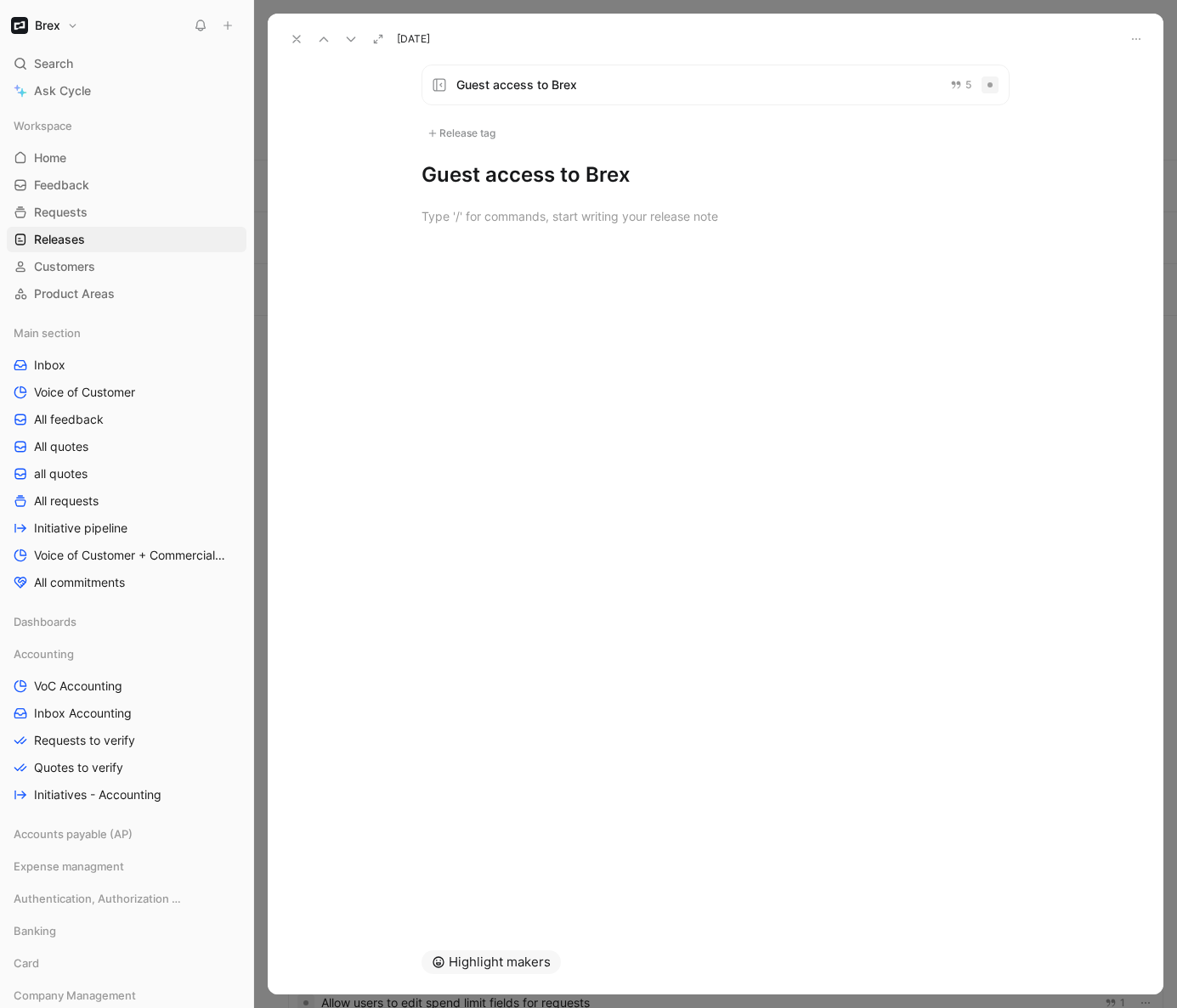
click at [572, 74] on span "Guest access to Brex" at bounding box center [697, 84] width 480 height 21
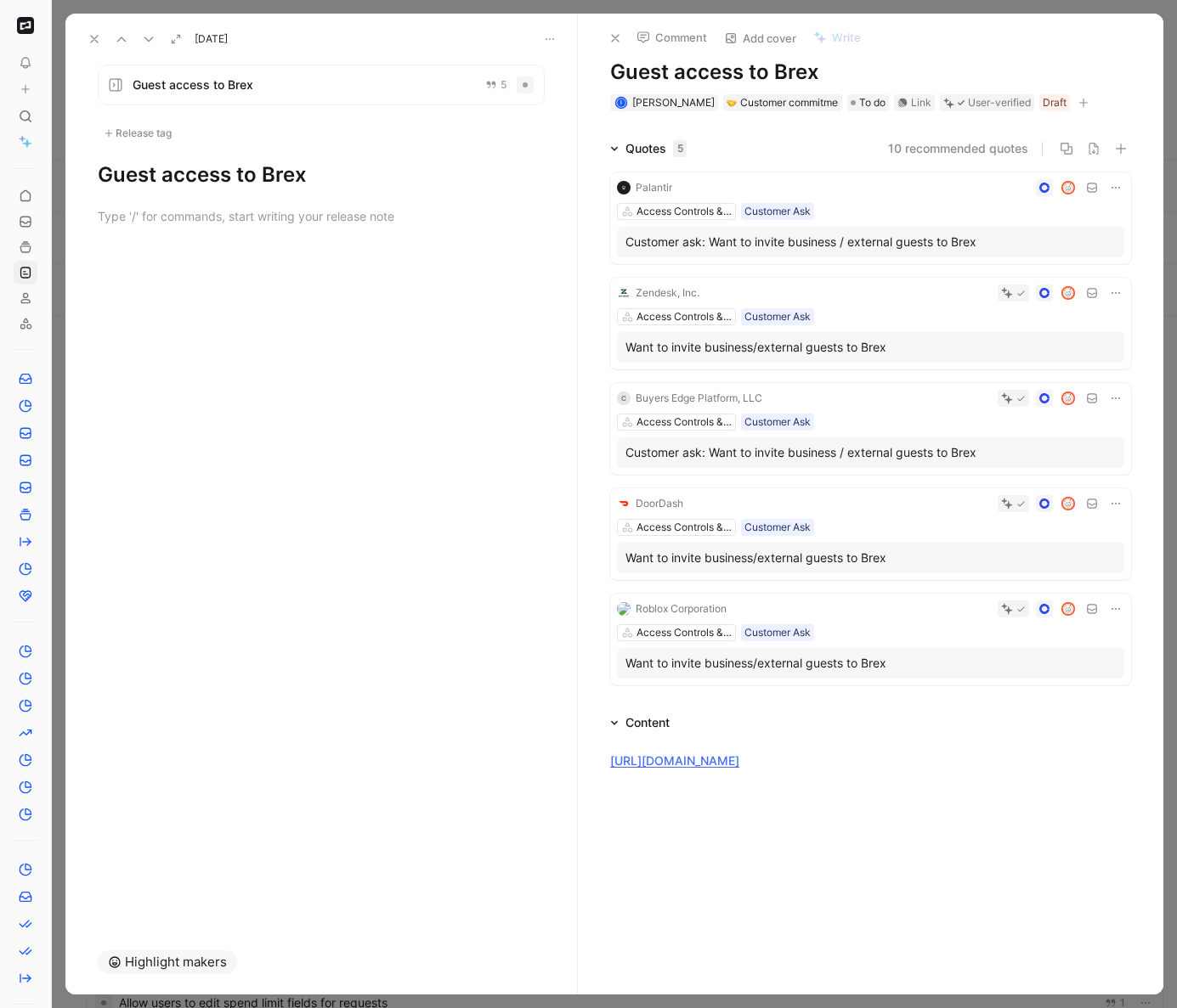
click at [95, 39] on use at bounding box center [94, 39] width 7 height 7
